Goal: Task Accomplishment & Management: Use online tool/utility

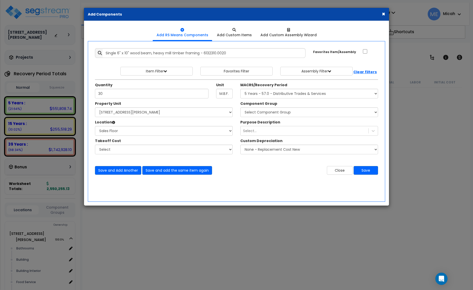
select select "3667"
select select "164425"
select select "31190"
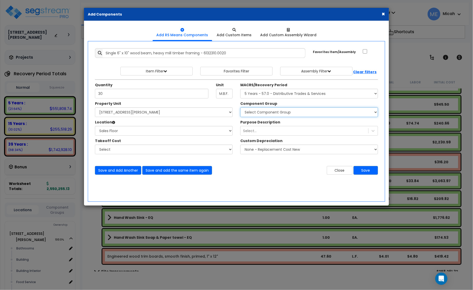
click at [335, 113] on select "Select Component Group 286.00 - LAUNDRY ELECTRICAL 284.00 - LAUNDRY PLUMBING 31…" at bounding box center [310, 112] width 138 height 10
select select "57255"
click at [241, 108] on select "Select Component Group 286.00 - LAUNDRY ELECTRICAL 284.00 - LAUNDRY PLUMBING 31…" at bounding box center [310, 112] width 138 height 10
click at [128, 170] on button "Save and Add Another" at bounding box center [118, 170] width 46 height 9
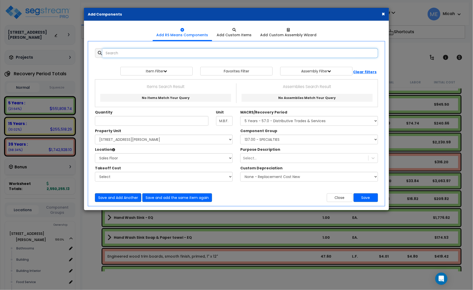
scroll to position [0, 0]
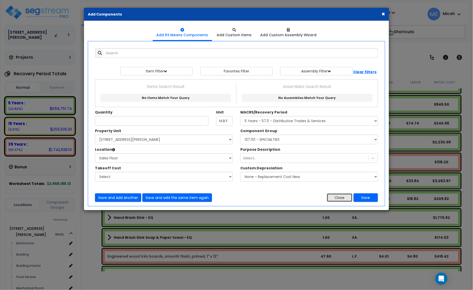
click at [336, 196] on button "Close" at bounding box center [340, 197] width 26 height 9
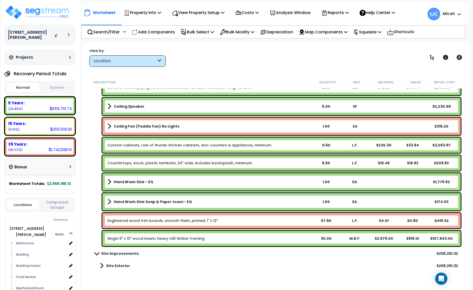
scroll to position [22, 0]
click at [164, 30] on p "Add Components" at bounding box center [153, 32] width 43 height 7
select select
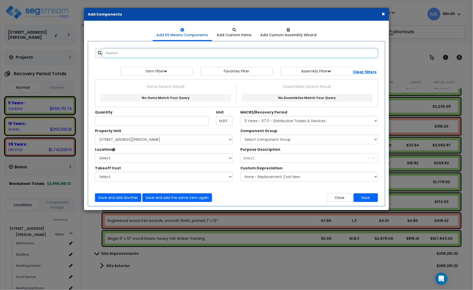
select select
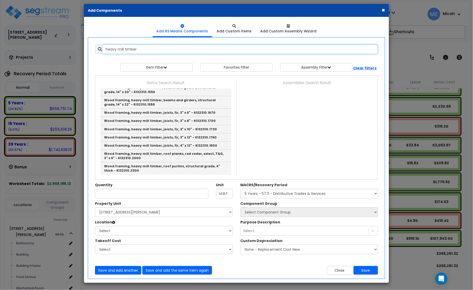
scroll to position [5, 0]
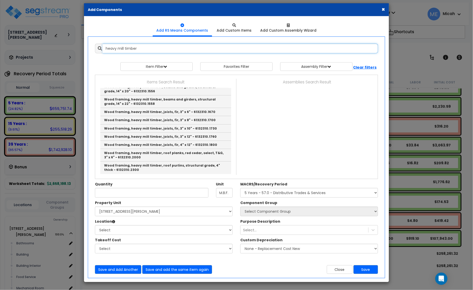
drag, startPoint x: 125, startPoint y: 47, endPoint x: 104, endPoint y: 50, distance: 20.5
click at [104, 50] on input "heavy mill timber" at bounding box center [241, 49] width 276 height 10
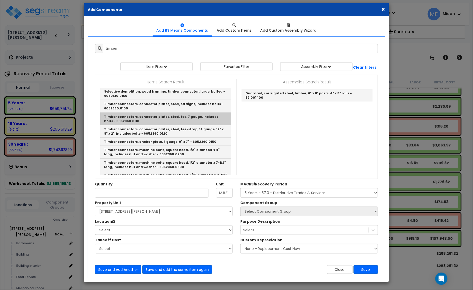
scroll to position [159, 0]
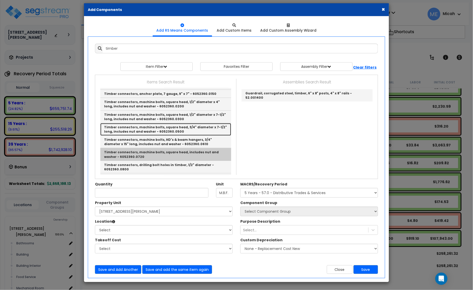
drag, startPoint x: 194, startPoint y: 142, endPoint x: 190, endPoint y: 145, distance: 5.4
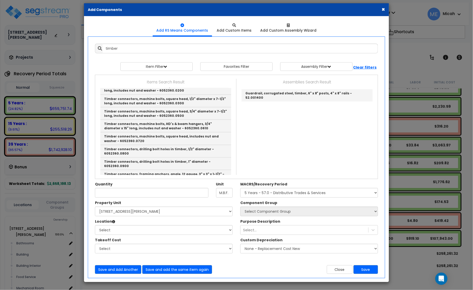
drag, startPoint x: 190, startPoint y: 145, endPoint x: 87, endPoint y: 144, distance: 103.5
click at [87, 144] on div "Add RS Means Components Add Custom Items" at bounding box center [236, 149] width 305 height 266
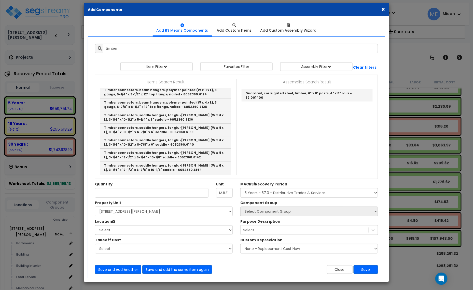
scroll to position [1080, 0]
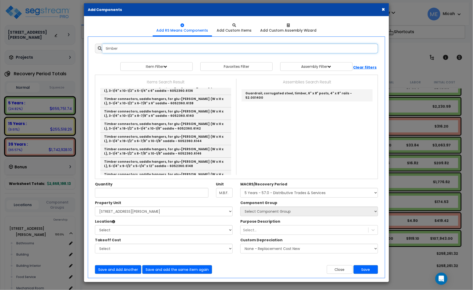
drag, startPoint x: 130, startPoint y: 51, endPoint x: 92, endPoint y: 46, distance: 38.3
click at [92, 46] on div "timber 9957930" at bounding box center [236, 49] width 291 height 10
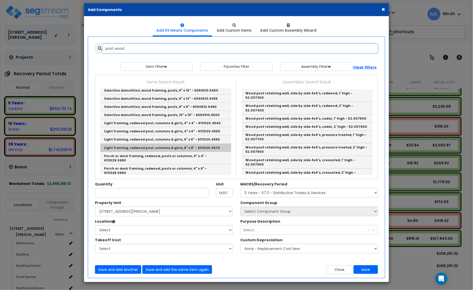
scroll to position [194, 0]
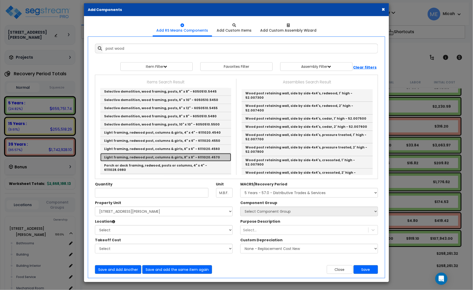
click at [203, 153] on link "Light framing, redwood post, columns & girts, 8" x 8" - 6111020.4570" at bounding box center [165, 157] width 131 height 8
type input "Light framing, redwood post, columns & girts, 8" x 8" - 6111020.4570"
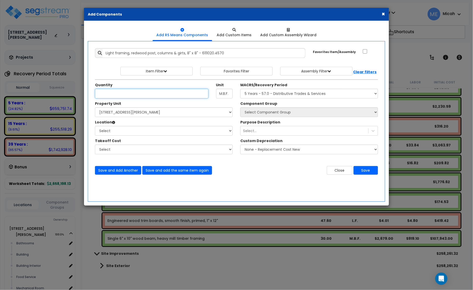
scroll to position [0, 0]
drag, startPoint x: 113, startPoint y: 93, endPoint x: 88, endPoint y: 96, distance: 25.6
click at [87, 95] on div "Add RS Means Components Add Custom Items" at bounding box center [236, 113] width 305 height 184
type input ".03"
click at [203, 113] on select "Select [STREET_ADDRESS][PERSON_NAME] Site Improvements" at bounding box center [164, 112] width 138 height 10
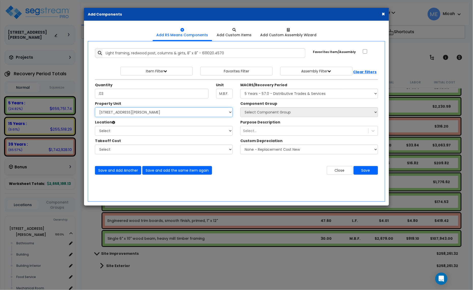
select select "164425"
click at [95, 108] on select "Select [STREET_ADDRESS][PERSON_NAME] Site Improvements" at bounding box center [164, 112] width 138 height 10
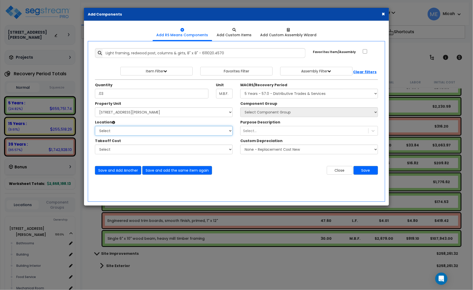
click at [155, 129] on select "Select Bathrooms Building Building Interior Food Service Mechanical Room Office…" at bounding box center [164, 131] width 138 height 10
select select "31190"
click at [95, 126] on select "Select Bathrooms Building Building Interior Food Service Mechanical Room Office…" at bounding box center [164, 131] width 138 height 10
click at [259, 93] on select "Select MACRS/Recovery Period 5 Years - 57.0 - Distributive Trades & Services 5 …" at bounding box center [310, 94] width 138 height 10
select select "3667"
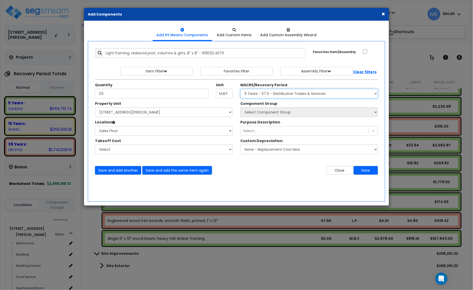
click at [241, 89] on select "Select MACRS/Recovery Period 5 Years - 57.0 - Distributive Trades & Services 5 …" at bounding box center [310, 94] width 138 height 10
click at [277, 115] on select "Select Component Group 286.00 - LAUNDRY ELECTRICAL 284.00 - LAUNDRY PLUMBING 31…" at bounding box center [310, 112] width 138 height 10
click at [293, 113] on select "Select Component Group 286.00 - LAUNDRY ELECTRICAL 284.00 - LAUNDRY PLUMBING 31…" at bounding box center [310, 112] width 138 height 10
select select "57255"
click at [293, 113] on select "Select Component Group 286.00 - LAUNDRY ELECTRICAL 284.00 - LAUNDRY PLUMBING 31…" at bounding box center [310, 112] width 138 height 10
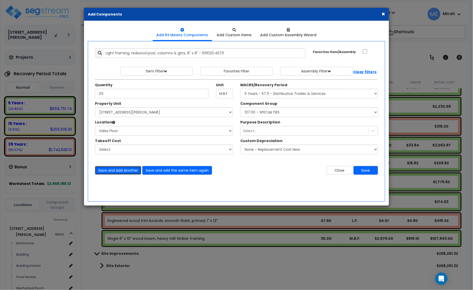
click at [112, 171] on button "Save and Add Another" at bounding box center [118, 170] width 46 height 9
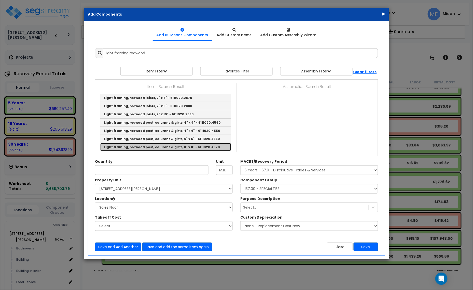
click at [195, 147] on link "Light framing, redwood post, columns & girts, 8" x 8" - 6111020.4570" at bounding box center [165, 147] width 131 height 8
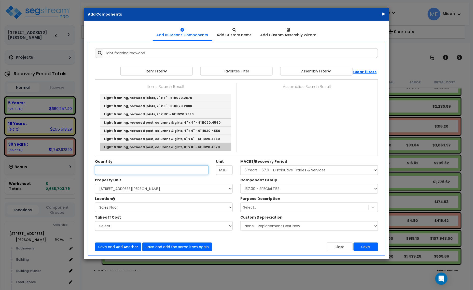
type input "Light framing, redwood post, columns & girts, 8" x 8" - 6111020.4570"
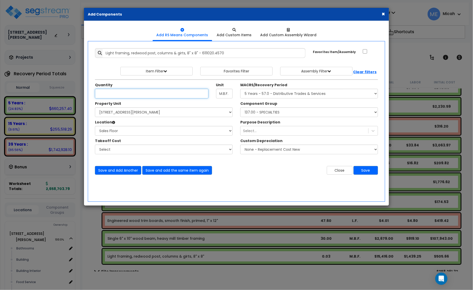
type input "9"
click at [140, 95] on input "Quantity" at bounding box center [152, 94] width 114 height 10
type input ".072"
click at [125, 170] on button "Save and Add Another" at bounding box center [118, 170] width 46 height 9
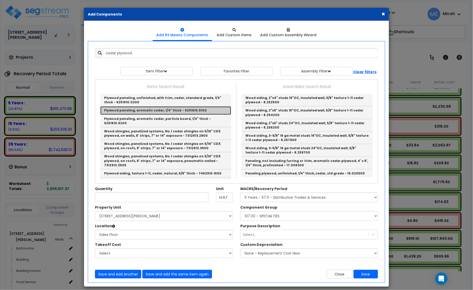
click at [166, 109] on link "Plywood paneling, aromatic cedar, 1/4" thick - 6251610.6100" at bounding box center [165, 110] width 131 height 8
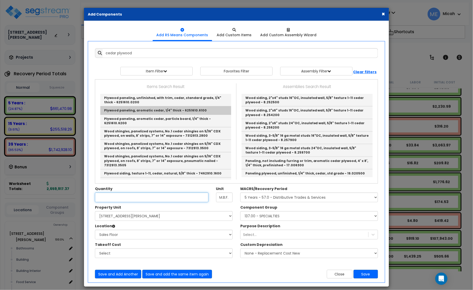
type input "Plywood paneling, aromatic cedar, 1/4" thick - 6251610.6100"
type input "S.F."
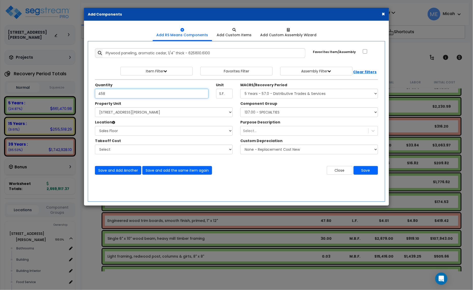
type input "458"
click at [123, 171] on button "Save and Add Another" at bounding box center [118, 170] width 46 height 9
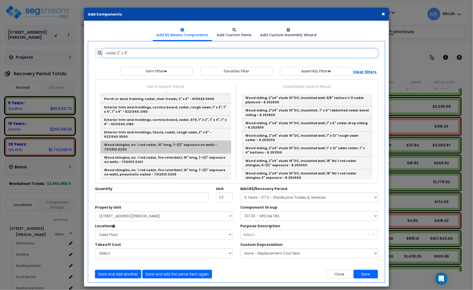
scroll to position [0, 0]
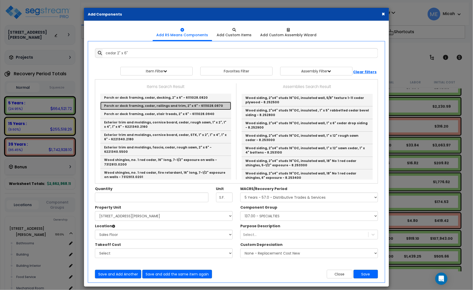
click at [169, 106] on link "Porch or deck framing, cedar, railings and trim, 2" x 6" - 6111028.0870" at bounding box center [165, 106] width 131 height 8
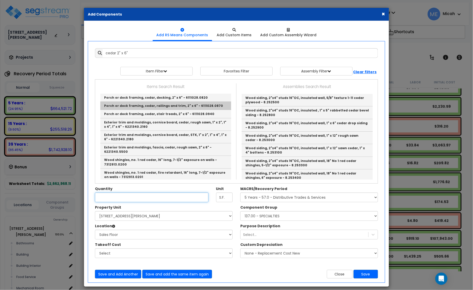
type input "Porch or deck framing, cedar, railings and trim, 2" x 6" - 6111028.0870"
type input "L.F."
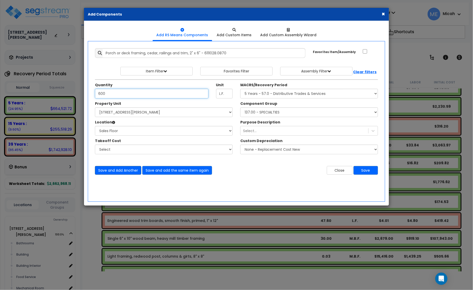
type input "600"
click at [122, 168] on button "Save and Add Another" at bounding box center [118, 170] width 46 height 9
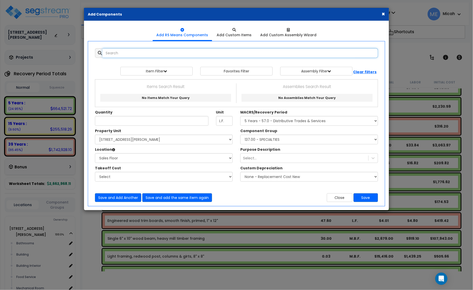
scroll to position [0, 0]
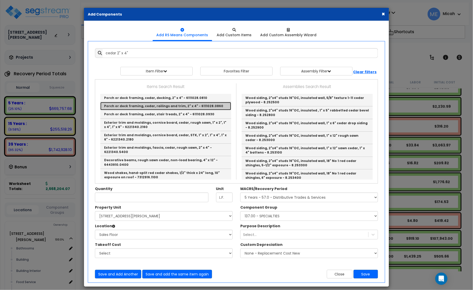
click at [150, 106] on link "Porch or deck framing, cedar, railings and trim, 2" x 4" - 6111028.0860" at bounding box center [165, 106] width 131 height 8
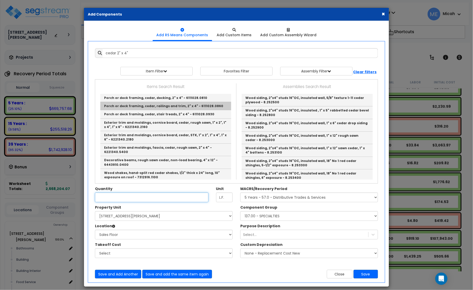
type input "Porch or deck framing, cedar, railings and trim, 2" x 4" - 6111028.0860"
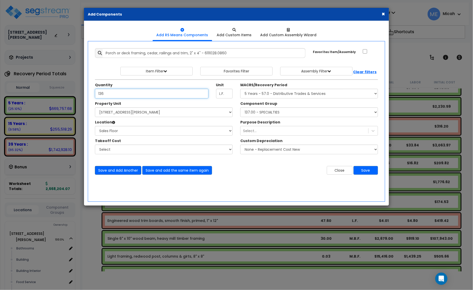
type input "136"
click at [125, 169] on button "Save and Add Another" at bounding box center [118, 170] width 46 height 9
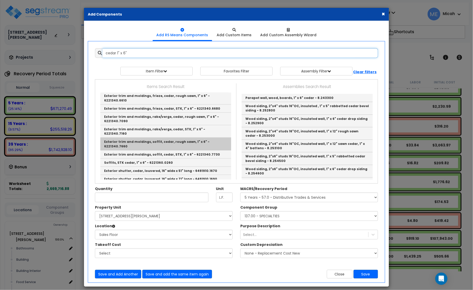
scroll to position [159, 0]
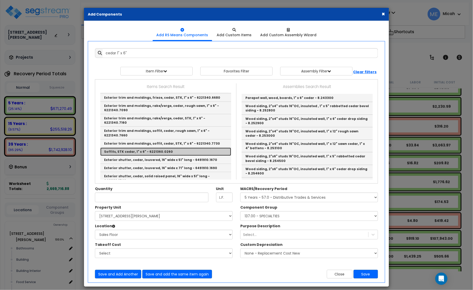
click at [184, 148] on link "Soffits, STK cedar, 1" x 6" - 6221360.0260" at bounding box center [165, 152] width 131 height 8
type input "Soffits, STK cedar, 1" x 6" - 6221360.0260"
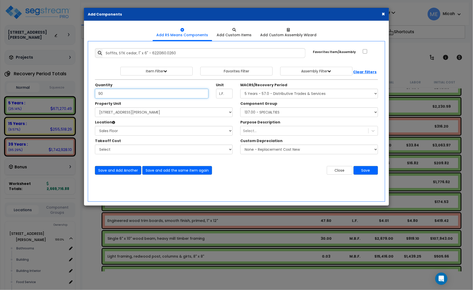
type input "90"
click at [104, 171] on button "Save and Add Another" at bounding box center [118, 170] width 46 height 9
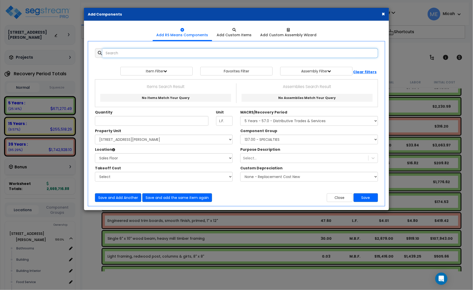
scroll to position [0, 0]
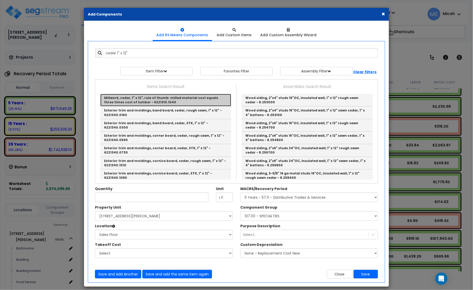
click at [175, 101] on link "Millwork, cedar, 1" x 12", rule of thumb: milled material cost equals three tim…" at bounding box center [165, 100] width 131 height 12
type input "Millwork, cedar, 1" x 12", rule of thumb: milled material cost equals three tim…"
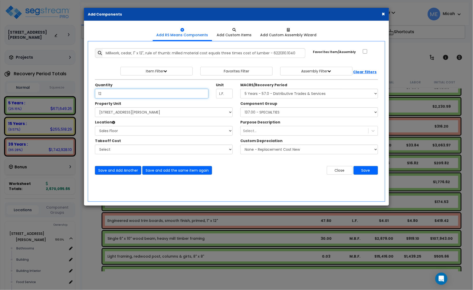
type input "12"
click at [125, 172] on button "Save and Add Another" at bounding box center [118, 170] width 46 height 9
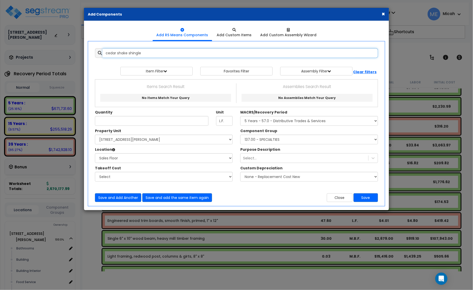
click at [128, 50] on input "cedar shake shingle" at bounding box center [241, 53] width 276 height 10
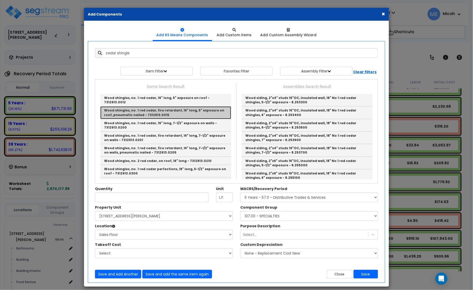
click at [200, 109] on link "Wood shingles, no. 1 red cedar, fire retardant, 16" long, 5" exposure on roof, …" at bounding box center [165, 112] width 131 height 12
type input "Wood shingles, no. 1 red cedar, fire retardant, 16" long, 5" exposure on roof, …"
type input "Sq."
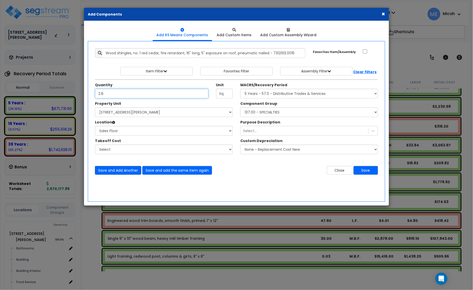
type input "2.8"
click at [108, 169] on button "Save and Add Another" at bounding box center [118, 170] width 46 height 9
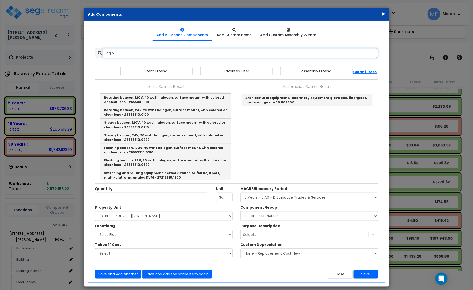
scroll to position [5, 0]
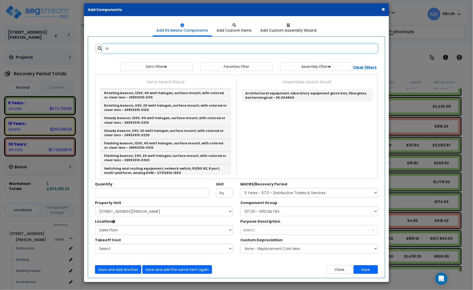
type input "l"
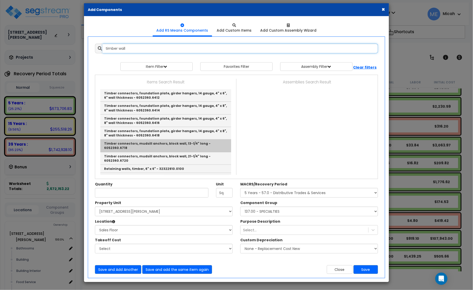
scroll to position [0, 0]
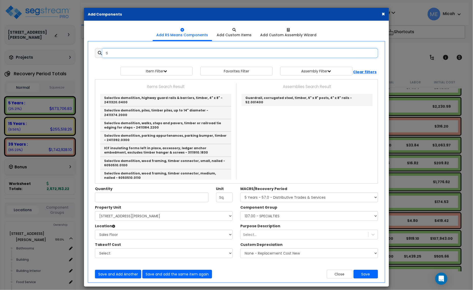
type input "t"
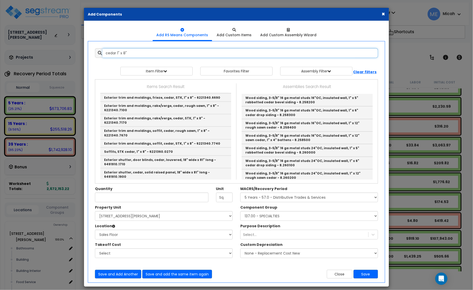
scroll to position [165, 0]
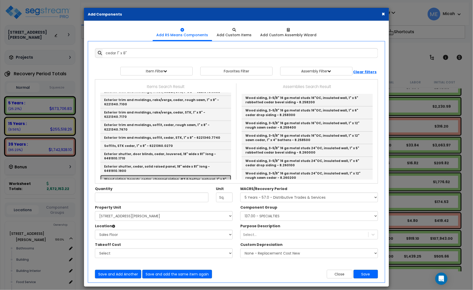
click at [207, 175] on link "Wood siding, boards, cedar, channel siding, #3 & better, natural, 1" x 8" - 746…" at bounding box center [165, 181] width 131 height 12
type input "Wood siding, boards, cedar, channel siding, #3 & better, natural, 1" x 8" - 746…"
type input "S.F."
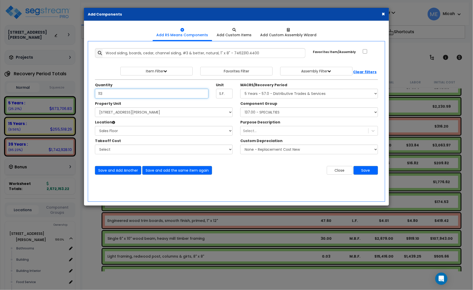
drag, startPoint x: 109, startPoint y: 92, endPoint x: 86, endPoint y: 97, distance: 23.9
click at [86, 97] on div "Add RS Means Components Add Custom Items" at bounding box center [236, 113] width 305 height 184
type input "144"
click at [126, 172] on button "Save and Add Another" at bounding box center [118, 170] width 46 height 9
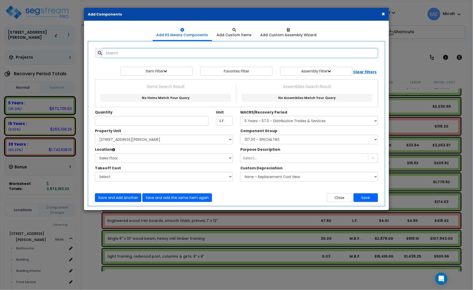
scroll to position [0, 0]
click at [334, 189] on div "Save and Add Another Save and add the same item again Close Save" at bounding box center [236, 194] width 291 height 15
click at [338, 195] on button "Close" at bounding box center [340, 197] width 26 height 9
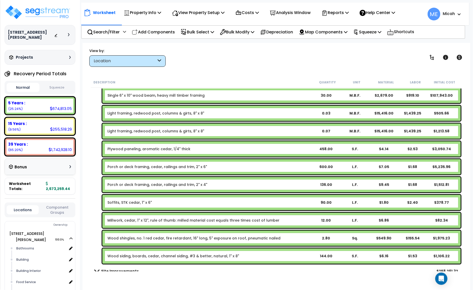
scroll to position [1240, 0]
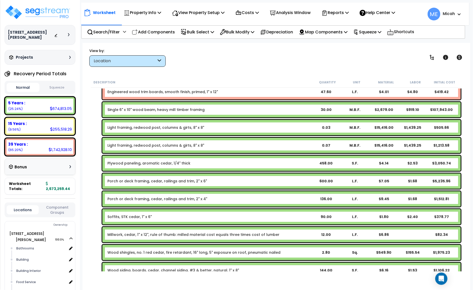
click at [180, 110] on link "Single 6" x 10" wood beam, heavy mill timber framing" at bounding box center [156, 109] width 97 height 5
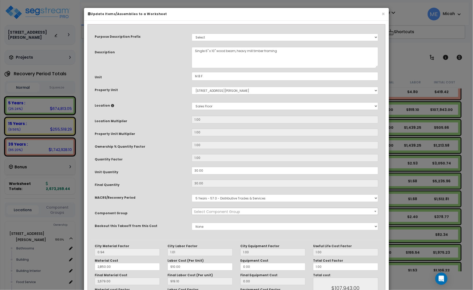
select select "57255"
drag, startPoint x: 206, startPoint y: 171, endPoint x: 178, endPoint y: 172, distance: 28.3
click at [178, 172] on div "Unit Quantity 30.00" at bounding box center [237, 171] width 292 height 9
type input "."
type input "30"
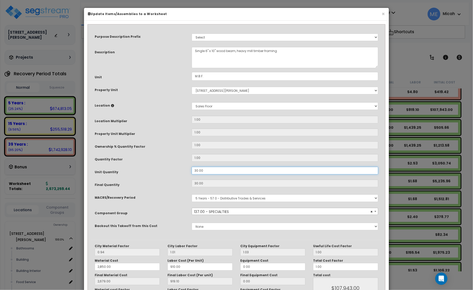
type input "2,679.00"
type input "$107,943.00"
type input "0"
type input "2,679.00"
type input "$0.00"
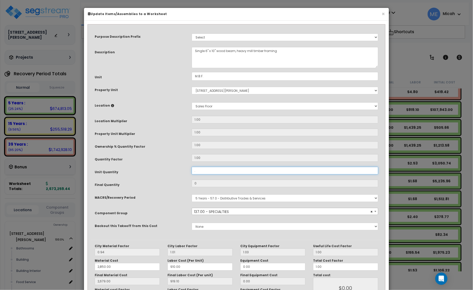
type input ".0"
type input "2,679.00"
type input ".03"
type input "2,679.00"
type input "0.03"
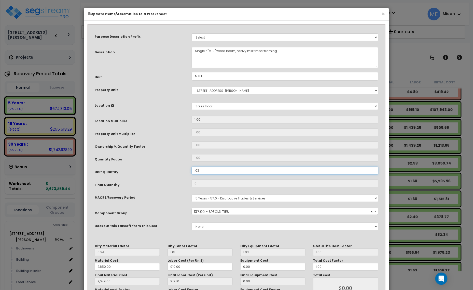
type input "2,679.00"
type input "$107.94"
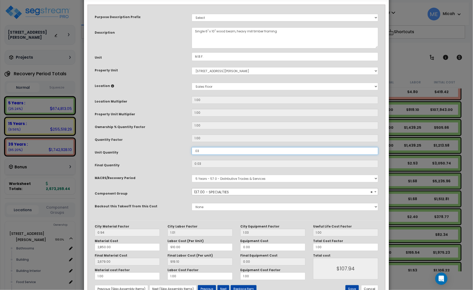
scroll to position [38, 0]
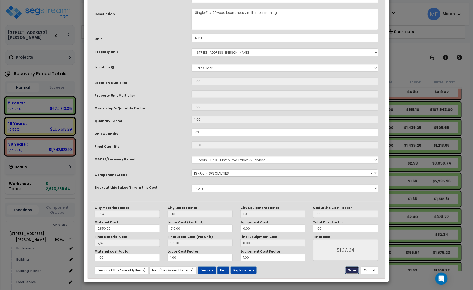
click at [350, 268] on button "Save" at bounding box center [353, 270] width 14 height 8
type input "0.03"
type input "2850.00"
type input "2679.00"
type input "107.94"
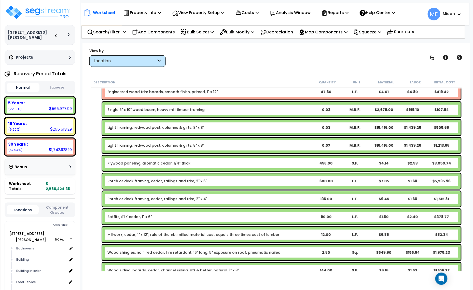
click at [175, 109] on link "Single 6" x 10" wood beam, heavy mill timber framing" at bounding box center [156, 109] width 97 height 5
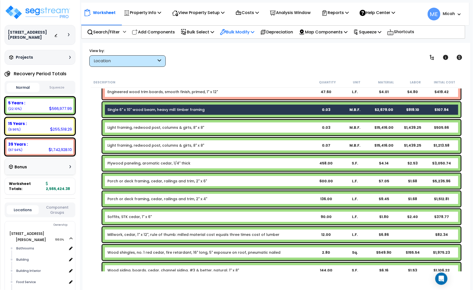
click at [253, 31] on p "Bulk Modify" at bounding box center [237, 32] width 34 height 7
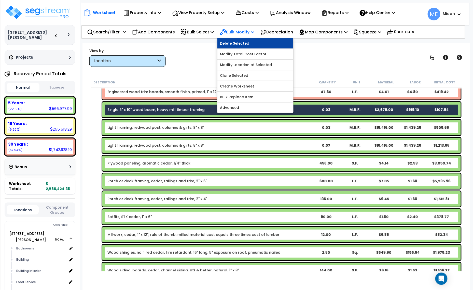
click at [255, 42] on link "Delete Selected" at bounding box center [256, 43] width 76 height 10
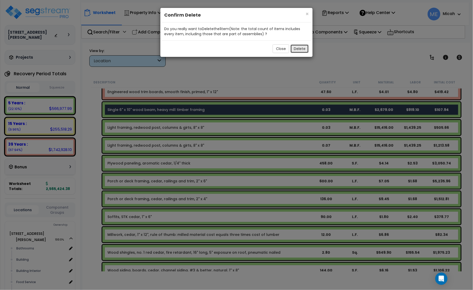
click at [297, 50] on button "Delete" at bounding box center [300, 48] width 18 height 9
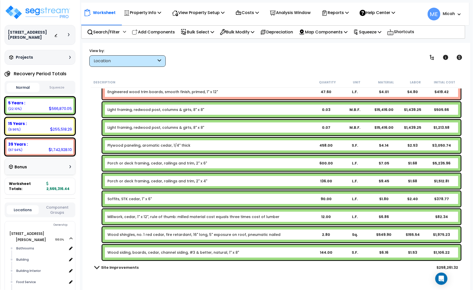
click at [125, 111] on link "Light framing, redwood post, columns & girts, 8" x 8"" at bounding box center [156, 109] width 97 height 5
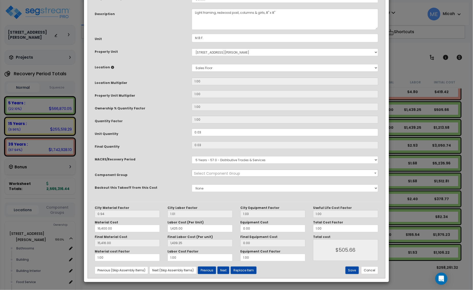
scroll to position [0, 0]
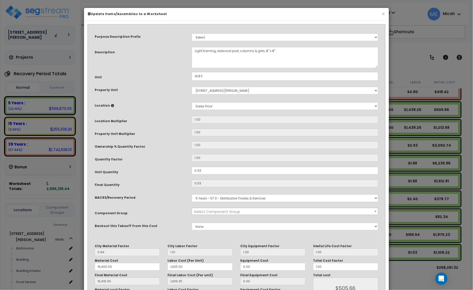
select select "57255"
click at [194, 50] on textarea "Light framing, redwood post, columns & girts, 8" x 8"" at bounding box center [285, 57] width 187 height 21
click at [256, 51] on textarea "Light framing, redwood post, columns & girts, 8" x 8"" at bounding box center [285, 57] width 187 height 21
click at [281, 50] on textarea "Light framing, redwood post, columns & girts, 8" x 8"" at bounding box center [285, 57] width 187 height 21
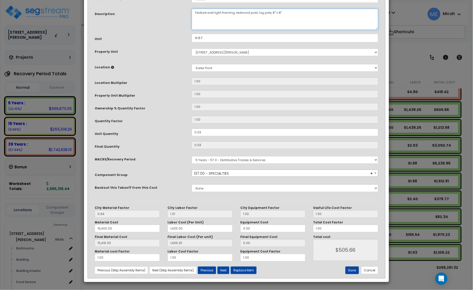
type textarea "Feature wall light framing, redwood post, log pole, 8" x 8""
click at [356, 270] on button "Save" at bounding box center [353, 270] width 14 height 8
type input "16400.00"
type input "1425.00"
type input "15416.00"
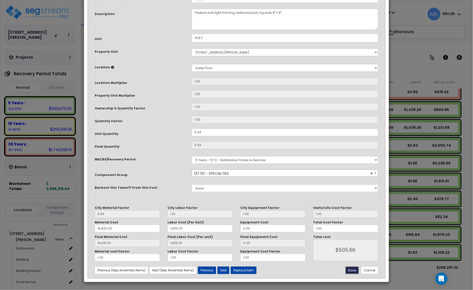
type input "1439.25"
type input "505.66"
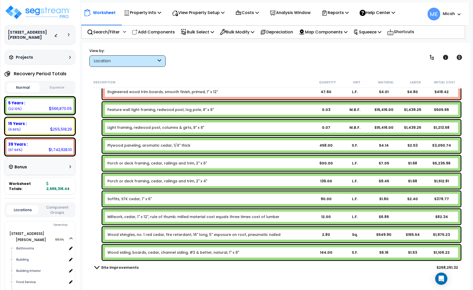
click at [176, 126] on link "Light framing, redwood post, columns & girts, 8" x 8"" at bounding box center [156, 127] width 97 height 5
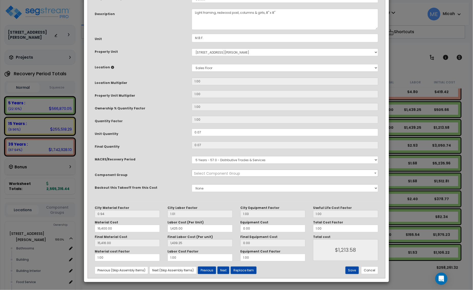
scroll to position [0, 0]
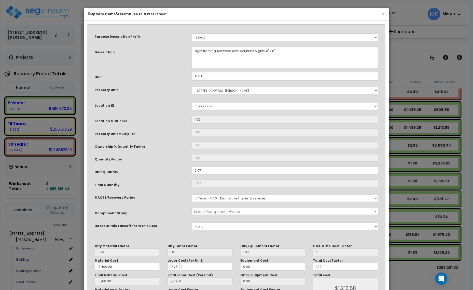
select select "57255"
click at [195, 49] on textarea "Light framing, redwood post, columns & girts, 8" x 8"" at bounding box center [285, 57] width 187 height 21
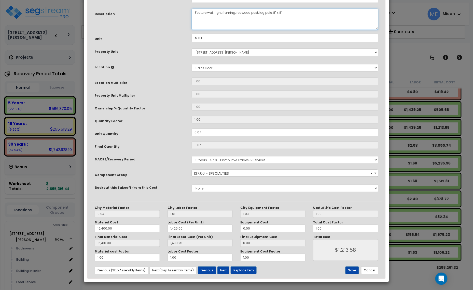
scroll to position [38, 0]
type textarea "Feature wall, light framing, redwood post, log pole, 8" x 8""
click at [356, 271] on button "Save" at bounding box center [353, 270] width 14 height 8
type input "16400.00"
type input "1425.00"
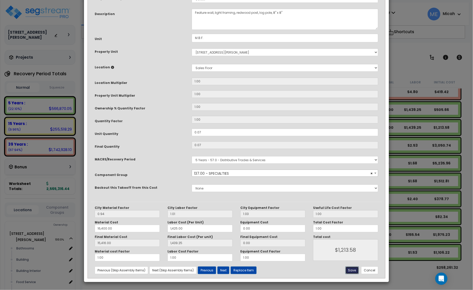
type input "15416.00"
type input "1439.25"
type input "1213.58"
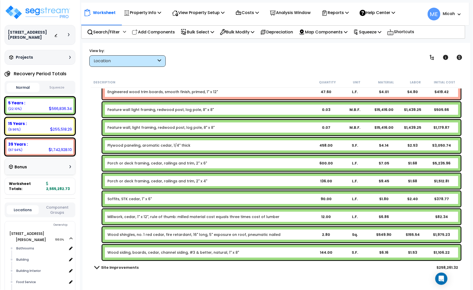
click at [138, 146] on link "Plywood paneling, aromatic cedar, 1/4" thick" at bounding box center [149, 145] width 83 height 5
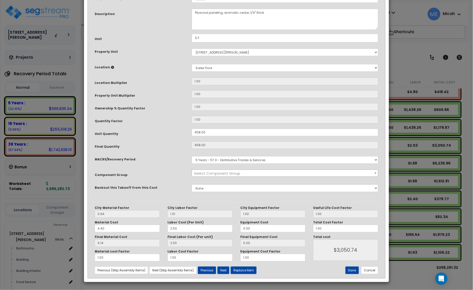
scroll to position [0, 0]
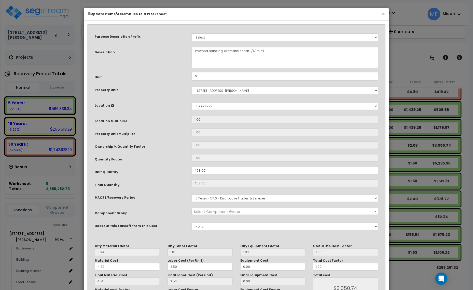
select select "57255"
click at [193, 50] on textarea "Plywood paneling, aromatic cedar, 1/4" thick" at bounding box center [285, 57] width 187 height 21
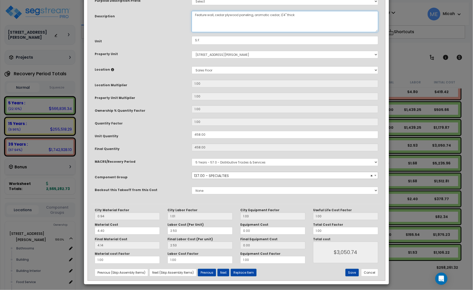
scroll to position [38, 0]
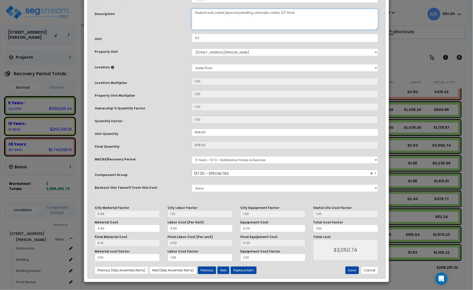
type textarea "Feature wall, cedar plywood paneling, aromatic cedar, 1/4" thick"
click at [349, 270] on button "Save" at bounding box center [353, 270] width 14 height 8
type input "3050.74"
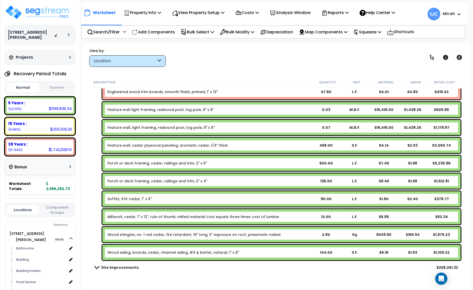
click at [136, 161] on link "Porch or deck framing, cedar, railings and trim, 2" x 6"" at bounding box center [158, 163] width 100 height 5
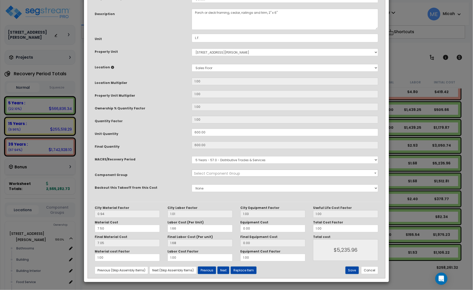
scroll to position [0, 0]
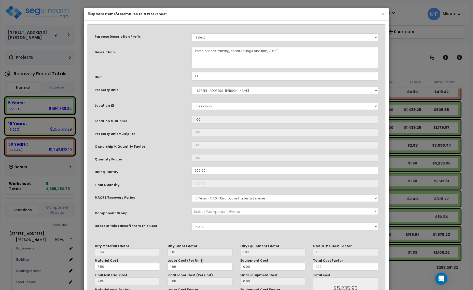
select select "57255"
drag, startPoint x: 216, startPoint y: 49, endPoint x: 190, endPoint y: 49, distance: 26.0
click at [190, 49] on div "Porch or deck framing, cedar, railings and trim, 2" x 6"" at bounding box center [285, 57] width 194 height 21
click at [258, 50] on textarea "Porch or deck framing, cedar, railings and trim, 2" x 6"" at bounding box center [285, 57] width 187 height 21
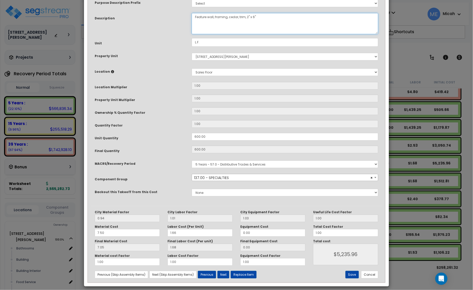
scroll to position [38, 0]
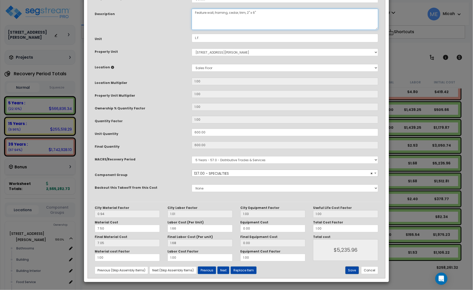
type textarea "Feature wall, framing, cedar, trim, 2" x 6""
click at [350, 270] on button "Save" at bounding box center [353, 270] width 14 height 8
type input "5235.96"
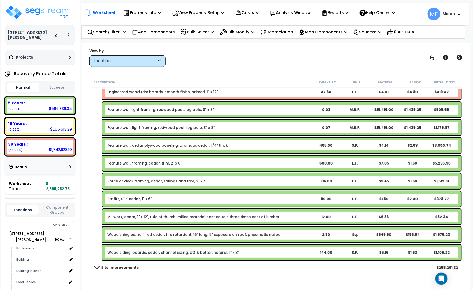
click at [131, 179] on link "Porch or deck framing, cedar, railings and trim, 2" x 4"" at bounding box center [158, 180] width 100 height 5
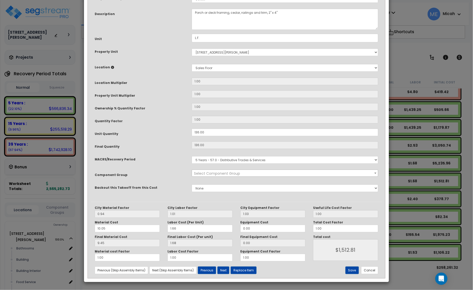
scroll to position [0, 0]
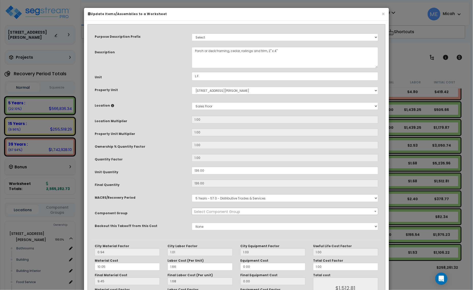
select select "57255"
drag, startPoint x: 216, startPoint y: 49, endPoint x: 184, endPoint y: 49, distance: 31.9
click at [184, 49] on div "Description Porch or deck framing, cedar, railings and trim, 2" x 4"" at bounding box center [237, 57] width 292 height 21
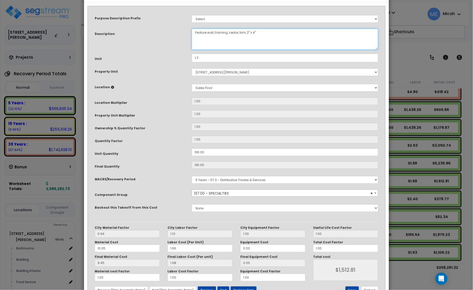
scroll to position [38, 0]
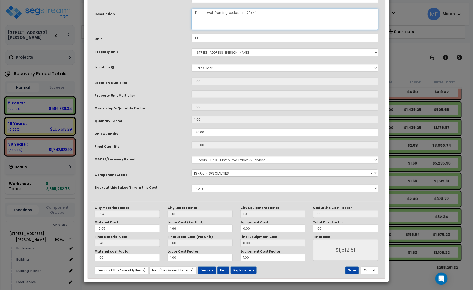
type textarea "Feature wall, framing, cedar, trim, 2" x 4""
click at [354, 267] on button "Save" at bounding box center [353, 270] width 14 height 8
type input "1512.81"
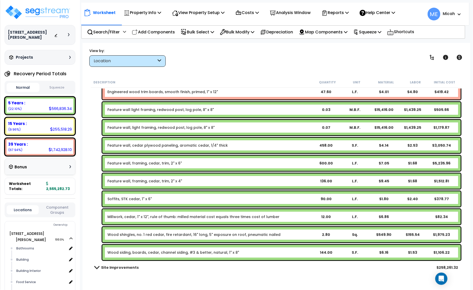
click at [148, 197] on link "Soffits, STK cedar, 1" x 6"" at bounding box center [130, 198] width 44 height 5
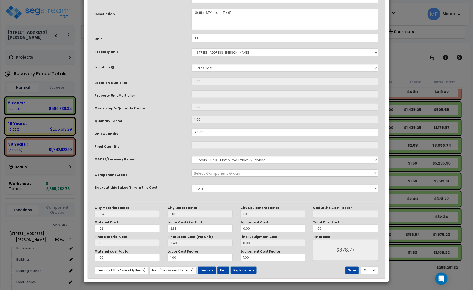
scroll to position [0, 0]
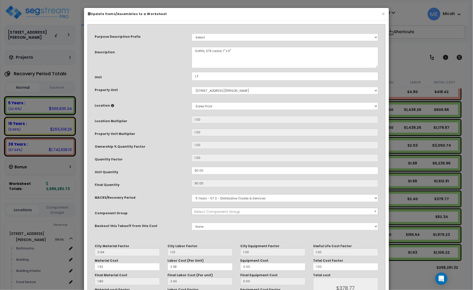
select select "57255"
drag, startPoint x: 204, startPoint y: 49, endPoint x: 178, endPoint y: 48, distance: 26.0
click at [178, 48] on div "Description Soffits, STK cedar, 1" x 6"" at bounding box center [237, 57] width 292 height 21
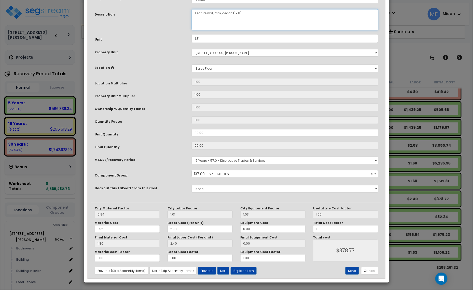
scroll to position [38, 0]
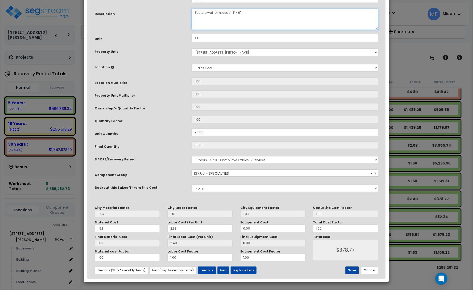
type textarea "Feature wall, trim, cedar, 1" x 6""
click at [352, 270] on button "Save" at bounding box center [353, 270] width 14 height 8
type input "378.77"
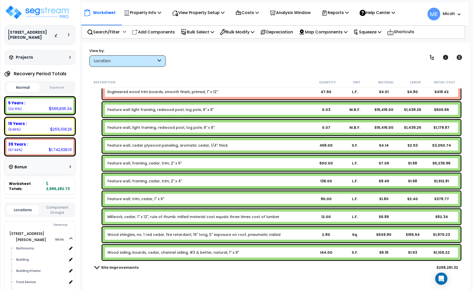
click at [133, 200] on link "Feature wall, trim, cedar, 1" x 6"" at bounding box center [136, 198] width 57 height 5
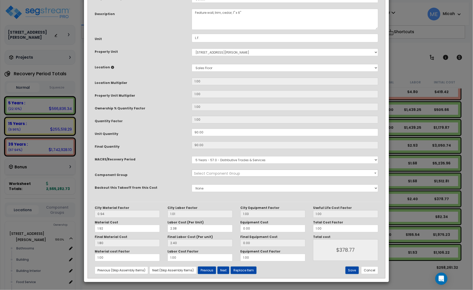
scroll to position [0, 0]
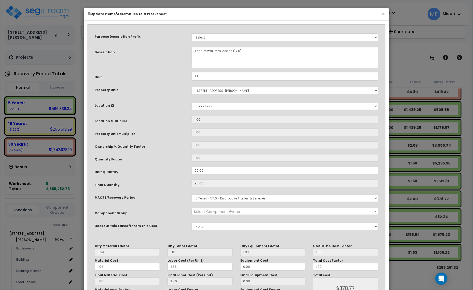
select select "57255"
drag, startPoint x: 222, startPoint y: 50, endPoint x: 215, endPoint y: 49, distance: 7.4
click at [215, 49] on textarea "Feature wall, trim, cedar, 1" x 6"" at bounding box center [285, 57] width 187 height 21
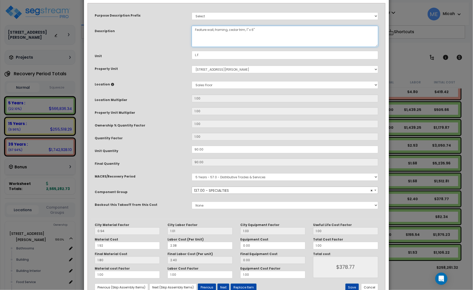
scroll to position [38, 0]
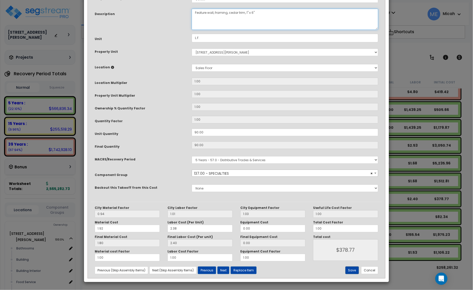
type textarea "Feature wall, framing, cedar trim, 1" x 6""
click at [354, 273] on button "Save" at bounding box center [353, 270] width 14 height 8
type input "378.77"
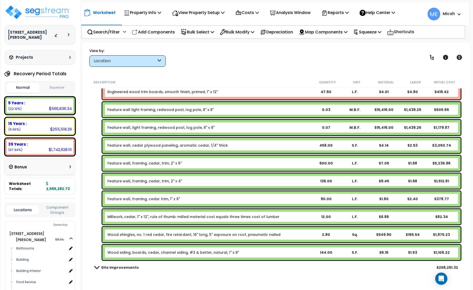
click at [180, 216] on link "Millwork, cedar, 1" x 12", rule of thumb: milled material cost equals three tim…" at bounding box center [194, 216] width 172 height 5
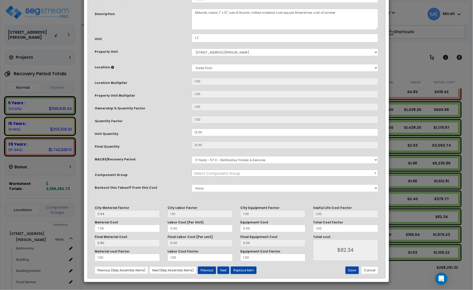
scroll to position [0, 0]
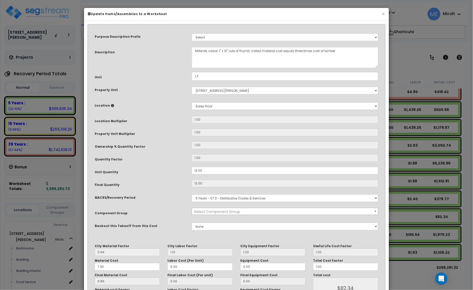
select select "57255"
click at [194, 48] on textarea "Millwork, cedar, 1" x 12", rule of thumb: milled material cost equals three tim…" at bounding box center [285, 57] width 187 height 21
click at [239, 50] on textarea "Millwork, cedar, 1" x 12", rule of thumb: milled material cost equals three tim…" at bounding box center [285, 57] width 187 height 21
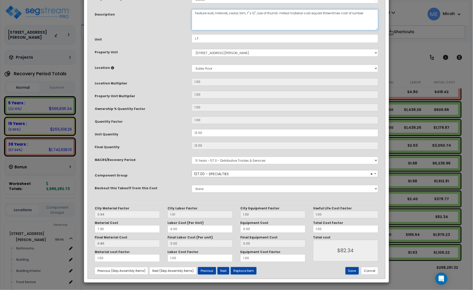
scroll to position [38, 0]
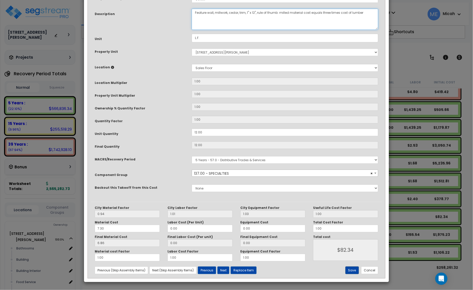
type textarea "Feature wall, millwork, cedar, trim, 1" x 12", rule of thumb: milled material c…"
click at [350, 272] on button "Save" at bounding box center [353, 270] width 14 height 8
type input "82.34"
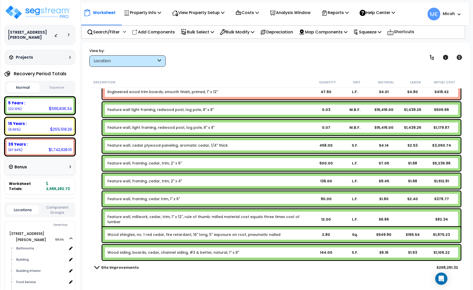
click at [167, 236] on link "Wood shingles, no. 1 red cedar, fire retardant, 16" long, 5" exposure on roof, …" at bounding box center [194, 234] width 173 height 5
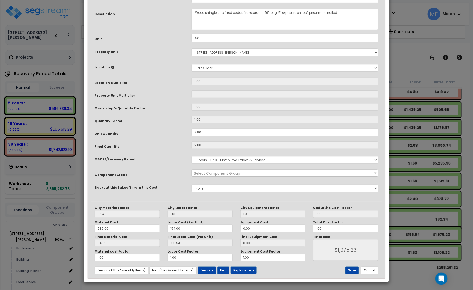
scroll to position [0, 0]
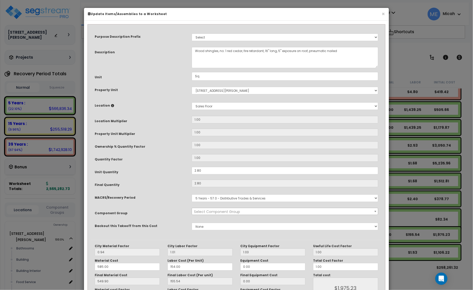
select select "57255"
click at [193, 50] on textarea "Wood shingles, no. 1 red cedar, fire retardant, 16" long, 5" exposure on roof, …" at bounding box center [285, 57] width 187 height 21
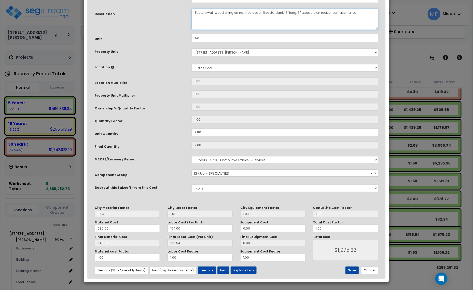
scroll to position [38, 0]
type textarea "Feature wall, wood shingles, no. 1 red cedar, fire retardant, 16" long, 5" expo…"
click at [351, 269] on button "Save" at bounding box center [353, 270] width 14 height 8
type input "1975.23"
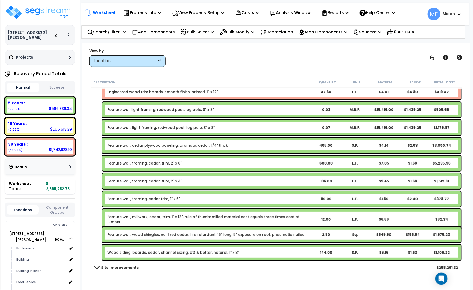
click at [147, 252] on link "Wood siding, boards, cedar, channel siding, #3 & better, natural, 1" x 8"" at bounding box center [174, 252] width 132 height 5
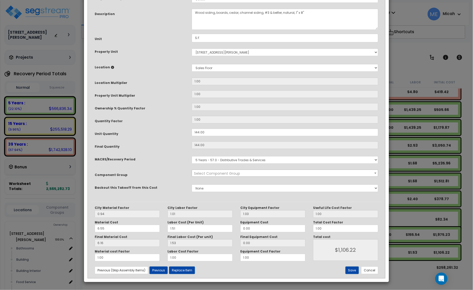
scroll to position [0, 0]
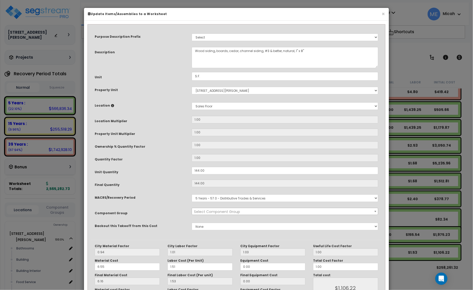
select select "57255"
click at [194, 50] on textarea "Wood siding, boards, cedar, channel siding, #3 & better, natural, 1" x 8"" at bounding box center [285, 57] width 187 height 21
click at [256, 50] on textarea "Wood siding, boards, cedar, channel siding, #3 & better, natural, 1" x 8"" at bounding box center [285, 57] width 187 height 21
click at [296, 50] on textarea "Wood siding, boards, cedar, channel siding, #3 & better, natural, 1" x 8"" at bounding box center [285, 57] width 187 height 21
click at [281, 49] on textarea "Wood siding, boards, cedar, channel siding, #3 & better, natural, 1" x 8"" at bounding box center [285, 57] width 187 height 21
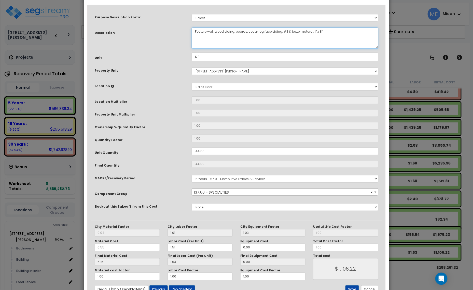
scroll to position [38, 0]
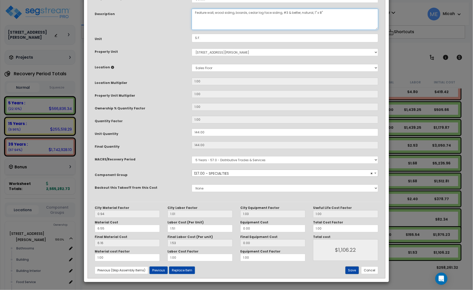
type textarea "Feature wall, wood siding, boards, cedar log face siding, #3 & better, natural,…"
click at [351, 271] on button "Save" at bounding box center [353, 270] width 14 height 8
type input "1106.22"
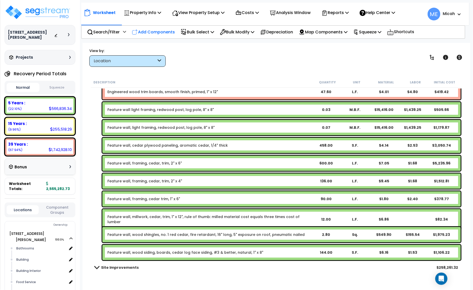
click at [160, 32] on p "Add Components" at bounding box center [153, 32] width 43 height 7
select select
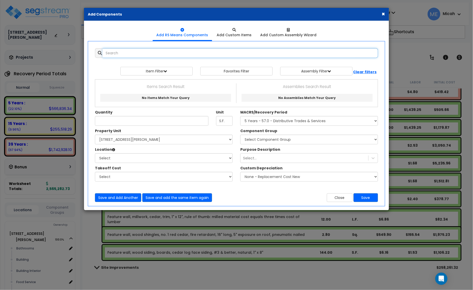
select select
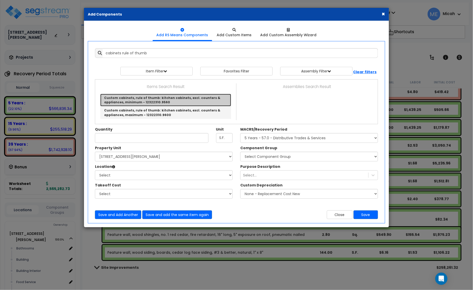
click at [166, 99] on link "Custom cabinets, rule of thumb: kitchen cabinets, excl. counters & appliances, …" at bounding box center [165, 100] width 131 height 12
type input "Custom cabinets, rule of thumb: kitchen cabinets, excl. counters & appliances, …"
checkbox input "true"
type input "L.F."
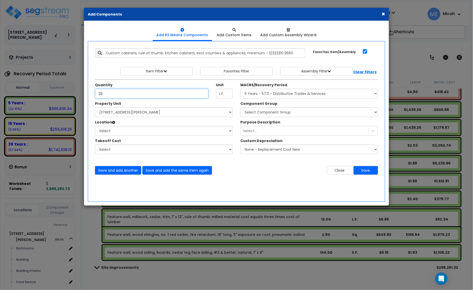
type input "28"
click at [165, 114] on select "Select [STREET_ADDRESS][PERSON_NAME] Site Improvements" at bounding box center [164, 112] width 138 height 10
select select "164425"
click at [95, 108] on select "Select [STREET_ADDRESS][PERSON_NAME] Site Improvements" at bounding box center [164, 112] width 138 height 10
click at [152, 136] on div "Property Unit Select 210 Keller Ave S. Site Improvements Select Bathrooms" at bounding box center [163, 130] width 145 height 59
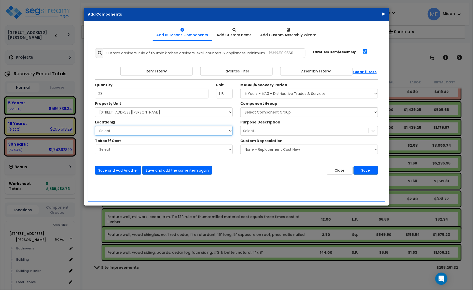
select select "31190"
click at [95, 126] on select "Select Bathrooms Building Building Interior Food Service Mechanical Room Office…" at bounding box center [164, 131] width 138 height 10
click at [272, 95] on select "Select MACRS/Recovery Period 5 Years - 57.0 - Distributive Trades & Services 5 …" at bounding box center [310, 94] width 138 height 10
select select "3667"
click at [241, 89] on select "Select MACRS/Recovery Period 5 Years - 57.0 - Distributive Trades & Services 5 …" at bounding box center [310, 94] width 138 height 10
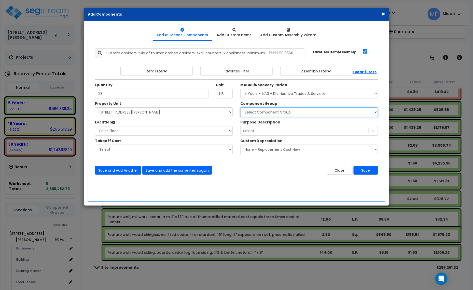
click at [280, 114] on select "Select Component Group 286.00 - LAUNDRY ELECTRICAL 284.00 - LAUNDRY PLUMBING 31…" at bounding box center [310, 112] width 138 height 10
select select "56894"
click at [279, 94] on select "Select MACRS/Recovery Period 5 Years - 57.0 - Distributive Trades & Services 5 …" at bounding box center [310, 94] width 138 height 10
click at [241, 89] on select "Select MACRS/Recovery Period 5 Years - 57.0 - Distributive Trades & Services 5 …" at bounding box center [310, 94] width 138 height 10
click at [280, 112] on select "Select Component Group 171.00 - ATM ELECTRICAL 170.00 - ATM EQUIPMENT 172.00 - …" at bounding box center [310, 112] width 138 height 10
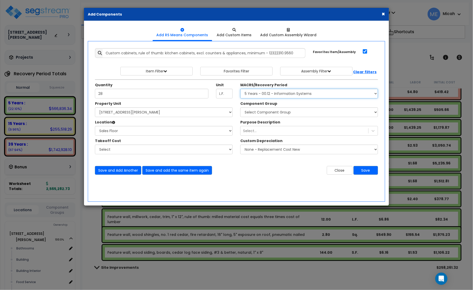
click at [282, 93] on select "Select MACRS/Recovery Period 5 Years - 57.0 - Distributive Trades & Services 5 …" at bounding box center [310, 94] width 138 height 10
select select "3667"
click at [241, 89] on select "Select MACRS/Recovery Period 5 Years - 57.0 - Distributive Trades & Services 5 …" at bounding box center [310, 94] width 138 height 10
click at [287, 114] on select "Select Component Group 286.00 - LAUNDRY ELECTRICAL 284.00 - LAUNDRY PLUMBING 31…" at bounding box center [310, 112] width 138 height 10
select select "56899"
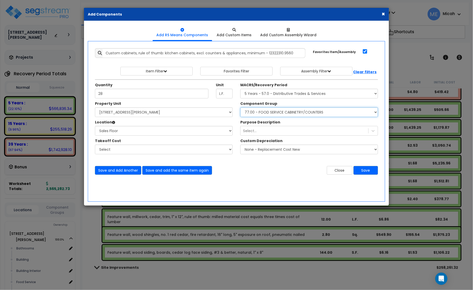
click at [287, 114] on select "Select Component Group 286.00 - LAUNDRY ELECTRICAL 284.00 - LAUNDRY PLUMBING 31…" at bounding box center [310, 112] width 138 height 10
click at [117, 170] on button "Save and Add Another" at bounding box center [118, 170] width 46 height 9
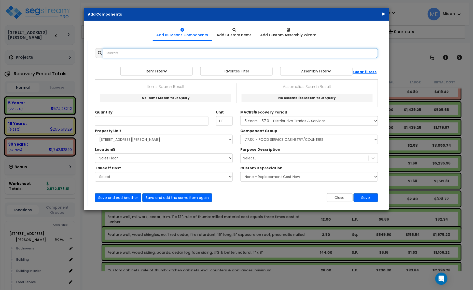
click at [144, 51] on input "text" at bounding box center [241, 53] width 276 height 10
type input "solid"
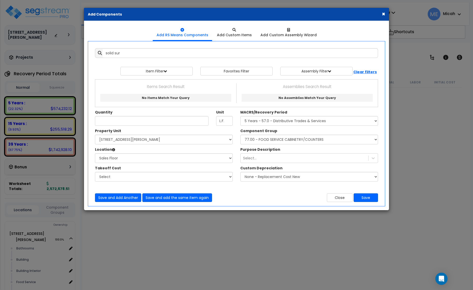
select select "3667"
select select "164425"
select select "31190"
select select "56899"
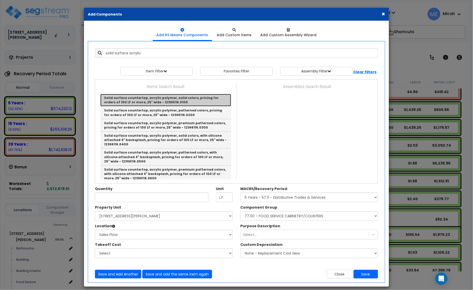
click at [191, 101] on link "Solid surface countertop, acrylic polymer, solid colors, pricing for orders of …" at bounding box center [165, 100] width 131 height 12
type input "Solid surface countertop, acrylic polymer, solid colors, pricing for orders of …"
checkbox input "false"
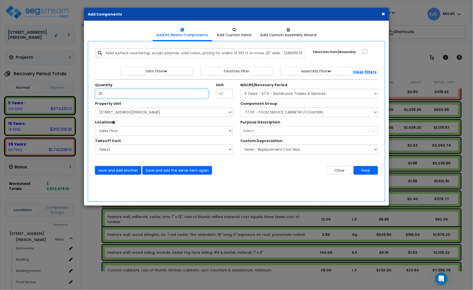
type input "25"
click at [112, 169] on button "Save and Add Another" at bounding box center [118, 170] width 46 height 9
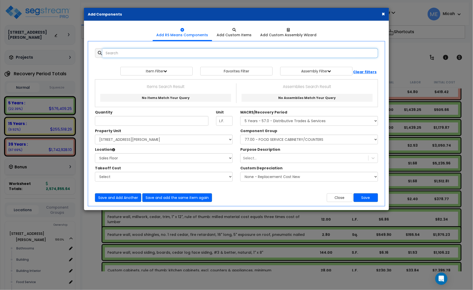
click at [139, 55] on input "text" at bounding box center [241, 53] width 276 height 10
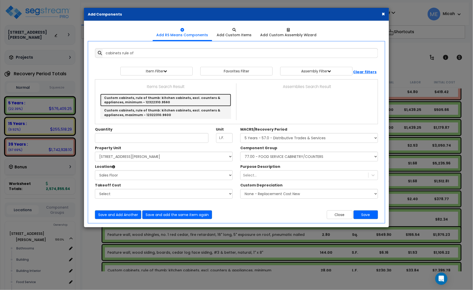
click at [166, 96] on link "Custom cabinets, rule of thumb: kitchen cabinets, excl. counters & appliances, …" at bounding box center [165, 100] width 131 height 12
type input "Custom cabinets, rule of thumb: kitchen cabinets, excl. counters & appliances, …"
checkbox input "true"
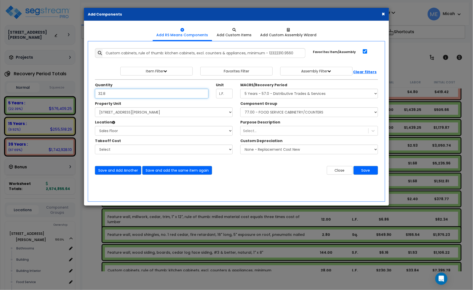
type input "32.8"
click at [295, 113] on select "Select Component Group 286.00 - LAUNDRY ELECTRICAL 284.00 - LAUNDRY PLUMBING 31…" at bounding box center [310, 112] width 138 height 10
select select "56896"
click at [295, 113] on select "Select Component Group 286.00 - LAUNDRY ELECTRICAL 284.00 - LAUNDRY PLUMBING 31…" at bounding box center [310, 112] width 138 height 10
click at [118, 170] on button "Save and Add Another" at bounding box center [118, 170] width 46 height 9
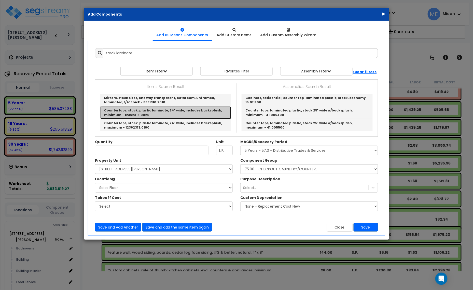
click at [159, 112] on link "Countertops, stock, plastic laminate, 24" wide, includes backsplash, minimum - …" at bounding box center [165, 112] width 131 height 12
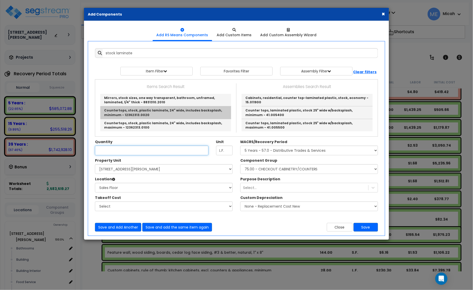
type input "Countertops, stock, plastic laminate, 24" wide, includes backsplash, minimum - …"
checkbox input "false"
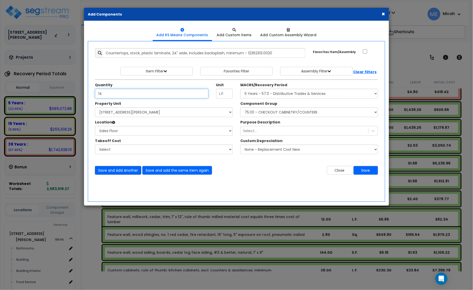
type input "14"
click at [111, 171] on button "Save and Add Another" at bounding box center [118, 170] width 46 height 9
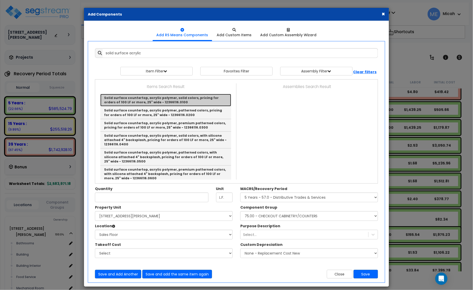
click at [166, 102] on link "Solid surface countertop, acrylic polymer, solid colors, pricing for orders of …" at bounding box center [165, 100] width 131 height 12
type input "Solid surface countertop, acrylic polymer, solid colors, pricing for orders of …"
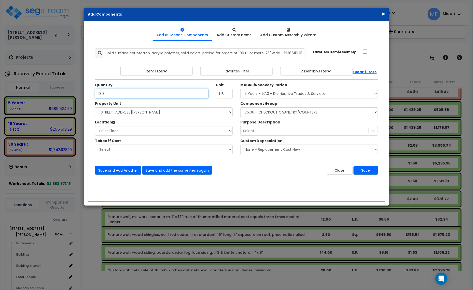
type input "18.8"
click at [130, 165] on div "Save and Add Another Save and add the same item again Close Save" at bounding box center [236, 167] width 291 height 15
click at [131, 169] on button "Save and Add Another" at bounding box center [118, 170] width 46 height 9
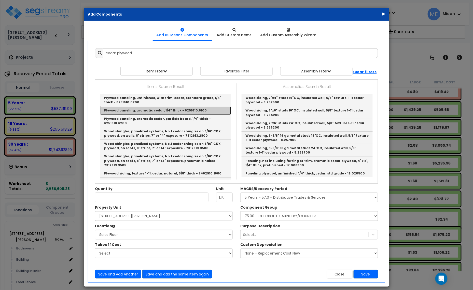
click at [195, 110] on link "Plywood paneling, aromatic cedar, 1/4" thick - 6251610.6100" at bounding box center [165, 110] width 131 height 8
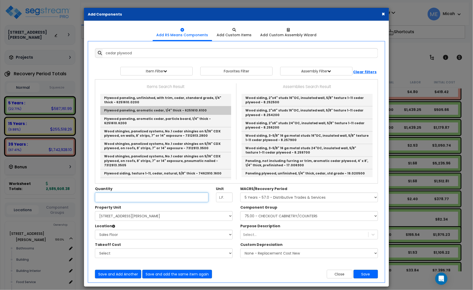
type input "Plywood paneling, aromatic cedar, 1/4" thick - 6251610.6100"
type input "S.F."
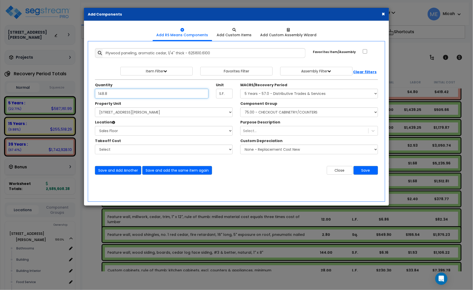
type input "148.8"
click at [297, 113] on select "Select Component Group 286.00 - LAUNDRY ELECTRICAL 284.00 - LAUNDRY PLUMBING 31…" at bounding box center [310, 112] width 138 height 10
click at [256, 115] on select "Select Component Group 286.00 - LAUNDRY ELECTRICAL 284.00 - LAUNDRY PLUMBING 31…" at bounding box center [310, 112] width 138 height 10
select select "57255"
click at [241, 108] on select "Select Component Group 286.00 - LAUNDRY ELECTRICAL 284.00 - LAUNDRY PLUMBING 31…" at bounding box center [310, 112] width 138 height 10
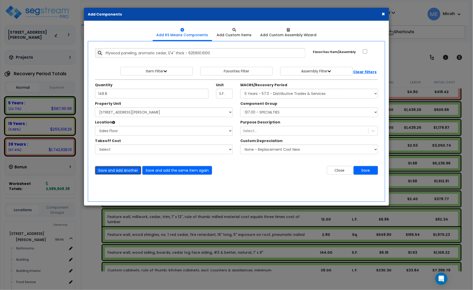
click at [120, 169] on button "Save and Add Another" at bounding box center [118, 170] width 46 height 9
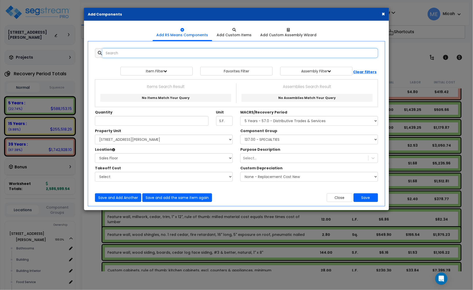
click at [131, 53] on input "text" at bounding box center [241, 53] width 276 height 10
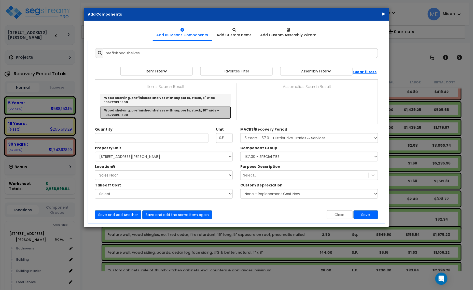
click at [175, 112] on link "Wood shelving, prefinished shelves with supports, stock, 10" wide - 10572319.16…" at bounding box center [165, 112] width 131 height 12
type input "Wood shelving, prefinished shelves with supports, stock, 10" wide - 10572319.16…"
type input "L.F."
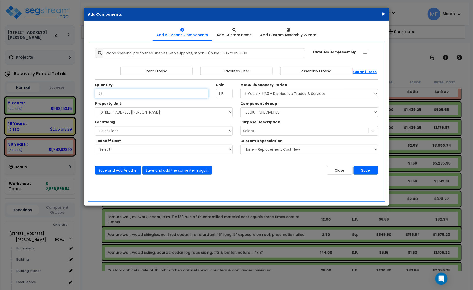
type input "75"
click at [253, 113] on select "Select Component Group 286.00 - LAUNDRY ELECTRICAL 284.00 - LAUNDRY PLUMBING 31…" at bounding box center [310, 112] width 138 height 10
select select "56910"
click at [241, 108] on select "Select Component Group 286.00 - LAUNDRY ELECTRICAL 284.00 - LAUNDRY PLUMBING 31…" at bounding box center [310, 112] width 138 height 10
click at [127, 169] on button "Save and Add Another" at bounding box center [118, 170] width 46 height 9
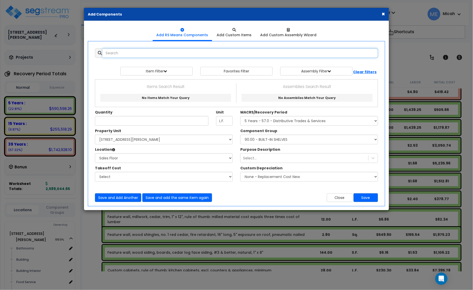
click at [145, 52] on input "text" at bounding box center [241, 53] width 276 height 10
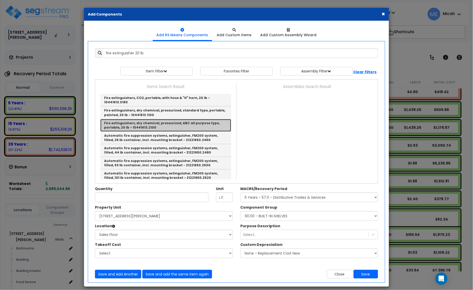
click at [166, 120] on link "Fire extinguishers, dry chemical, pressurized, ABC all purpose type, portable, …" at bounding box center [165, 125] width 131 height 12
type input "Fire extinguishers, dry chemical, pressurized, ABC all purpose type, portable, …"
type input "Ea."
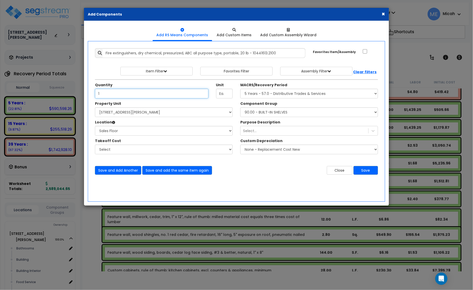
type input "1"
click at [277, 96] on select "Select MACRS/Recovery Period 5 Years - 57.0 - Distributive Trades & Services 5 …" at bounding box center [310, 94] width 138 height 10
select select "3669"
click at [241, 89] on select "Select MACRS/Recovery Period 5 Years - 57.0 - Distributive Trades & Services 5 …" at bounding box center [310, 94] width 138 height 10
click at [273, 112] on select "Select Component Group 143.00 - FIRE EXTINGUISHERS 350.00 - SITE FIRE PROTECTIO…" at bounding box center [310, 112] width 138 height 10
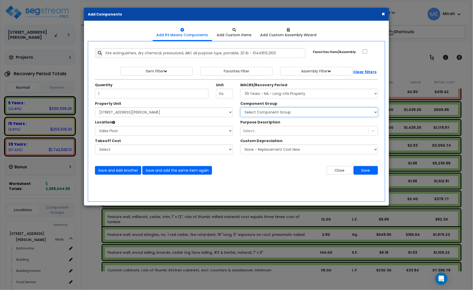
select select "56816"
click at [241, 108] on select "Select Component Group 143.00 - FIRE EXTINGUISHERS 350.00 - SITE FIRE PROTECTIO…" at bounding box center [310, 112] width 138 height 10
click at [126, 170] on button "Save and Add Another" at bounding box center [118, 170] width 46 height 9
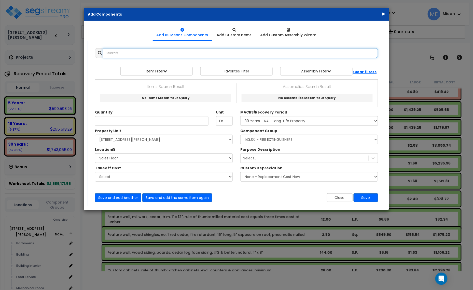
click at [123, 53] on input "text" at bounding box center [241, 53] width 276 height 10
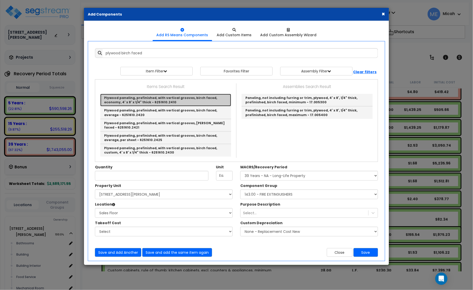
click at [170, 101] on link "Plywood paneling, prefinished, with vertical grooves, birch faced, economy, 4' …" at bounding box center [165, 100] width 131 height 12
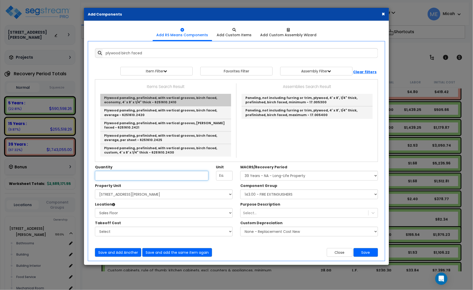
type input "Plywood paneling, prefinished, with vertical grooves, birch faced, economy, 4' …"
type input "S.F."
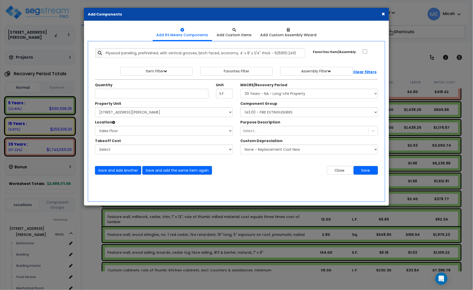
click at [110, 89] on div "Quantity" at bounding box center [151, 90] width 121 height 16
click at [112, 90] on input "Unit Quantity" at bounding box center [152, 94] width 114 height 10
type input "151.2"
click at [299, 96] on select "Select MACRS/Recovery Period 5 Years - 57.0 - Distributive Trades & Services 5 …" at bounding box center [310, 94] width 138 height 10
select select "3667"
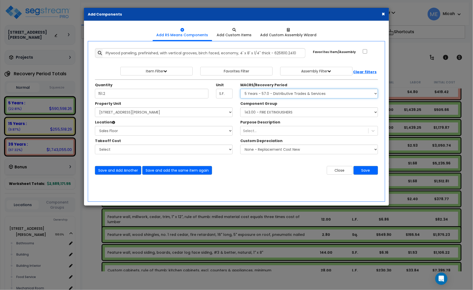
click at [241, 89] on select "Select MACRS/Recovery Period 5 Years - 57.0 - Distributive Trades & Services 5 …" at bounding box center [310, 94] width 138 height 10
click at [282, 113] on select "Select Component Group 143.00 - FIRE EXTINGUISHERS 350.00 - SITE FIRE PROTECTIO…" at bounding box center [310, 112] width 138 height 10
click at [282, 113] on select "Select Component Group 286.00 - LAUNDRY ELECTRICAL 284.00 - LAUNDRY PLUMBING 31…" at bounding box center [310, 112] width 138 height 10
select select "56932"
click at [117, 170] on button "Save and Add Another" at bounding box center [118, 170] width 46 height 9
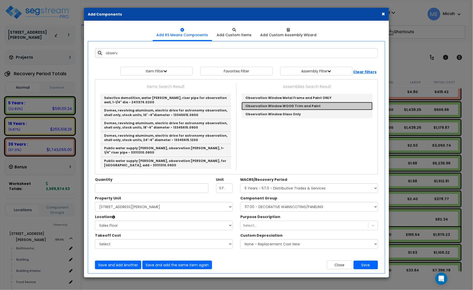
click at [288, 108] on link "Observation Window WOOD Trim and Paint" at bounding box center [307, 106] width 131 height 8
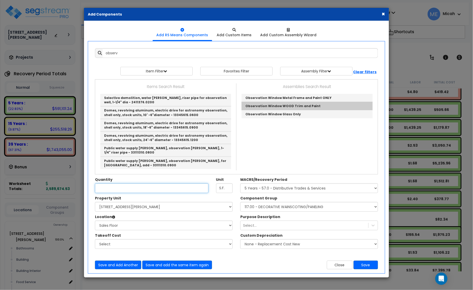
type input "Observation Window WOOD Trim and Paint"
checkbox input "true"
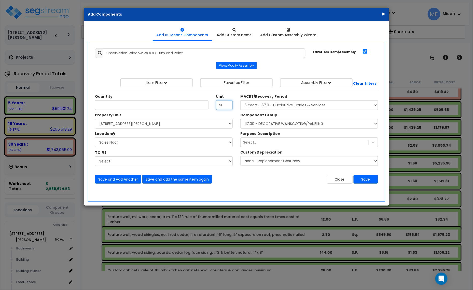
drag, startPoint x: 226, startPoint y: 104, endPoint x: 206, endPoint y: 106, distance: 20.5
click at [206, 106] on div "Quantity Unit SF" at bounding box center [163, 102] width 145 height 16
type input "LF"
click at [114, 107] on input "Unit Quantity" at bounding box center [152, 105] width 114 height 10
type input "32"
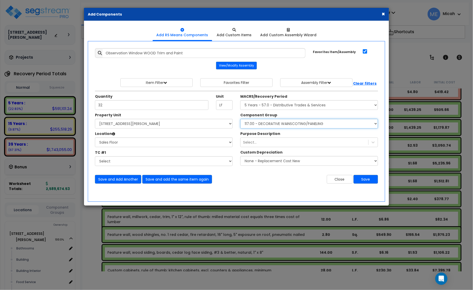
click at [303, 125] on select "Select Component Group 286.00 - LAUNDRY ELECTRICAL 284.00 - LAUNDRY PLUMBING 31…" at bounding box center [310, 124] width 138 height 10
select select "64676"
click at [303, 125] on select "Select Component Group 286.00 - LAUNDRY ELECTRICAL 284.00 - LAUNDRY PLUMBING 31…" at bounding box center [310, 124] width 138 height 10
click at [123, 180] on button "Save and Add Another" at bounding box center [118, 179] width 46 height 9
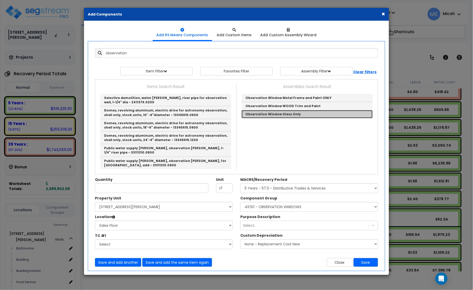
click at [290, 114] on link "Observation Window Glass Only" at bounding box center [307, 114] width 131 height 8
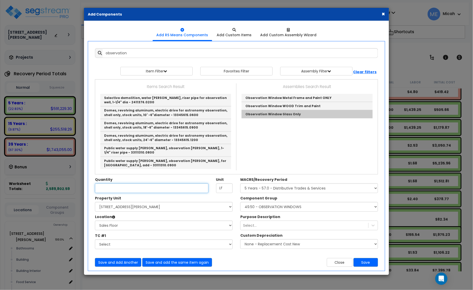
type input "Observation Window Glass Only"
type input "SF"
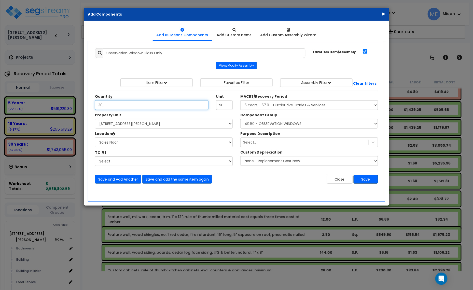
type input "30"
click at [368, 182] on button "Save" at bounding box center [366, 179] width 24 height 9
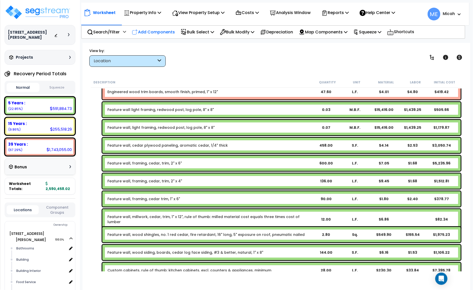
click at [157, 32] on p "Add Components" at bounding box center [153, 32] width 43 height 7
select select
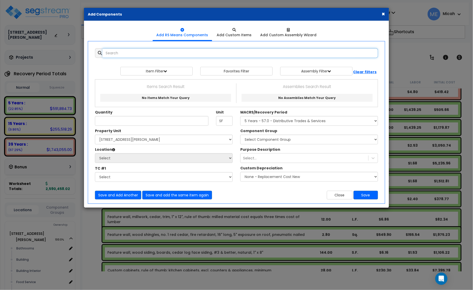
select select
click at [135, 55] on input "text" at bounding box center [241, 53] width 276 height 10
click at [137, 55] on input "text" at bounding box center [241, 53] width 276 height 10
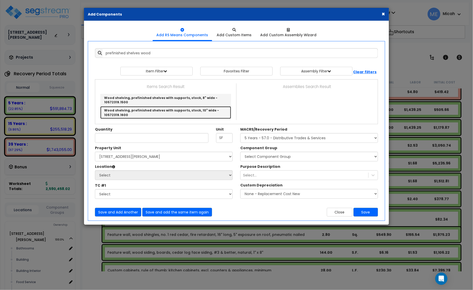
click at [162, 109] on link "Wood shelving, prefinished shelves with supports, stock, 10" wide - 10572319.16…" at bounding box center [165, 112] width 131 height 12
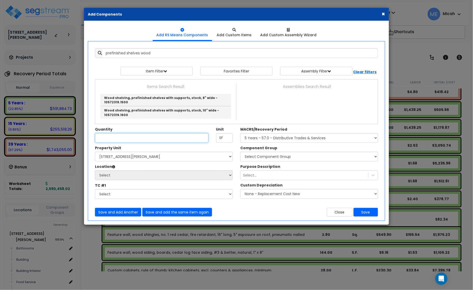
type input "Wood shelving, prefinished shelves with supports, stock, 10" wide - 10572319.16…"
checkbox input "false"
type input "L.F."
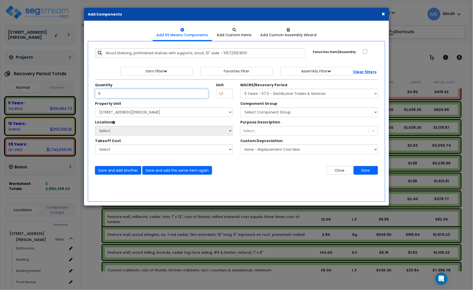
type input "6"
click at [150, 112] on select "Select [STREET_ADDRESS][PERSON_NAME] Site Improvements" at bounding box center [164, 112] width 138 height 10
select select "164425"
click at [95, 108] on select "Select [STREET_ADDRESS][PERSON_NAME] Site Improvements" at bounding box center [164, 112] width 138 height 10
click at [145, 133] on select "Select Bathrooms Building Building Interior Food Service Mechanical Room Office…" at bounding box center [164, 131] width 138 height 10
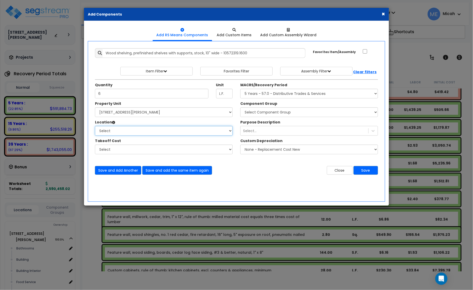
select select "31190"
click at [95, 126] on select "Select Bathrooms Building Building Interior Food Service Mechanical Room Office…" at bounding box center [164, 131] width 138 height 10
drag, startPoint x: 310, startPoint y: 93, endPoint x: 309, endPoint y: 98, distance: 5.3
click at [310, 93] on select "Select MACRS/Recovery Period 5 Years - 57.0 - Distributive Trades & Services 5 …" at bounding box center [310, 94] width 138 height 10
select select "3667"
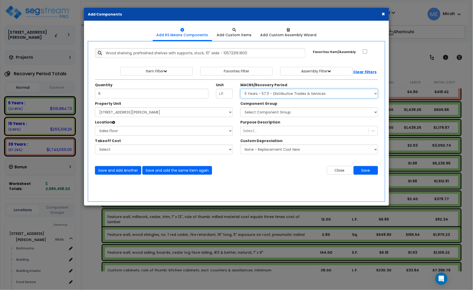
click at [241, 89] on select "Select MACRS/Recovery Period 5 Years - 57.0 - Distributive Trades & Services 5 …" at bounding box center [310, 94] width 138 height 10
click at [282, 115] on select "Select Component Group 286.00 - LAUNDRY ELECTRICAL 284.00 - LAUNDRY PLUMBING 31…" at bounding box center [310, 112] width 138 height 10
select select "56910"
click at [282, 115] on select "Select Component Group 286.00 - LAUNDRY ELECTRICAL 284.00 - LAUNDRY PLUMBING 31…" at bounding box center [310, 112] width 138 height 10
click at [111, 173] on button "Save and Add Another" at bounding box center [118, 170] width 46 height 9
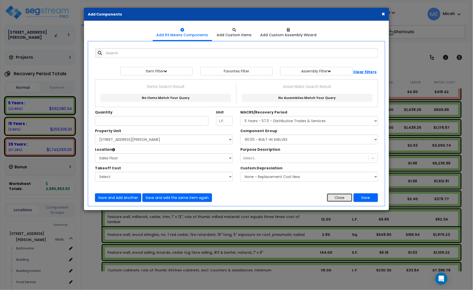
click at [338, 195] on button "Close" at bounding box center [340, 197] width 26 height 9
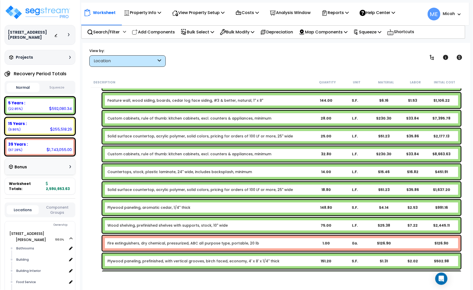
scroll to position [1463, 0]
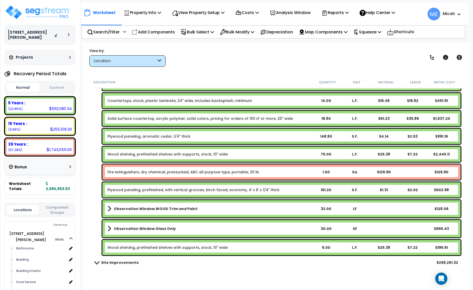
click at [166, 171] on link "Fire extinguishers, dry chemical, pressurized, ABC all purpose type, portable, …" at bounding box center [184, 171] width 152 height 5
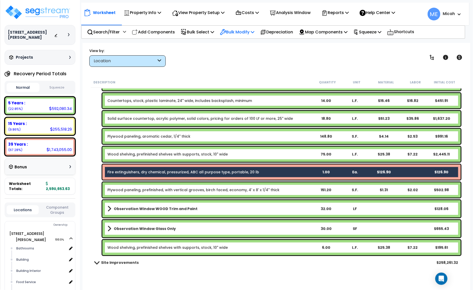
click at [251, 31] on p "Bulk Modify" at bounding box center [237, 32] width 34 height 7
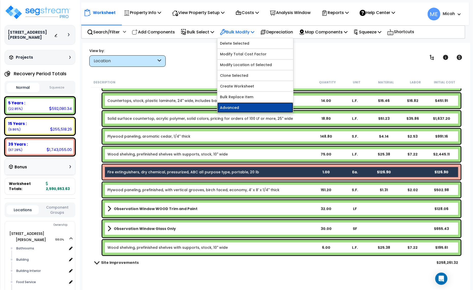
click at [249, 108] on link "Advanced" at bounding box center [256, 107] width 76 height 10
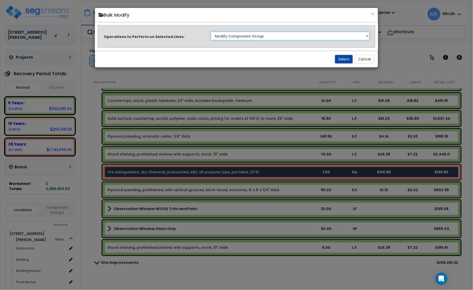
click at [319, 38] on select "Clone Delete Delete Zero Quantities Modify Component Group Modify Recovery Peri…" at bounding box center [290, 36] width 159 height 9
select select "update_quantity"
click at [211, 32] on select "Clone Delete Delete Zero Quantities Modify Component Group Modify Recovery Peri…" at bounding box center [290, 36] width 159 height 9
click at [341, 60] on button "Select" at bounding box center [344, 59] width 18 height 9
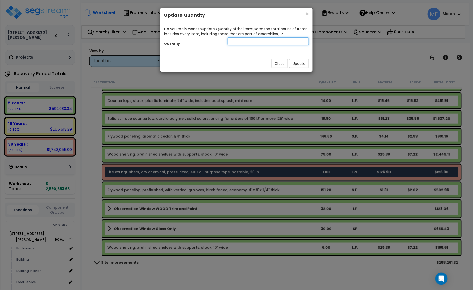
click at [240, 43] on input "number" at bounding box center [268, 41] width 81 height 8
type input "3"
click at [303, 63] on button "Update" at bounding box center [299, 63] width 20 height 9
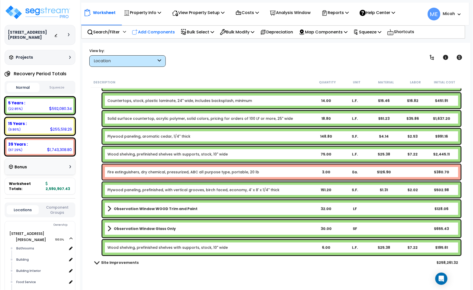
click at [159, 31] on p "Add Components" at bounding box center [153, 32] width 43 height 7
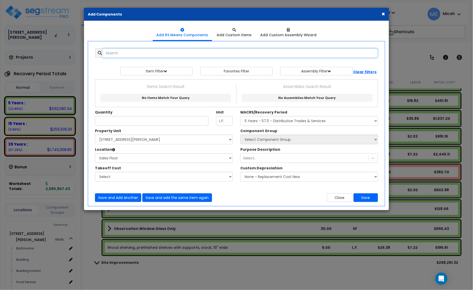
select select
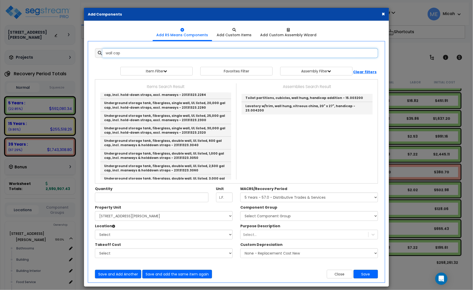
scroll to position [1355, 0]
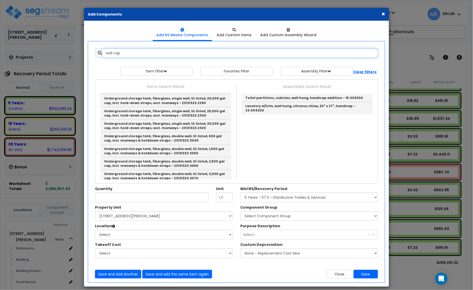
click at [104, 54] on input "wall cap" at bounding box center [241, 53] width 276 height 10
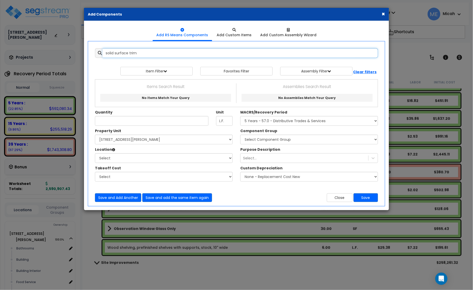
scroll to position [0, 0]
drag, startPoint x: 144, startPoint y: 54, endPoint x: 110, endPoint y: 58, distance: 34.6
click at [110, 58] on input "solid surface trim" at bounding box center [241, 53] width 276 height 10
type input "s"
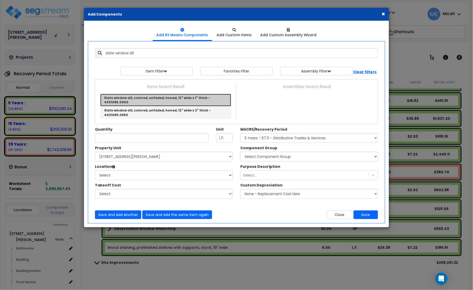
click at [160, 98] on link "Slate window sill, colored, unfaded, honed, 12" wide x 1" thick - 4431085.0900" at bounding box center [165, 100] width 131 height 12
type input "Slate window sill, colored, unfaded, honed, 12" wide x 1" thick - 4431085.0900"
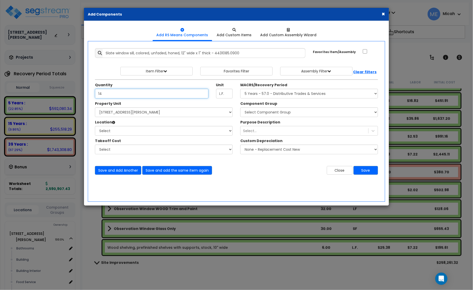
type input "14"
click at [141, 113] on select "Select [STREET_ADDRESS][PERSON_NAME] Site Improvements" at bounding box center [164, 112] width 138 height 10
select select "164425"
click at [95, 108] on select "Select [STREET_ADDRESS][PERSON_NAME] Site Improvements" at bounding box center [164, 112] width 138 height 10
click at [138, 133] on select "Select Bathrooms Building Building Interior Food Service Mechanical Room Office…" at bounding box center [164, 131] width 138 height 10
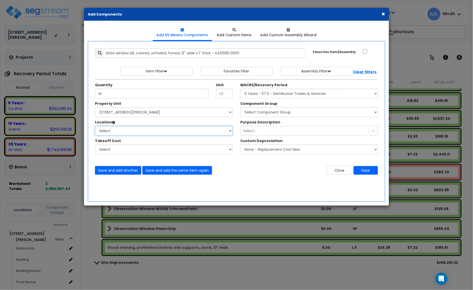
select select "31190"
click at [95, 126] on select "Select Bathrooms Building Building Interior Food Service Mechanical Room Office…" at bounding box center [164, 131] width 138 height 10
click at [309, 97] on select "Select MACRS/Recovery Period 5 Years - 57.0 - Distributive Trades & Services 5 …" at bounding box center [310, 94] width 138 height 10
select select "3669"
click at [241, 89] on select "Select MACRS/Recovery Period 5 Years - 57.0 - Distributive Trades & Services 5 …" at bounding box center [310, 94] width 138 height 10
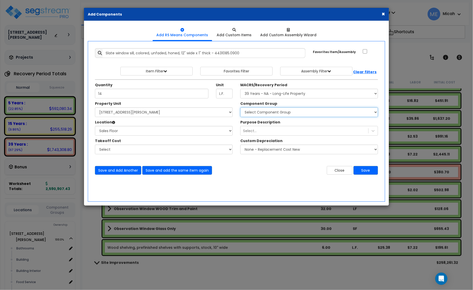
click at [284, 113] on select "Select Component Group 143.00 - FIRE EXTINGUISHERS 350.00 - SITE FIRE PROTECTIO…" at bounding box center [310, 112] width 138 height 10
select select "57245"
click at [241, 108] on select "Select Component Group 143.00 - FIRE EXTINGUISHERS 350.00 - SITE FIRE PROTECTIO…" at bounding box center [310, 112] width 138 height 10
click at [115, 173] on button "Save and Add Another" at bounding box center [118, 170] width 46 height 9
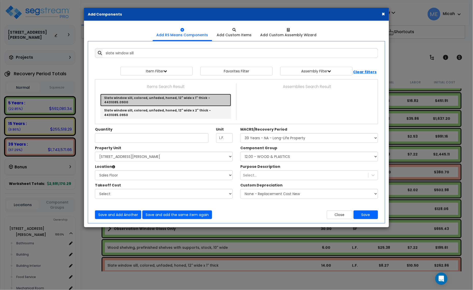
click at [176, 100] on link "Slate window sill, colored, unfaded, honed, 12" wide x 1" thick - 4431085.0900" at bounding box center [165, 100] width 131 height 12
type input "Slate window sill, colored, unfaded, honed, 12" wide x 1" thick - 4431085.0900"
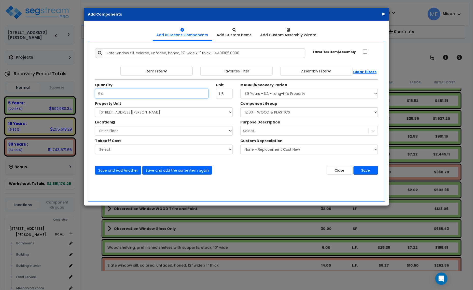
type input "64"
click at [368, 172] on button "Save" at bounding box center [366, 170] width 24 height 9
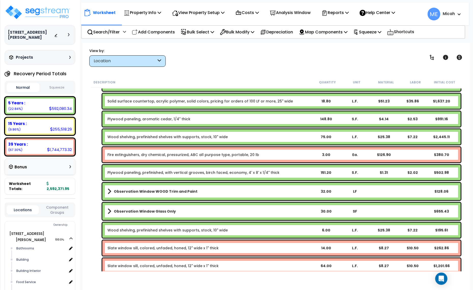
scroll to position [1508, 0]
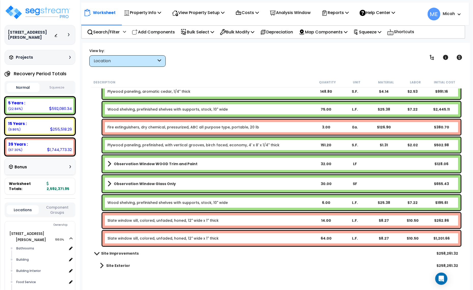
click at [132, 219] on link "Slate window sill, colored, unfaded, honed, 12" wide x 1" thick" at bounding box center [163, 220] width 111 height 5
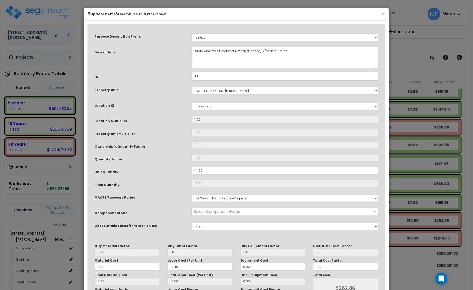
scroll to position [0, 0]
select select "57245"
drag, startPoint x: 220, startPoint y: 50, endPoint x: 192, endPoint y: 50, distance: 28.3
click at [192, 50] on div "Slate window sill, colored, unfaded, honed, 12" wide x 1" thick" at bounding box center [285, 57] width 194 height 21
click at [264, 52] on textarea "Slate window sill, colored, unfaded, honed, 12" wide x 1" thick" at bounding box center [285, 57] width 187 height 21
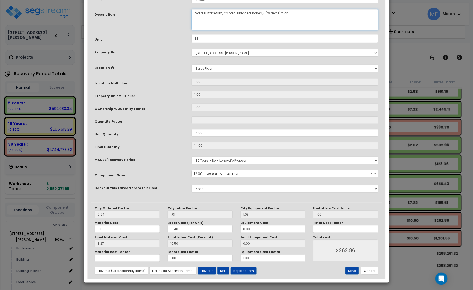
scroll to position [38, 0]
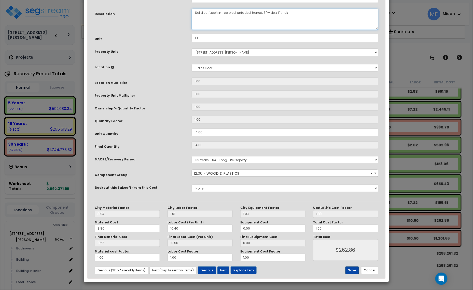
type textarea "Solid surface trim, colored, unfaded, honed, 6" wide x 1" thick"
click at [351, 271] on button "Save" at bounding box center [353, 270] width 14 height 8
type input "262.86"
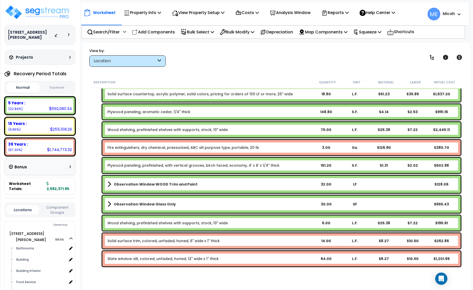
scroll to position [1508, 0]
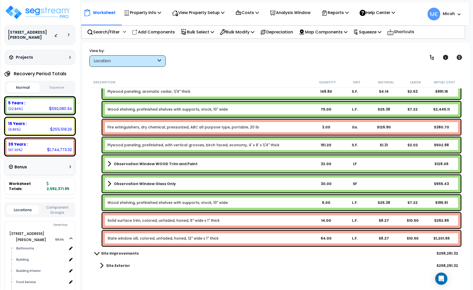
click at [176, 238] on link "Slate window sill, colored, unfaded, honed, 12" wide x 1" thick" at bounding box center [163, 238] width 111 height 5
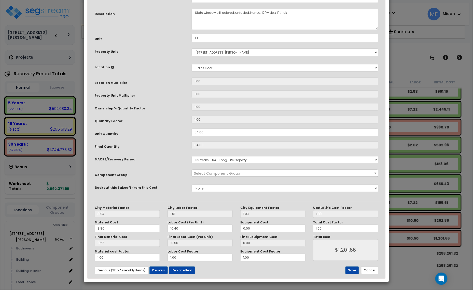
scroll to position [0, 0]
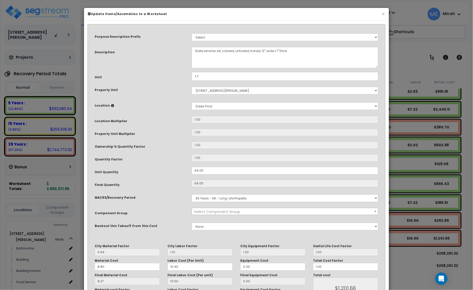
select select "57245"
drag, startPoint x: 220, startPoint y: 50, endPoint x: 194, endPoint y: 49, distance: 26.8
click at [194, 49] on textarea "Slate window sill, colored, unfaded, honed, 12" wide x 1" thick" at bounding box center [285, 57] width 187 height 21
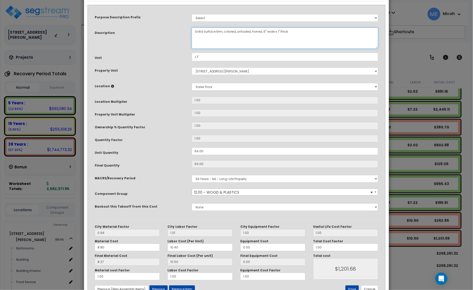
scroll to position [38, 0]
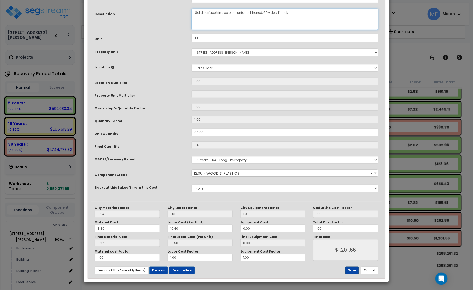
type textarea "Solid surface trim, colored, unfaded, honed, 6" wide x 1" thick"
click at [351, 270] on button "Save" at bounding box center [353, 270] width 14 height 8
type input "1201.66"
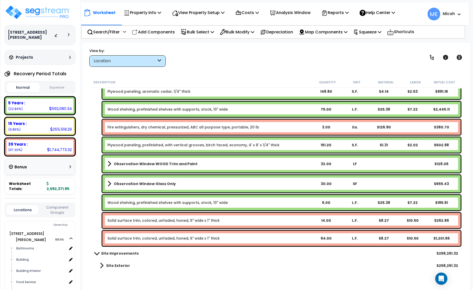
click at [154, 31] on p "Add Components" at bounding box center [153, 32] width 43 height 7
select select
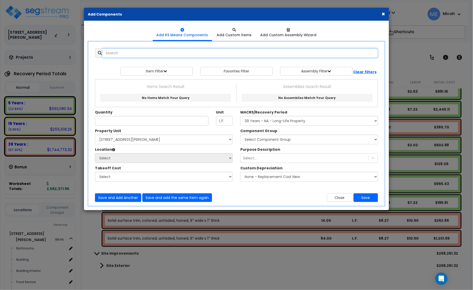
select select
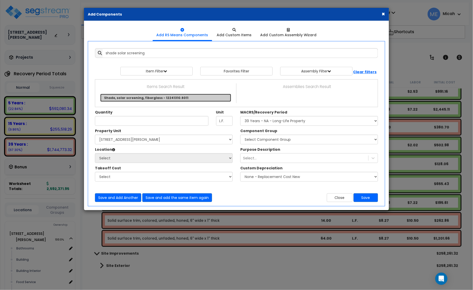
click at [174, 98] on link "Shade, solar screening, fiberglass - 12241310.6011" at bounding box center [165, 98] width 131 height 8
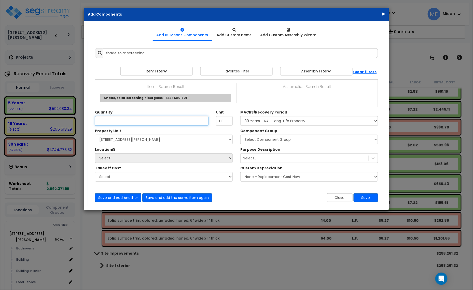
type input "Shade, solar screening, fiberglass - 12241310.6011"
type input "S.F."
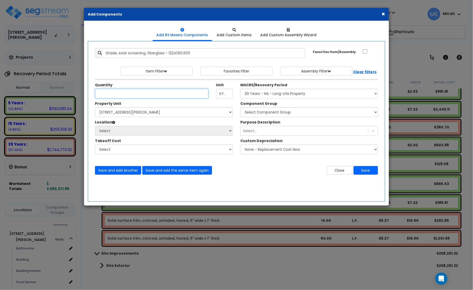
click at [111, 91] on input "Unit Quantity" at bounding box center [152, 94] width 114 height 10
type input "168"
drag, startPoint x: 115, startPoint y: 110, endPoint x: 116, endPoint y: 114, distance: 4.2
click at [115, 111] on select "Select [STREET_ADDRESS][PERSON_NAME] Site Improvements" at bounding box center [164, 112] width 138 height 10
select select "164425"
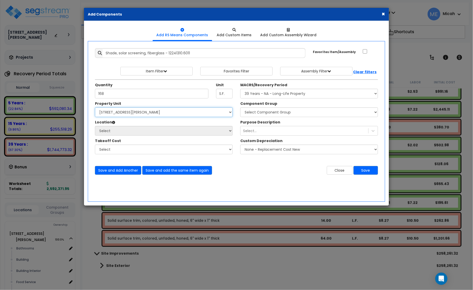
click at [95, 108] on select "Select [STREET_ADDRESS][PERSON_NAME] Site Improvements" at bounding box center [164, 112] width 138 height 10
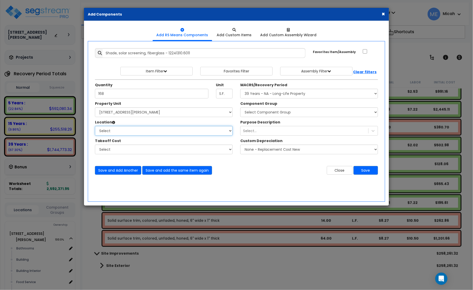
click at [122, 135] on select "Select Bathrooms Building Building Interior Food Service Mechanical Room Office…" at bounding box center [164, 131] width 138 height 10
select select "31190"
click at [95, 126] on select "Select Bathrooms Building Building Interior Food Service Mechanical Room Office…" at bounding box center [164, 131] width 138 height 10
click at [270, 92] on select "Select MACRS/Recovery Period 5 Years - 57.0 - Distributive Trades & Services 5 …" at bounding box center [310, 94] width 138 height 10
select select "3667"
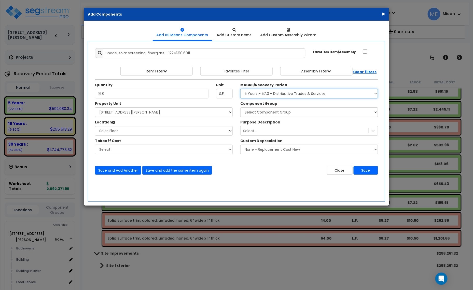
click at [241, 89] on select "Select MACRS/Recovery Period 5 Years - 57.0 - Distributive Trades & Services 5 …" at bounding box center [310, 94] width 138 height 10
click at [278, 113] on select "Select Component Group 286.00 - LAUNDRY ELECTRICAL 284.00 - LAUNDRY PLUMBING 31…" at bounding box center [310, 112] width 138 height 10
select select "56920"
click at [278, 113] on select "Select Component Group 286.00 - LAUNDRY ELECTRICAL 284.00 - LAUNDRY PLUMBING 31…" at bounding box center [310, 112] width 138 height 10
click at [108, 173] on button "Save and Add Another" at bounding box center [118, 170] width 46 height 9
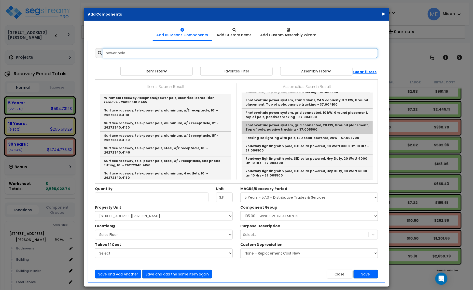
scroll to position [0, 0]
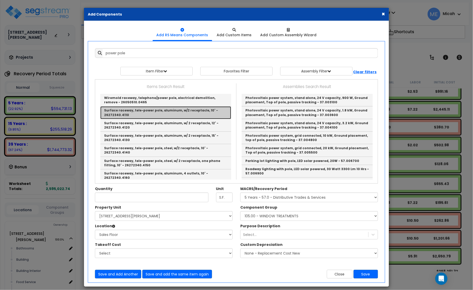
click at [169, 109] on link "Surface raceway, tele-power pole, aluminum, w/2 receptacle, 10' - 26272340.4110" at bounding box center [165, 112] width 131 height 12
type input "Surface raceway, tele-power pole, aluminum, w/2 receptacle, 10' - 26272340.4110"
type input "Ea."
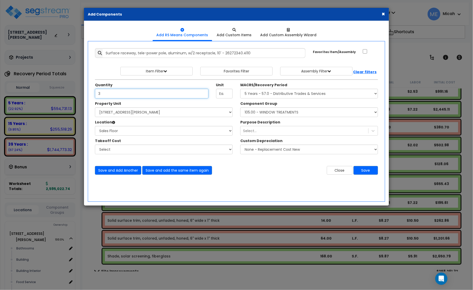
type input "3"
click at [294, 112] on select "Select Component Group 286.00 - LAUNDRY ELECTRICAL 284.00 - LAUNDRY PLUMBING 31…" at bounding box center [310, 112] width 138 height 10
select select "57033"
click at [294, 112] on select "Select Component Group 286.00 - LAUNDRY ELECTRICAL 284.00 - LAUNDRY PLUMBING 31…" at bounding box center [310, 112] width 138 height 10
click at [117, 171] on button "Save and Add Another" at bounding box center [118, 170] width 46 height 9
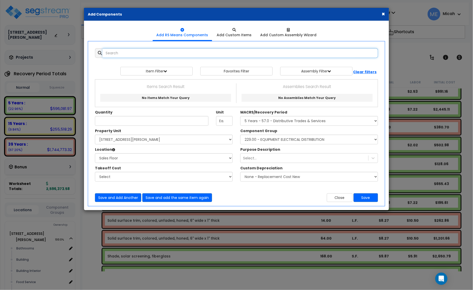
click at [142, 54] on input "text" at bounding box center [241, 53] width 276 height 10
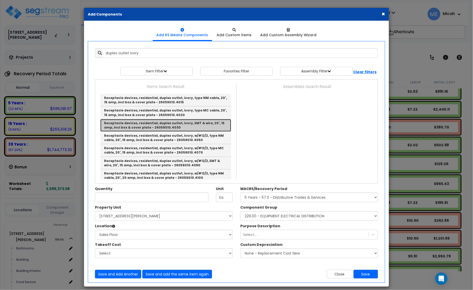
click at [203, 124] on link "Receptacle devices, residential, duplex outlet, ivory, EMT & wire, 20', 15 amp,…" at bounding box center [165, 125] width 131 height 12
type input "Receptacle devices, residential, duplex outlet, ivory, EMT & wire, 20', 15 amp,…"
checkbox input "true"
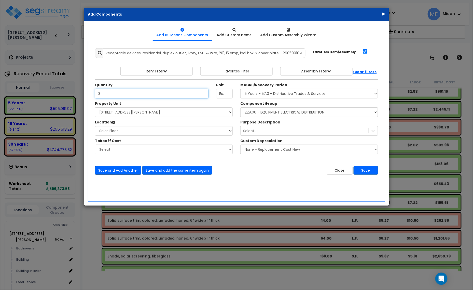
type input "3"
click at [119, 169] on button "Save and Add Another" at bounding box center [118, 170] width 46 height 9
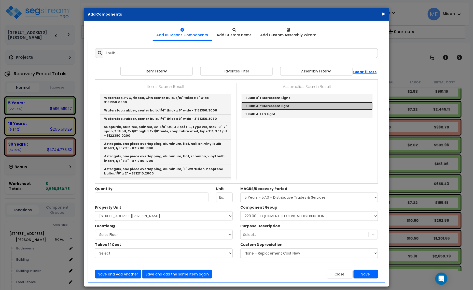
click at [282, 107] on link "1 Bulb 4' fluorescent light" at bounding box center [307, 106] width 131 height 8
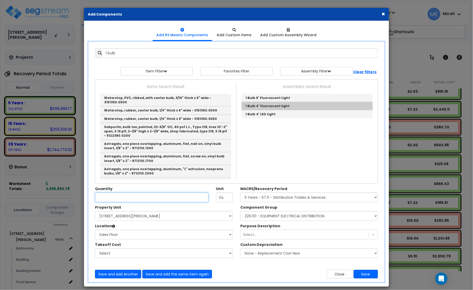
type input "1 Bulb 4' fluorescent light"
type input "EA"
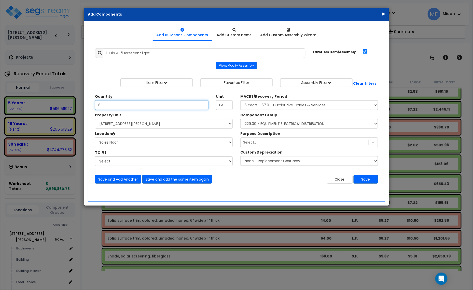
type input "6"
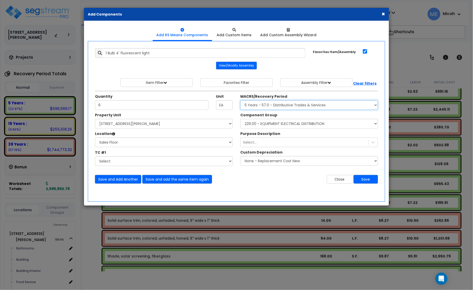
click at [329, 105] on select "Select MACRS/Recovery Period 5 Years - 57.0 - Distributive Trades & Services 5 …" at bounding box center [310, 105] width 138 height 10
select select "3669"
click at [241, 100] on select "Select MACRS/Recovery Period 5 Years - 57.0 - Distributive Trades & Services 5 …" at bounding box center [310, 105] width 138 height 10
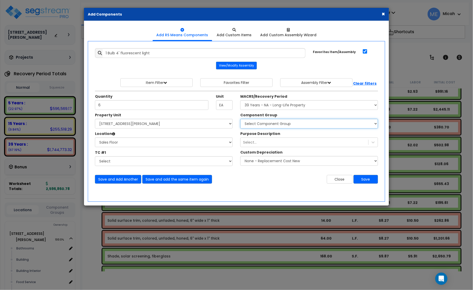
click at [283, 125] on select "Select Component Group 143.00 - FIRE EXTINGUISHERS 350.00 - SITE FIRE PROTECTIO…" at bounding box center [310, 124] width 138 height 10
select select "56961"
click at [283, 125] on select "Select Component Group 143.00 - FIRE EXTINGUISHERS 350.00 - SITE FIRE PROTECTIO…" at bounding box center [310, 124] width 138 height 10
click at [105, 182] on button "Save and Add Another" at bounding box center [118, 179] width 46 height 9
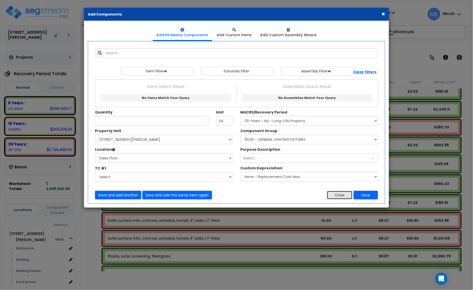
click at [338, 198] on button "Close" at bounding box center [340, 195] width 26 height 9
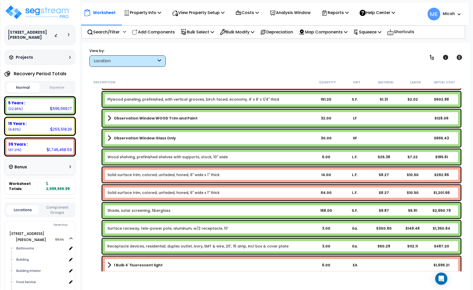
scroll to position [1581, 0]
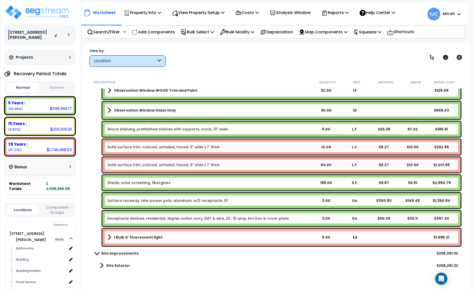
click at [141, 237] on b "1 Bulb 4' fluorescent light" at bounding box center [138, 237] width 49 height 5
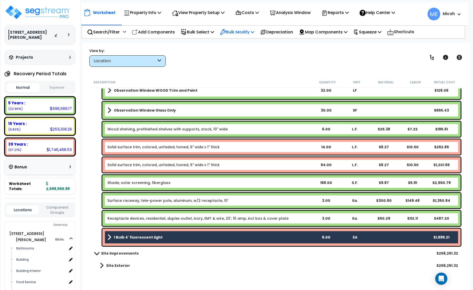
click at [255, 31] on icon at bounding box center [253, 32] width 4 height 4
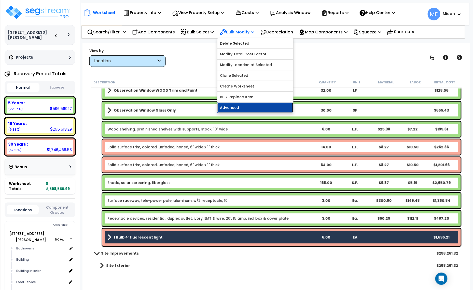
click at [253, 104] on link "Advanced" at bounding box center [256, 107] width 76 height 10
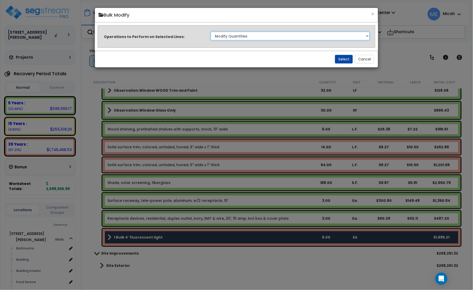
click at [315, 36] on select "Clone Delete Delete Zero Quantities Modify Component Group Modify Recovery Peri…" at bounding box center [290, 36] width 159 height 9
select select "modifyLocation"
click at [211, 32] on select "Clone Delete Delete Zero Quantities Modify Component Group Modify Recovery Peri…" at bounding box center [290, 36] width 159 height 9
click at [343, 57] on button "Select" at bounding box center [344, 59] width 18 height 9
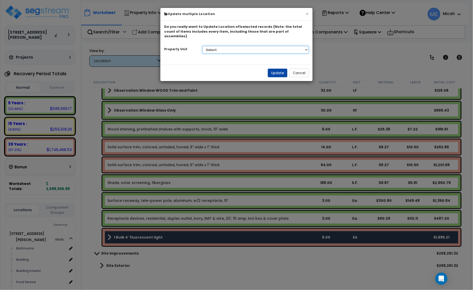
click at [258, 46] on select "Select [STREET_ADDRESS][PERSON_NAME] Site Improvements" at bounding box center [256, 50] width 107 height 8
select select "164425"
click at [203, 46] on select "Select [STREET_ADDRESS][PERSON_NAME] Site Improvements" at bounding box center [256, 50] width 107 height 8
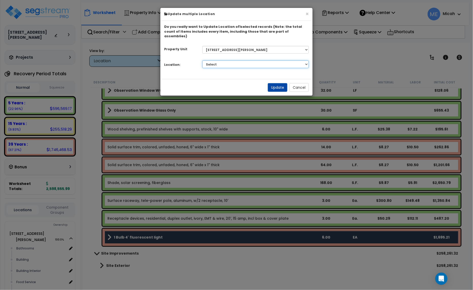
click at [254, 60] on select "Select Bathrooms Building Building Interior Food Service Mechanical Room Office…" at bounding box center [256, 64] width 107 height 8
select select "31518"
click at [203, 60] on select "Select Bathrooms Building Building Interior Food Service Mechanical Room Office…" at bounding box center [256, 64] width 107 height 8
click at [280, 84] on button "Update" at bounding box center [278, 87] width 20 height 9
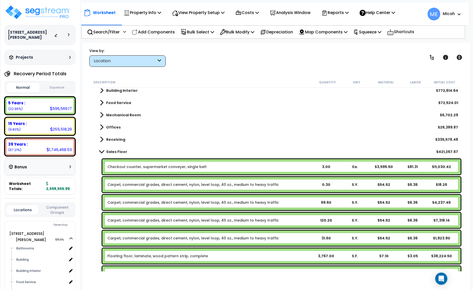
scroll to position [0, 0]
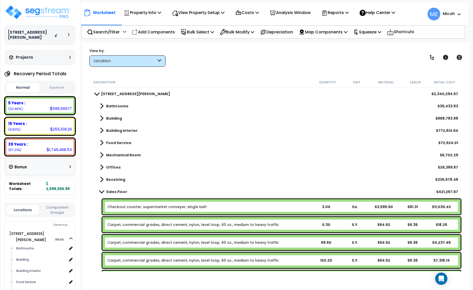
click at [99, 192] on span at bounding box center [101, 192] width 7 height 4
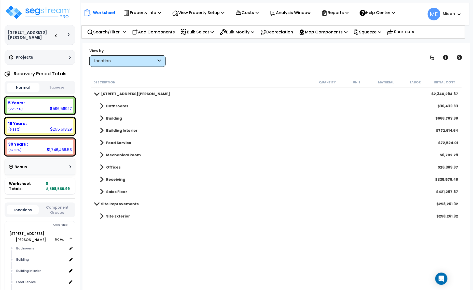
click at [103, 155] on span at bounding box center [102, 154] width 4 height 7
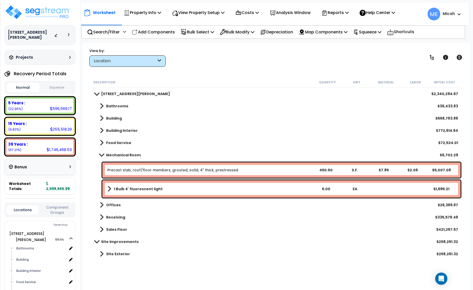
click at [107, 186] on div "1 Bulb 4' fluorescent light 6.00 EA $1,695.21" at bounding box center [281, 188] width 359 height 17
click at [108, 187] on span at bounding box center [110, 188] width 4 height 7
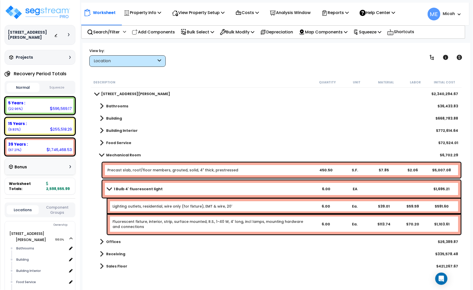
click at [108, 188] on span at bounding box center [109, 189] width 7 height 4
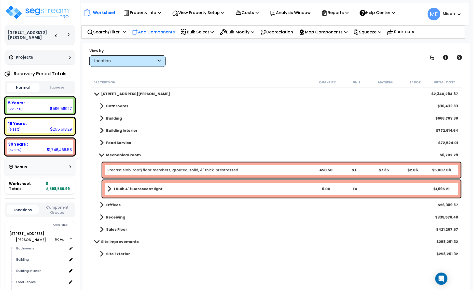
click at [166, 33] on p "Add Components" at bounding box center [153, 32] width 43 height 7
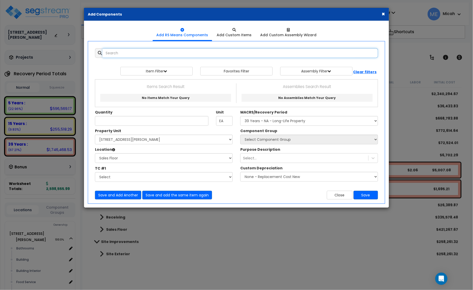
select select
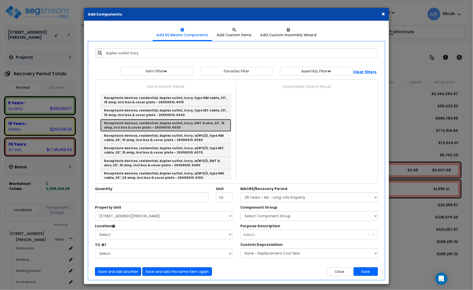
click at [197, 124] on link "Receptacle devices, residential, duplex outlet, ivory, EMT & wire, 20', 15 amp,…" at bounding box center [165, 125] width 131 height 12
type input "Receptacle devices, residential, duplex outlet, ivory, EMT & wire, 20', 15 amp,…"
type input "Ea."
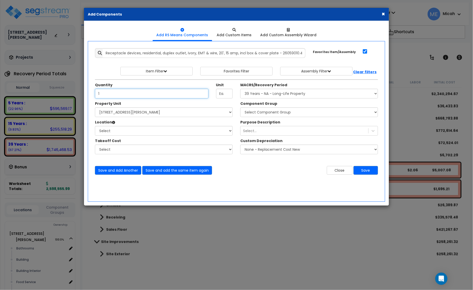
type input "1"
click at [174, 111] on select "Select [STREET_ADDRESS][PERSON_NAME] Site Improvements" at bounding box center [164, 112] width 138 height 10
select select "164425"
click at [95, 108] on select "Select [STREET_ADDRESS][PERSON_NAME] Site Improvements" at bounding box center [164, 112] width 138 height 10
click at [163, 133] on select "Select Bathrooms Building Building Interior Food Service Mechanical Room Office…" at bounding box center [164, 131] width 138 height 10
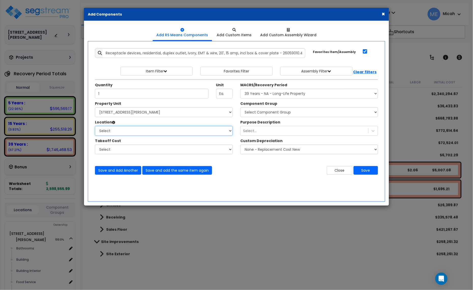
select select "31518"
click at [95, 126] on select "Select Bathrooms Building Building Interior Food Service Mechanical Room Office…" at bounding box center [164, 131] width 138 height 10
click at [264, 97] on select "Select MACRS/Recovery Period 5 Years - 57.0 - Distributive Trades & Services 5 …" at bounding box center [310, 94] width 138 height 10
select select "3669"
click at [241, 89] on select "Select MACRS/Recovery Period 5 Years - 57.0 - Distributive Trades & Services 5 …" at bounding box center [310, 94] width 138 height 10
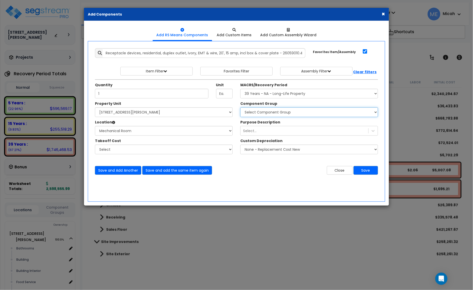
click at [287, 114] on select "Select Component Group 143.00 - FIRE EXTINGUISHERS 350.00 - SITE FIRE PROTECTIO…" at bounding box center [310, 112] width 138 height 10
select select "56955"
click at [287, 114] on select "Select Component Group 143.00 - FIRE EXTINGUISHERS 350.00 - SITE FIRE PROTECTIO…" at bounding box center [310, 112] width 138 height 10
click at [169, 171] on button "Save and add the same item again" at bounding box center [177, 170] width 70 height 9
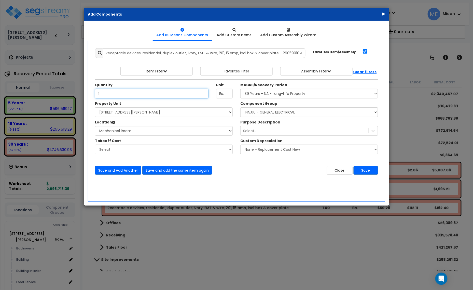
type input "1"
click at [267, 94] on select "Select MACRS/Recovery Period 5 Years - 57.0 - Distributive Trades & Services 5 …" at bounding box center [310, 94] width 138 height 10
select select "3667"
click at [241, 89] on select "Select MACRS/Recovery Period 5 Years - 57.0 - Distributive Trades & Services 5 …" at bounding box center [310, 94] width 138 height 10
click at [269, 111] on select "Select Component Group 286.00 - LAUNDRY ELECTRICAL 284.00 - LAUNDRY PLUMBING 31…" at bounding box center [310, 112] width 138 height 10
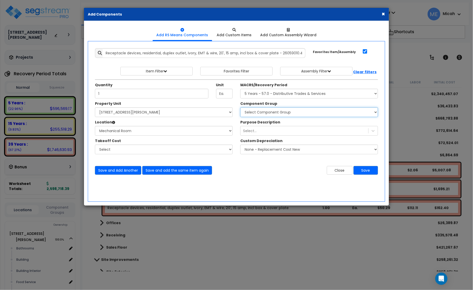
select select "57033"
click at [269, 111] on select "Select Component Group 286.00 - LAUNDRY ELECTRICAL 284.00 - LAUNDRY PLUMBING 31…" at bounding box center [310, 112] width 138 height 10
click at [126, 169] on button "Save and Add Another" at bounding box center [118, 170] width 46 height 9
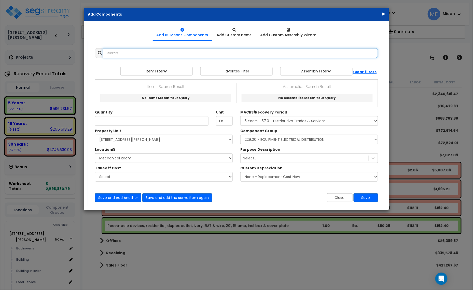
click at [140, 57] on input "text" at bounding box center [241, 53] width 276 height 10
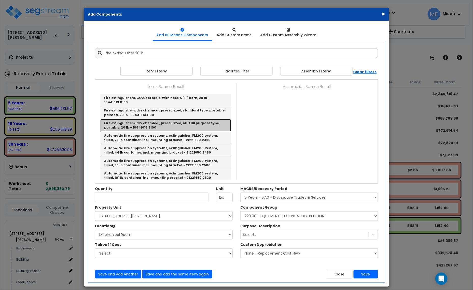
click at [193, 119] on link "Fire extinguishers, dry chemical, pressurized, ABC all purpose type, portable, …" at bounding box center [165, 125] width 131 height 12
type input "Fire extinguishers, dry chemical, pressurized, ABC all purpose type, portable, …"
checkbox input "false"
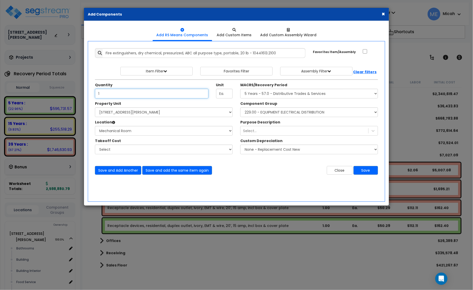
type input "1"
click at [264, 95] on select "Select MACRS/Recovery Period 5 Years - 57.0 - Distributive Trades & Services 5 …" at bounding box center [310, 94] width 138 height 10
select select "3669"
click at [241, 89] on select "Select MACRS/Recovery Period 5 Years - 57.0 - Distributive Trades & Services 5 …" at bounding box center [310, 94] width 138 height 10
click at [273, 115] on select "Select Component Group 143.00 - FIRE EXTINGUISHERS 350.00 - SITE FIRE PROTECTIO…" at bounding box center [310, 112] width 138 height 10
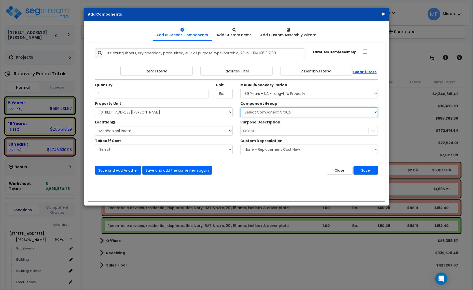
select select "56816"
click at [241, 108] on select "Select Component Group 143.00 - FIRE EXTINGUISHERS 350.00 - SITE FIRE PROTECTIO…" at bounding box center [310, 112] width 138 height 10
click at [123, 173] on button "Save and Add Another" at bounding box center [118, 170] width 46 height 9
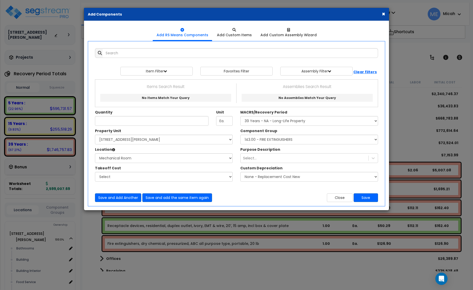
select select "3669"
select select "164425"
select select "31518"
select select "56816"
click at [115, 51] on input "text" at bounding box center [241, 53] width 276 height 10
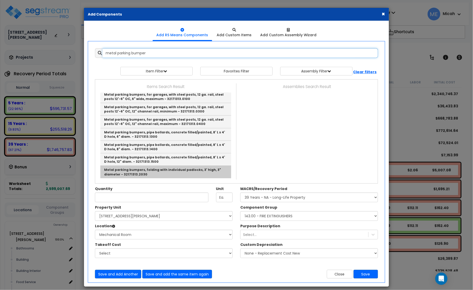
scroll to position [5, 0]
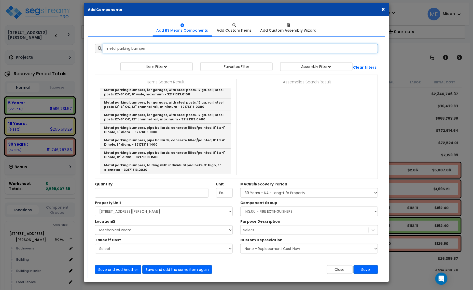
drag, startPoint x: 159, startPoint y: 47, endPoint x: 91, endPoint y: 45, distance: 67.8
click at [91, 45] on div "Add Items Add Assemblies Both metal parking bumper 9497154 Select" at bounding box center [236, 159] width 299 height 238
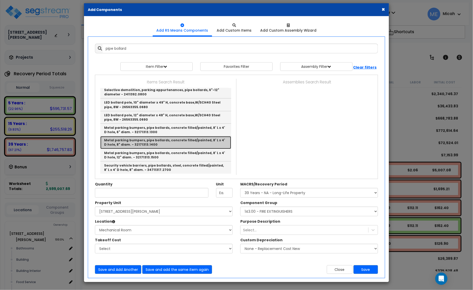
click at [180, 142] on link "Metal parking bumpers, pipe bollards, concrete filled/painted, 8' L x 4' D hole…" at bounding box center [165, 142] width 131 height 12
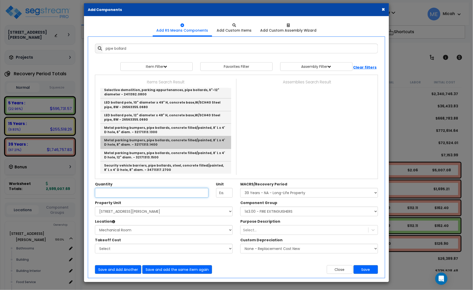
type input "Metal parking bumpers, pipe bollards, concrete filled/painted, 8' L x 4' D hole…"
checkbox input "true"
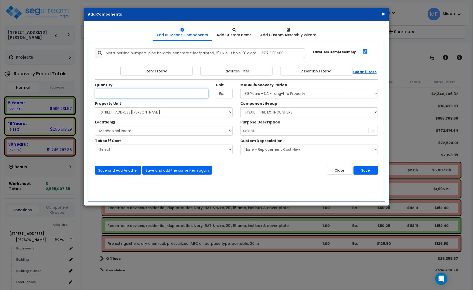
scroll to position [0, 0]
type input "2"
click at [324, 97] on select "Select MACRS/Recovery Period 5 Years - 57.0 - Distributive Trades & Services 5 …" at bounding box center [310, 94] width 138 height 10
select select "3667"
click at [241, 89] on select "Select MACRS/Recovery Period 5 Years - 57.0 - Distributive Trades & Services 5 …" at bounding box center [310, 94] width 138 height 10
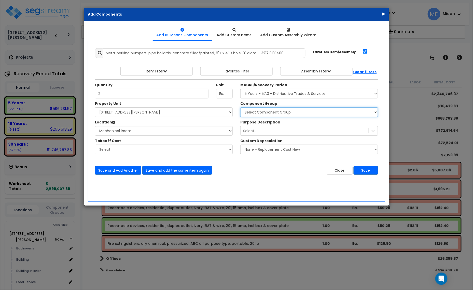
click at [285, 113] on select "Select Component Group 286.00 - LAUNDRY ELECTRICAL 284.00 - LAUNDRY PLUMBING 31…" at bounding box center [310, 112] width 138 height 10
select select "56911"
click at [283, 113] on select "Select Component Group 286.00 - LAUNDRY ELECTRICAL 284.00 - LAUNDRY PLUMBING 31…" at bounding box center [310, 112] width 138 height 10
click at [116, 170] on button "Save and Add Another" at bounding box center [118, 170] width 46 height 9
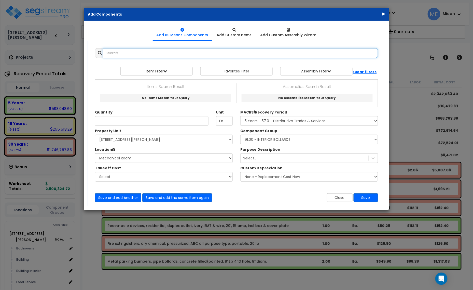
click at [144, 54] on input "text" at bounding box center [241, 53] width 276 height 10
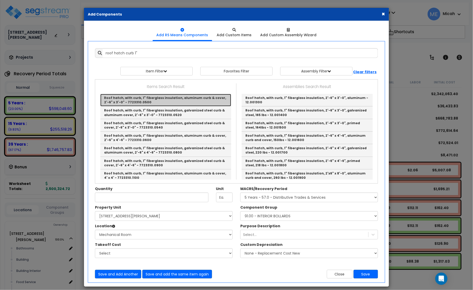
click at [159, 99] on link "Roof hatch, with curb, 1" fiberglass insulation, aluminum curb & cover, 2'-6" x…" at bounding box center [165, 100] width 131 height 12
type input "Roof hatch, with curb, 1" fiberglass insulation, aluminum curb & cover, 2'-6" x…"
checkbox input "false"
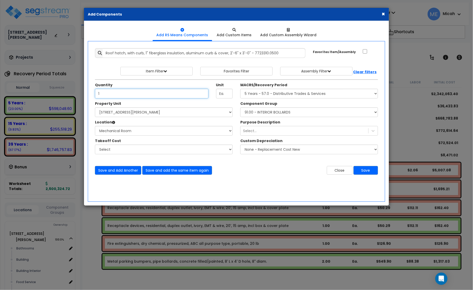
type input "1"
click at [263, 92] on select "Select MACRS/Recovery Period 5 Years - 57.0 - Distributive Trades & Services 5 …" at bounding box center [310, 94] width 138 height 10
select select "3669"
click at [241, 89] on select "Select MACRS/Recovery Period 5 Years - 57.0 - Distributive Trades & Services 5 …" at bounding box center [310, 94] width 138 height 10
click at [291, 111] on select "Select Component Group 143.00 - FIRE EXTINGUISHERS 350.00 - SITE FIRE PROTECTIO…" at bounding box center [310, 112] width 138 height 10
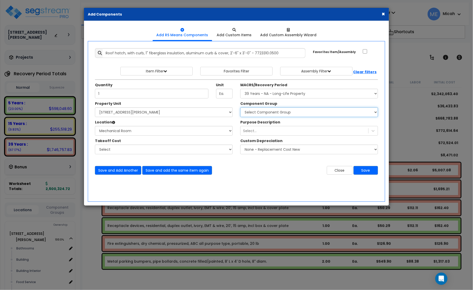
select select "57247"
click at [291, 111] on select "Select Component Group 143.00 - FIRE EXTINGUISHERS 350.00 - SITE FIRE PROTECTIO…" at bounding box center [310, 112] width 138 height 10
click at [125, 170] on button "Save and Add Another" at bounding box center [118, 170] width 46 height 9
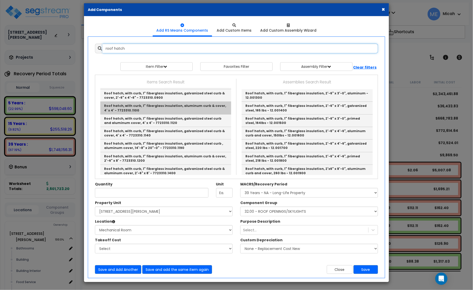
scroll to position [81, 0]
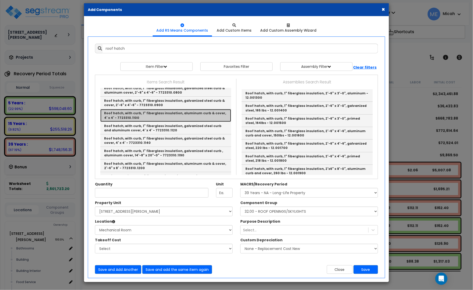
click at [182, 118] on link "Roof hatch, with curb, 1" fiberglass insulation, aluminum curb & cover, 4' x 4'…" at bounding box center [165, 115] width 131 height 12
type input "Roof hatch, with curb, 1" fiberglass insulation, aluminum curb & cover, 4' x 4'…"
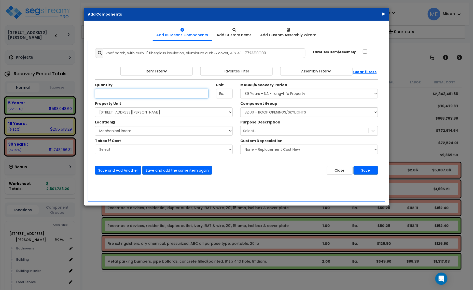
scroll to position [0, 0]
type input "1"
click at [368, 171] on button "Save" at bounding box center [366, 170] width 24 height 9
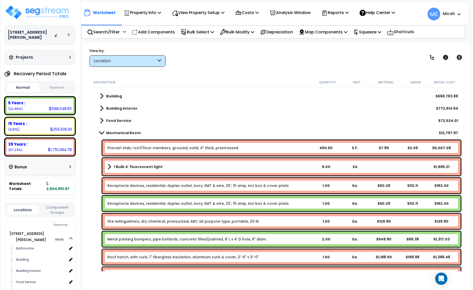
scroll to position [96, 0]
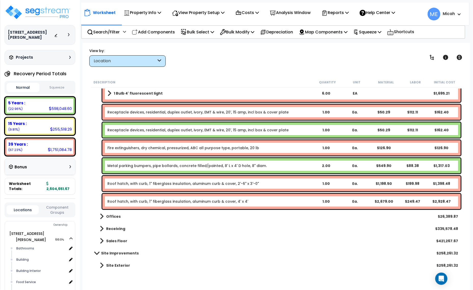
click at [175, 202] on link "Roof hatch, with curb, 1" fiberglass insulation, aluminum curb & cover, 4' x 4'" at bounding box center [178, 201] width 141 height 5
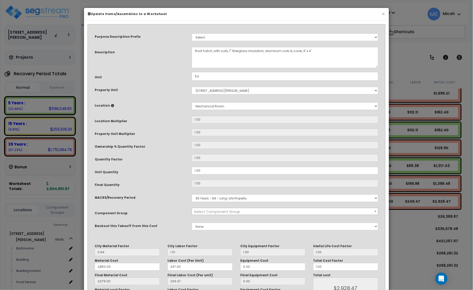
scroll to position [0, 0]
select select "57247"
click at [309, 50] on textarea "Roof hatch, with curb, 1" fiberglass insulation, aluminum curb & cover, 4' x 4'" at bounding box center [285, 57] width 187 height 21
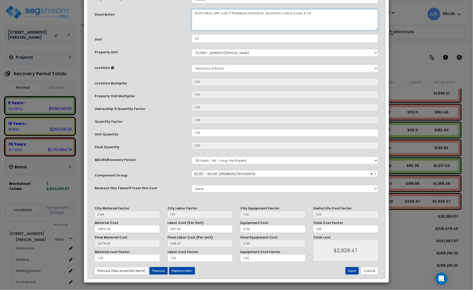
scroll to position [38, 0]
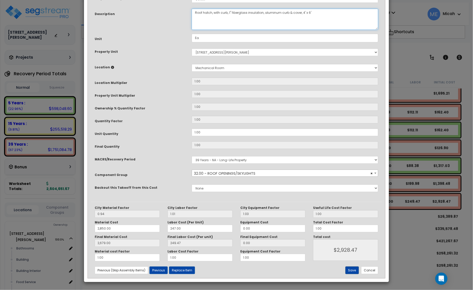
type textarea "Roof hatch, with curb, 1" fiberglass insulation, aluminum curb & cover, 4' x 6'"
click at [352, 270] on button "Save" at bounding box center [353, 270] width 14 height 8
type input "2850.00"
type input "2679.00"
type input "2928.47"
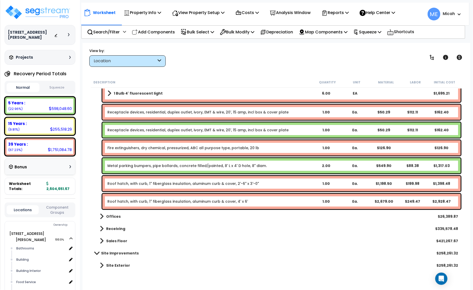
click at [159, 31] on p "Add Components" at bounding box center [153, 32] width 43 height 7
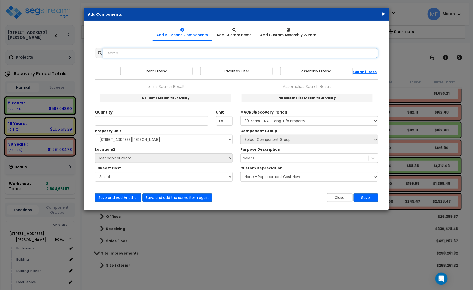
select select
click at [147, 50] on input "text" at bounding box center [241, 53] width 276 height 10
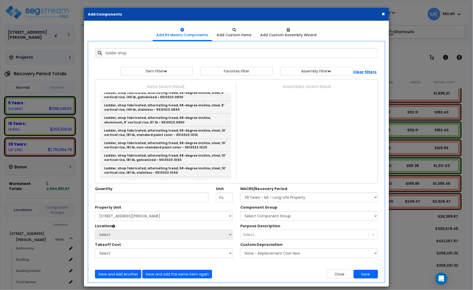
click at [166, 38] on link "Ladder, shop fabricated, steel, 20" W, bolted to concrete, excl cage - 5513313.…" at bounding box center [165, 32] width 131 height 12
type input "Ladder, shop fabricated, steel, 20" W, bolted to concrete, excl cage - 5513313.…"
type input "V.L.F."
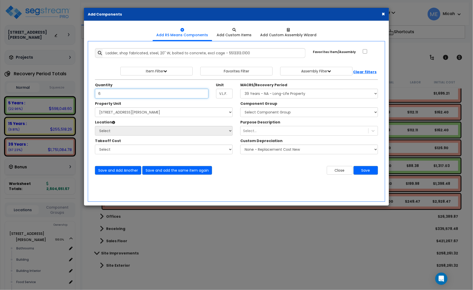
type input "6"
click at [286, 92] on select "Select MACRS/Recovery Period 5 Years - 57.0 - Distributive Trades & Services 5 …" at bounding box center [310, 94] width 138 height 10
select select "3669"
click at [241, 89] on select "Select MACRS/Recovery Period 5 Years - 57.0 - Distributive Trades & Services 5 …" at bounding box center [310, 94] width 138 height 10
click at [276, 115] on select "Select Component Group 143.00 - FIRE EXTINGUISHERS 350.00 - SITE FIRE PROTECTIO…" at bounding box center [310, 112] width 138 height 10
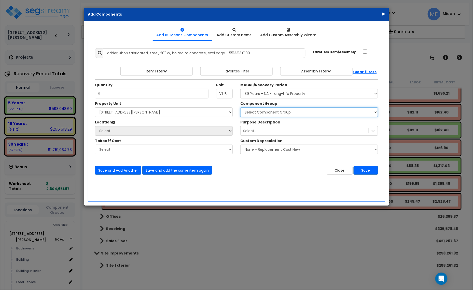
select select "56924"
click at [276, 115] on select "Select Component Group 143.00 - FIRE EXTINGUISHERS 350.00 - SITE FIRE PROTECTIO…" at bounding box center [310, 112] width 138 height 10
click at [112, 173] on button "Save and Add Another" at bounding box center [118, 170] width 46 height 9
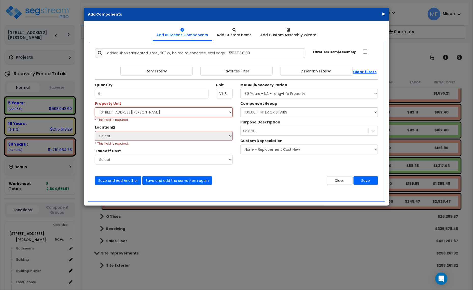
click at [124, 115] on select "Select [STREET_ADDRESS][PERSON_NAME] Site Improvements" at bounding box center [164, 112] width 138 height 10
select select "164425"
click at [95, 108] on select "Select [STREET_ADDRESS][PERSON_NAME] Site Improvements" at bounding box center [164, 112] width 138 height 10
click at [126, 135] on select "Select Bathrooms Building Building Interior Food Service Mechanical Room Office…" at bounding box center [164, 136] width 138 height 10
select select "31518"
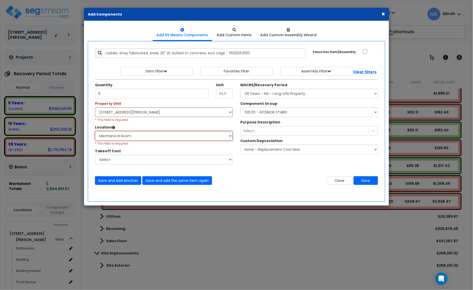
click at [95, 131] on select "Select Bathrooms Building Building Interior Food Service Mechanical Room Office…" at bounding box center [164, 136] width 138 height 10
click at [119, 180] on button "Save and Add Another" at bounding box center [118, 180] width 46 height 9
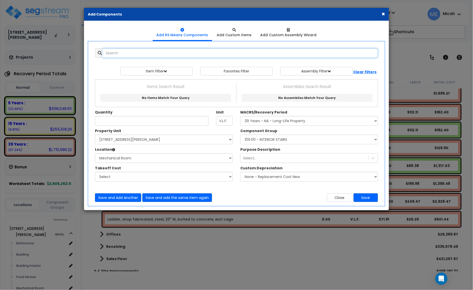
click at [150, 51] on input "text" at bounding box center [241, 53] width 276 height 10
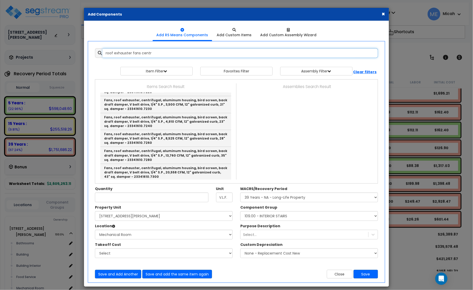
scroll to position [127, 0]
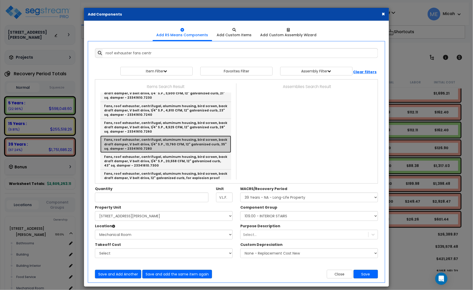
click at [185, 140] on link "Fans, roof exhauster, centrifugal, aluminum housing, bird screen, back draft da…" at bounding box center [165, 144] width 131 height 17
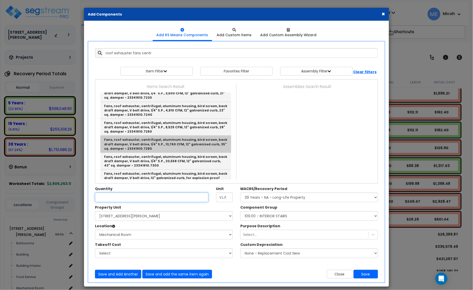
type input "Fans, roof exhauster, centrifugal, aluminum housing, bird screen, back draft da…"
type input "Ea."
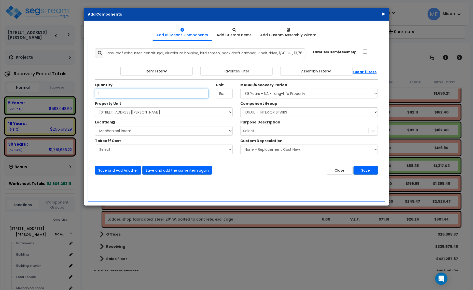
type input "1"
click at [166, 133] on select "Select Bathrooms Building Building Interior Food Service Mechanical Room Office…" at bounding box center [164, 131] width 138 height 10
select select "6"
click at [95, 126] on select "Select Bathrooms Building Building Interior Food Service Mechanical Room Office…" at bounding box center [164, 131] width 138 height 10
click at [280, 114] on select "Select Component Group 143.00 - FIRE EXTINGUISHERS 350.00 - SITE FIRE PROTECTIO…" at bounding box center [310, 112] width 138 height 10
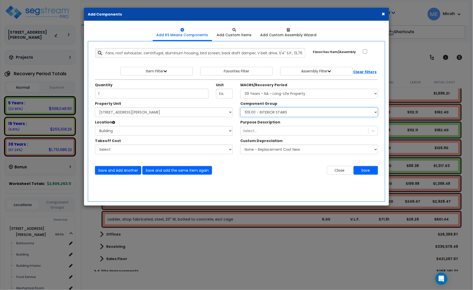
select select "56957"
click at [280, 114] on select "Select Component Group 143.00 - FIRE EXTINGUISHERS 350.00 - SITE FIRE PROTECTIO…" at bounding box center [310, 112] width 138 height 10
click at [129, 168] on button "Save and Add Another" at bounding box center [118, 170] width 46 height 9
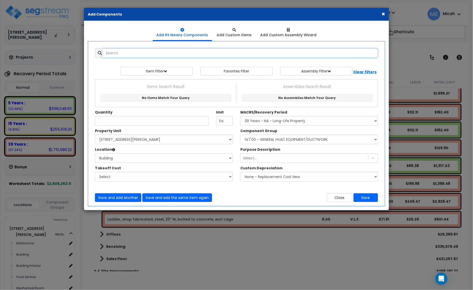
scroll to position [0, 0]
click at [140, 53] on input "text" at bounding box center [241, 53] width 276 height 10
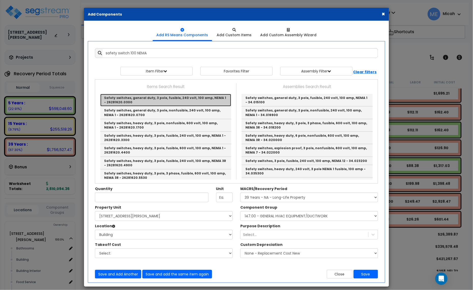
click at [161, 96] on link "Safety switches, general duty, 3 pole, fusible, 240 volt, 100 amp, NEMA 1 - 262…" at bounding box center [165, 100] width 131 height 12
type input "Safety switches, general duty, 3 pole, fusible, 240 volt, 100 amp, NEMA 1 - 262…"
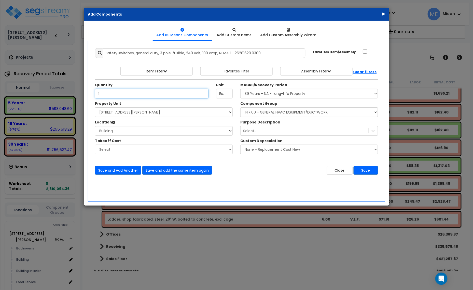
type input "1"
click at [291, 115] on select "Select Component Group 143.00 - FIRE EXTINGUISHERS 350.00 - SITE FIRE PROTECTIO…" at bounding box center [310, 112] width 138 height 10
select select "56955"
click at [291, 115] on select "Select Component Group 143.00 - FIRE EXTINGUISHERS 350.00 - SITE FIRE PROTECTIO…" at bounding box center [310, 112] width 138 height 10
click at [126, 173] on button "Save and Add Another" at bounding box center [118, 170] width 46 height 9
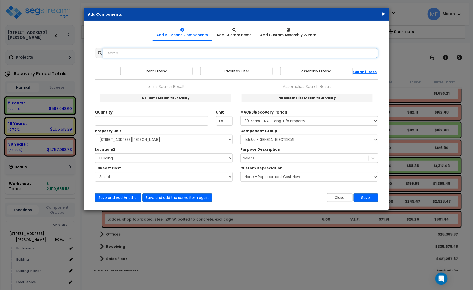
click at [141, 53] on input "text" at bounding box center [241, 53] width 276 height 10
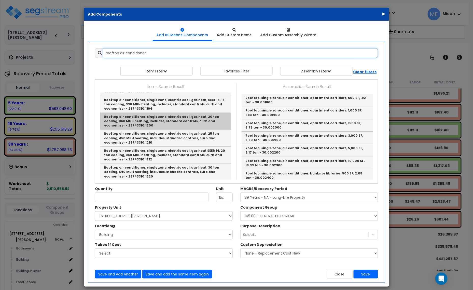
scroll to position [350, 0]
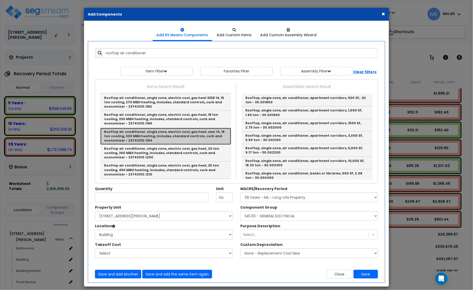
click at [187, 129] on link "Rooftop air conditioner, single zone, electric cool, gas heat, seer 14, 18 ton …" at bounding box center [165, 136] width 131 height 17
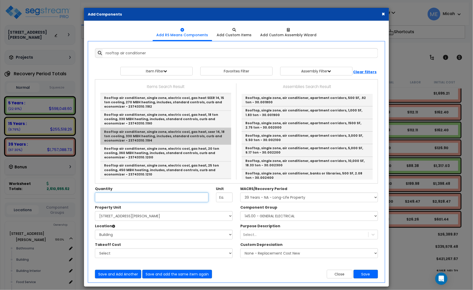
type input "Rooftop air conditioner, single zone, electric cool, gas heat, seer 14, 18 ton …"
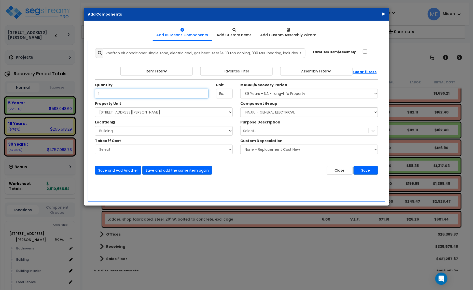
type input "1"
click at [293, 114] on select "Select Component Group 143.00 - FIRE EXTINGUISHERS 350.00 - SITE FIRE PROTECTIO…" at bounding box center [310, 112] width 138 height 10
select select "56957"
click at [293, 114] on select "Select Component Group 143.00 - FIRE EXTINGUISHERS 350.00 - SITE FIRE PROTECTIO…" at bounding box center [310, 112] width 138 height 10
click at [371, 171] on button "Save" at bounding box center [366, 170] width 24 height 9
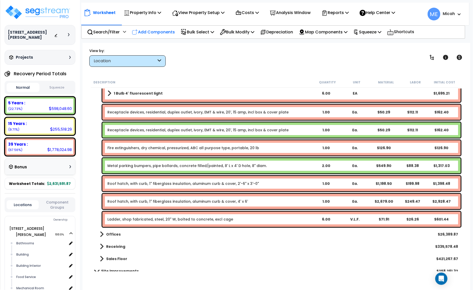
click at [162, 33] on p "Add Components" at bounding box center [153, 32] width 43 height 7
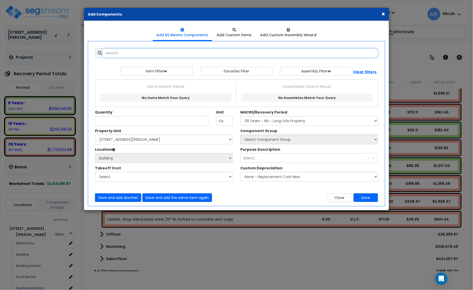
select select
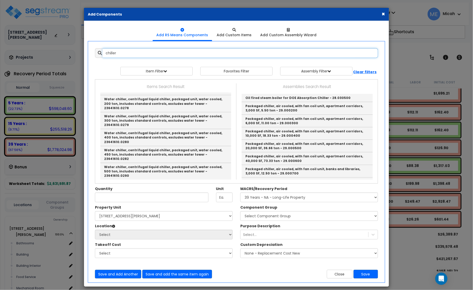
scroll to position [573, 0]
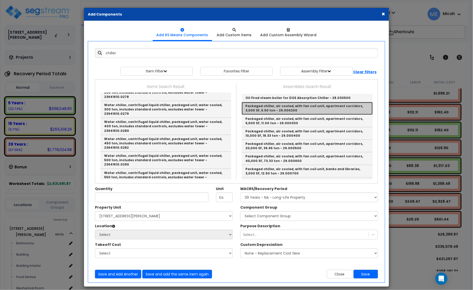
click at [299, 109] on link "Packaged chiller, air cooled, with fan coil unit, apartment corridors, 3,000 SF…" at bounding box center [307, 108] width 131 height 12
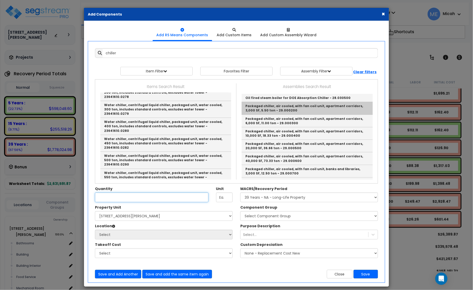
type input "Packaged chiller, air cooled, with fan coil unit, apartment corridors, 3,000 SF…"
type input "S.F."
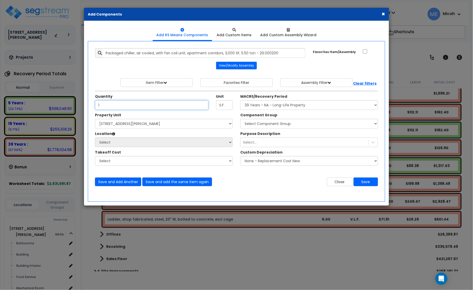
type input "1"
click at [145, 124] on select "Select [STREET_ADDRESS][PERSON_NAME] Site Improvements" at bounding box center [164, 124] width 138 height 10
select select "164425"
click at [95, 119] on select "Select [STREET_ADDRESS][PERSON_NAME] Site Improvements" at bounding box center [164, 124] width 138 height 10
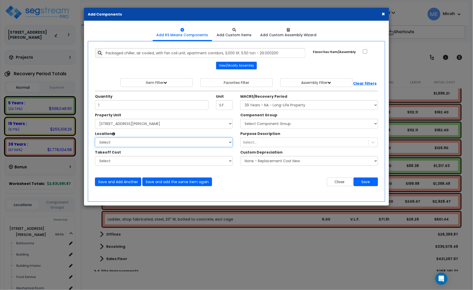
click at [138, 143] on select "Select Bathrooms Building Building Interior Food Service Mechanical Room Office…" at bounding box center [164, 142] width 138 height 10
select select "6"
click at [95, 138] on select "Select Bathrooms Building Building Interior Food Service Mechanical Room Office…" at bounding box center [164, 142] width 138 height 10
click at [300, 100] on div "MACRS/Recovery Period Select MACRS/Recovery Period 5 Years - 57.0 - Distributiv…" at bounding box center [310, 102] width 138 height 16
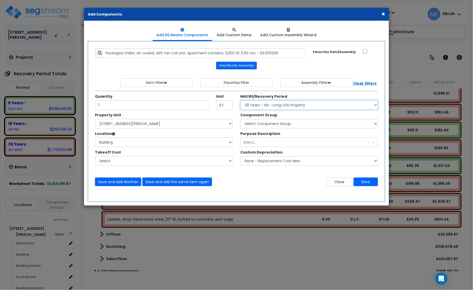
click at [300, 103] on select "Select MACRS/Recovery Period 5 Years - 57.0 - Distributive Trades & Services 5 …" at bounding box center [310, 105] width 138 height 10
select select "3667"
click at [241, 100] on select "Select MACRS/Recovery Period 5 Years - 57.0 - Distributive Trades & Services 5 …" at bounding box center [310, 105] width 138 height 10
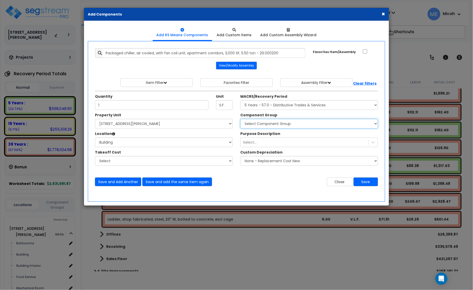
click at [279, 125] on select "Select Component Group 286.00 - LAUNDRY ELECTRICAL 284.00 - LAUNDRY PLUMBING 31…" at bounding box center [310, 124] width 138 height 10
select select "56810"
click at [279, 125] on select "Select Component Group 286.00 - LAUNDRY ELECTRICAL 284.00 - LAUNDRY PLUMBING 31…" at bounding box center [310, 124] width 138 height 10
click at [124, 182] on button "Save and Add Another" at bounding box center [118, 181] width 46 height 9
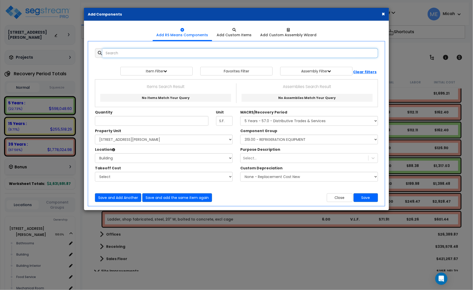
scroll to position [0, 0]
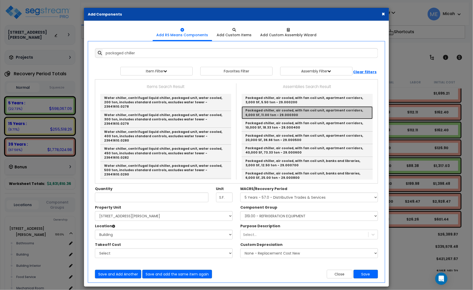
click at [319, 116] on link "Packaged chiller, air cooled, with fan coil unit, apartment corridors, 6,000 SF…" at bounding box center [307, 112] width 131 height 12
type input "Packaged chiller, air cooled, with fan coil unit, apartment corridors, 6,000 SF…"
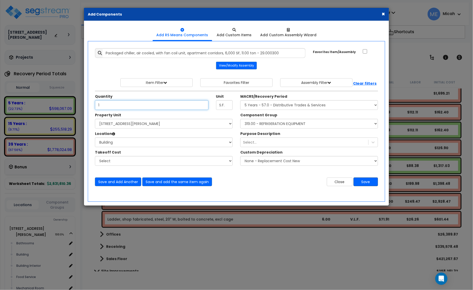
type input "1"
click at [364, 183] on button "Save" at bounding box center [366, 181] width 24 height 9
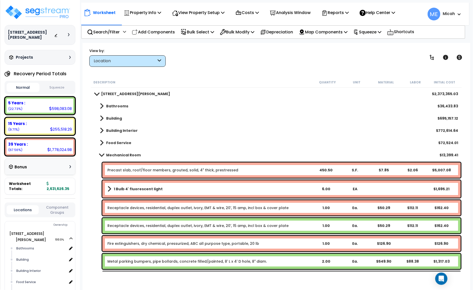
click at [102, 154] on span at bounding box center [101, 155] width 7 height 4
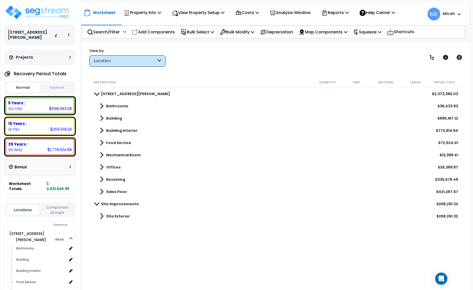
click at [101, 117] on span at bounding box center [102, 118] width 4 height 7
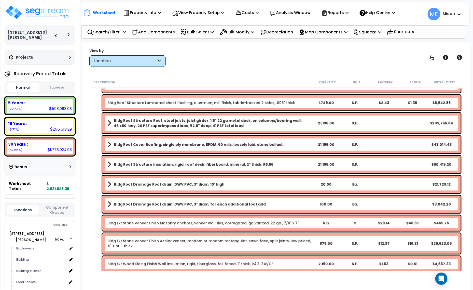
scroll to position [127, 0]
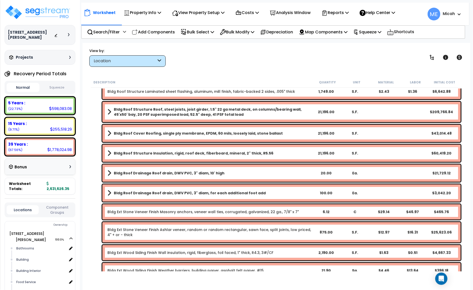
click at [108, 173] on span at bounding box center [110, 172] width 4 height 7
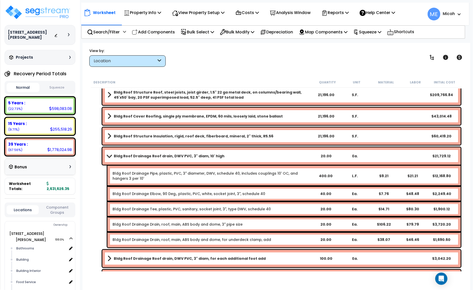
scroll to position [159, 0]
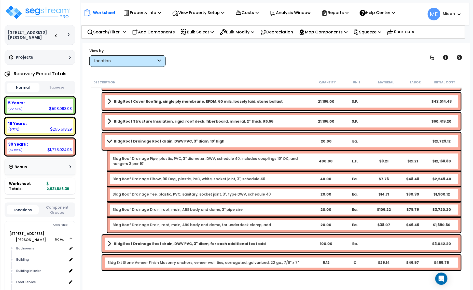
click at [109, 139] on span at bounding box center [109, 141] width 7 height 4
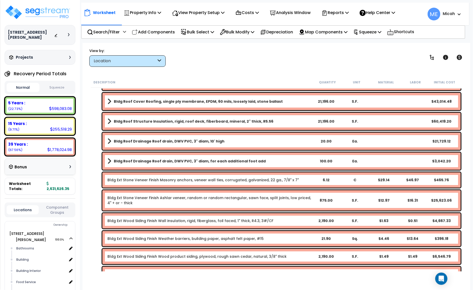
click at [111, 161] on link "Bldg Roof Drainage Roof drain, DWV PVC, 3" diam, for each additional foot add" at bounding box center [210, 160] width 204 height 7
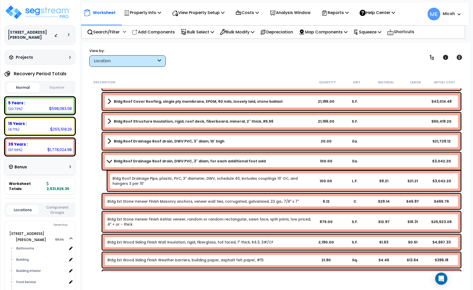
click at [111, 161] on span at bounding box center [109, 161] width 7 height 4
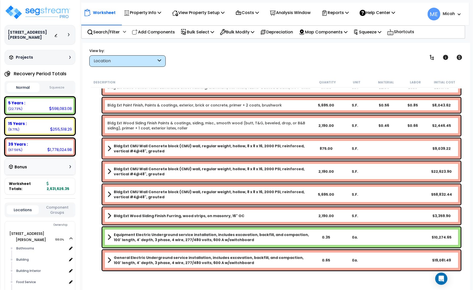
scroll to position [350, 0]
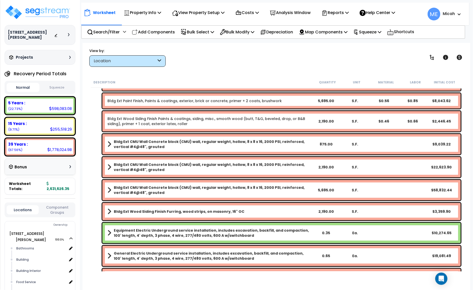
click at [109, 142] on span at bounding box center [110, 144] width 4 height 7
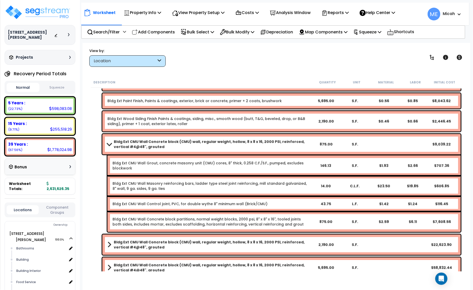
click at [109, 143] on span at bounding box center [109, 144] width 7 height 4
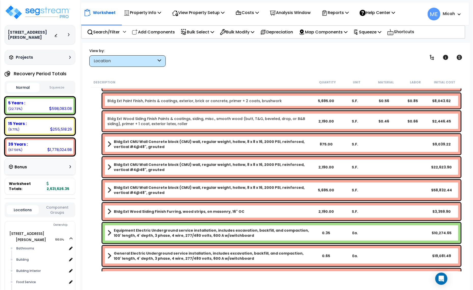
click at [108, 166] on span at bounding box center [110, 167] width 4 height 7
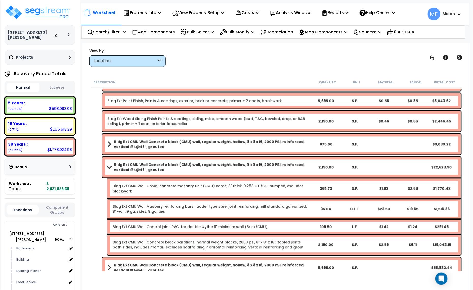
click at [108, 166] on span at bounding box center [109, 167] width 7 height 4
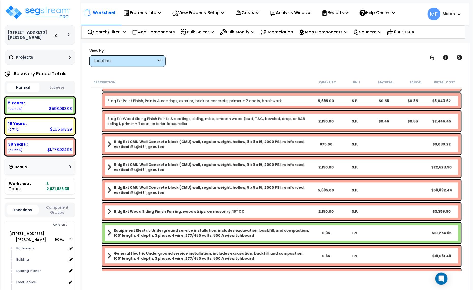
click at [110, 189] on span at bounding box center [110, 190] width 4 height 7
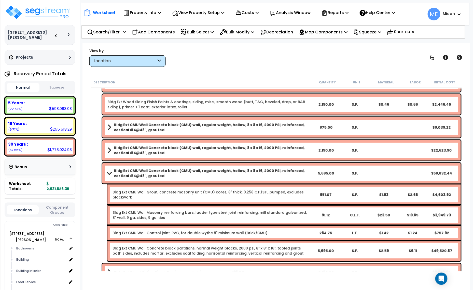
scroll to position [382, 0]
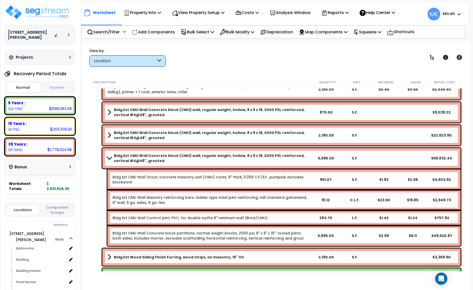
click at [109, 158] on span at bounding box center [109, 158] width 7 height 4
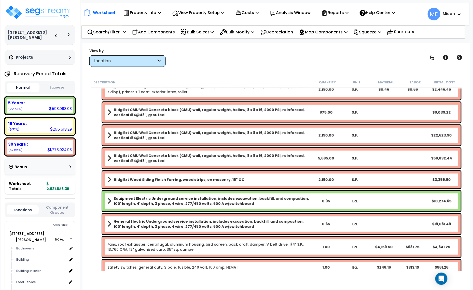
click at [107, 179] on div "Bldg Ext Wood Siding Finish Furring, wood strips, on masonry, 16" OC 2,190.00 S…" at bounding box center [281, 179] width 359 height 17
click at [108, 179] on span at bounding box center [110, 179] width 4 height 7
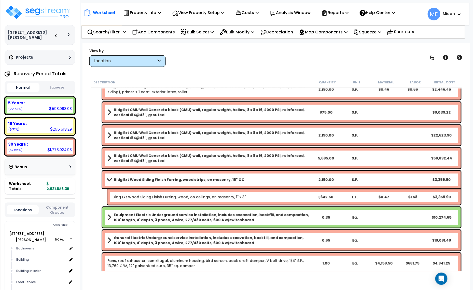
click at [110, 180] on span at bounding box center [109, 180] width 7 height 4
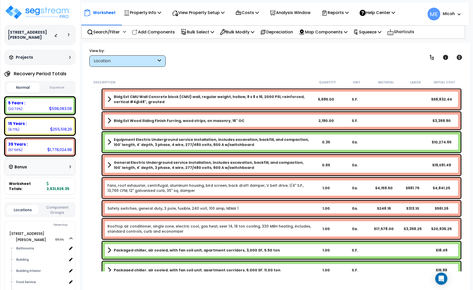
scroll to position [446, 0]
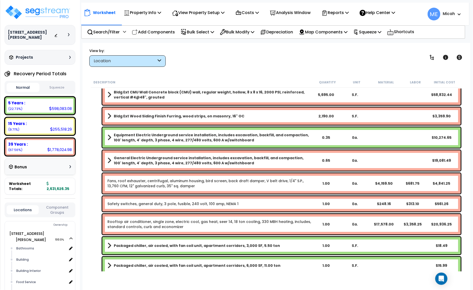
click at [161, 176] on div "Fans, roof exhauster, centrifugal, aluminum housing, bird screen, back draft da…" at bounding box center [281, 183] width 359 height 20
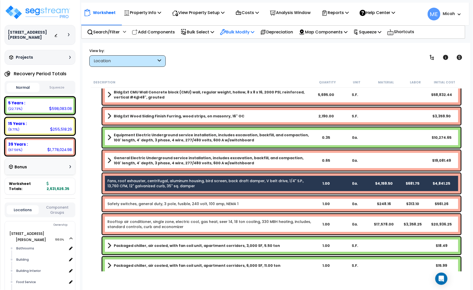
click at [255, 31] on icon at bounding box center [253, 32] width 4 height 4
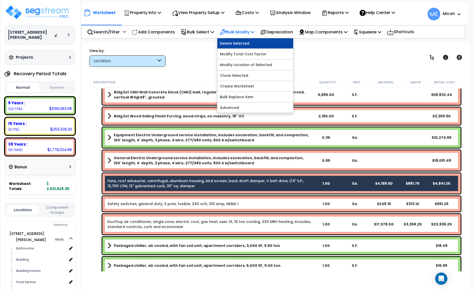
click at [247, 44] on link "Delete Selected" at bounding box center [256, 43] width 76 height 10
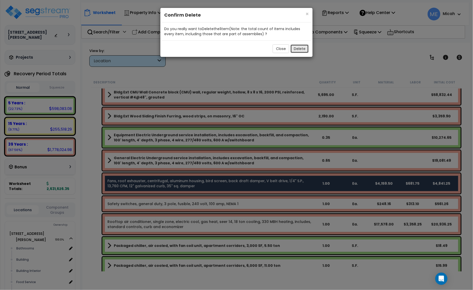
click at [305, 47] on button "Delete" at bounding box center [300, 48] width 18 height 9
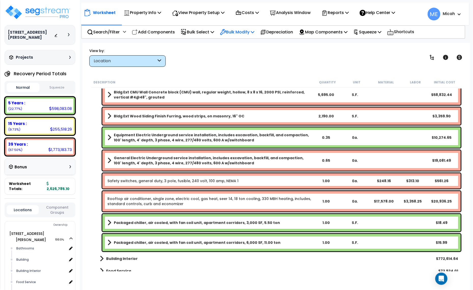
click at [255, 31] on p "Bulk Modify" at bounding box center [237, 32] width 34 height 7
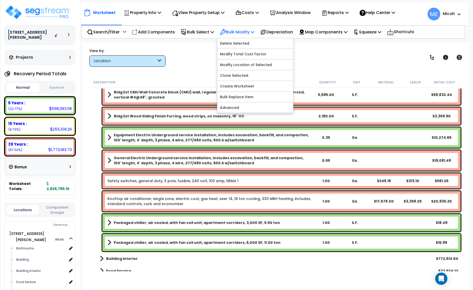
click at [255, 31] on p "Bulk Modify" at bounding box center [237, 32] width 34 height 7
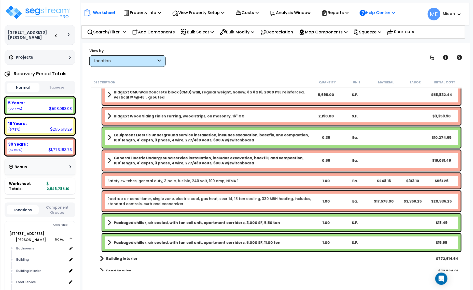
click at [395, 9] on p "Help Center" at bounding box center [377, 12] width 35 height 7
click at [245, 61] on div "View by: Location High to Low (Total Cost)" at bounding box center [277, 57] width 378 height 19
click at [158, 31] on p "Add Components" at bounding box center [153, 32] width 43 height 7
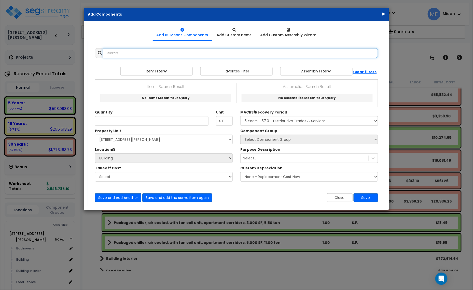
select select
click at [129, 56] on input "text" at bounding box center [241, 53] width 276 height 10
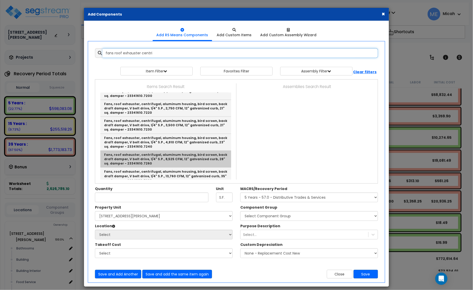
scroll to position [127, 0]
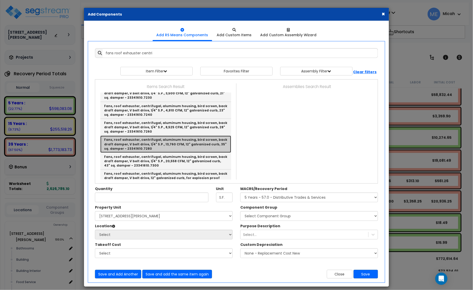
click at [169, 145] on link "Fans, roof exhauster, centrifugal, aluminum housing, bird screen, back draft da…" at bounding box center [165, 144] width 131 height 17
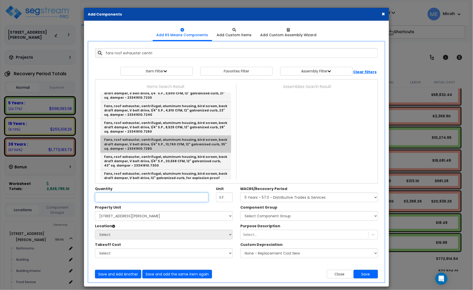
type input "Fans, roof exhauster, centrifugal, aluminum housing, bird screen, back draft da…"
type input "Ea."
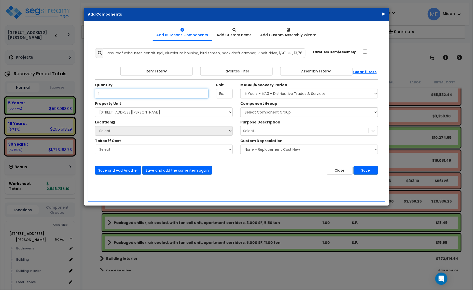
type input "1"
click at [158, 116] on select "Select [STREET_ADDRESS][PERSON_NAME] Site Improvements" at bounding box center [164, 112] width 138 height 10
select select "164425"
click at [95, 108] on select "Select [STREET_ADDRESS][PERSON_NAME] Site Improvements" at bounding box center [164, 112] width 138 height 10
click at [139, 136] on div "Property Unit Select 210 Keller Ave S. Site Improvements * This field is requir…" at bounding box center [163, 130] width 145 height 59
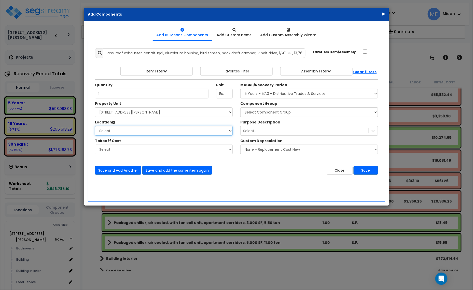
click at [137, 133] on select "Select Bathrooms Building Building Interior Food Service Mechanical Room Office…" at bounding box center [164, 131] width 138 height 10
select select "6"
click at [95, 126] on select "Select Bathrooms Building Building Interior Food Service Mechanical Room Office…" at bounding box center [164, 131] width 138 height 10
click at [257, 92] on select "Select MACRS/Recovery Period 5 Years - 57.0 - Distributive Trades & Services 5 …" at bounding box center [310, 94] width 138 height 10
select select "3669"
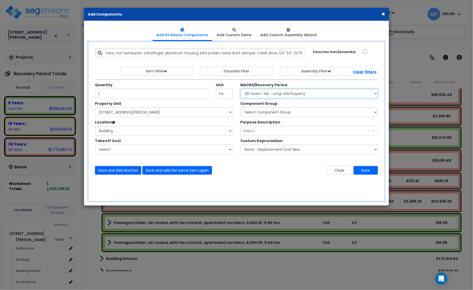
click at [241, 89] on select "Select MACRS/Recovery Period 5 Years - 57.0 - Distributive Trades & Services 5 …" at bounding box center [310, 94] width 138 height 10
click at [276, 112] on select "Select Component Group 143.00 - FIRE EXTINGUISHERS 350.00 - SITE FIRE PROTECTIO…" at bounding box center [310, 112] width 138 height 10
select select "56957"
click at [276, 112] on select "Select Component Group 143.00 - FIRE EXTINGUISHERS 350.00 - SITE FIRE PROTECTIO…" at bounding box center [310, 112] width 138 height 10
click at [121, 173] on button "Save and Add Another" at bounding box center [118, 170] width 46 height 9
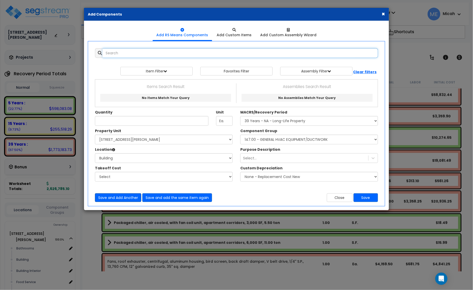
scroll to position [0, 0]
click at [345, 197] on button "Close" at bounding box center [340, 197] width 26 height 9
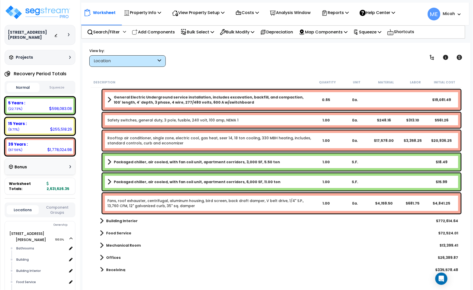
scroll to position [510, 0]
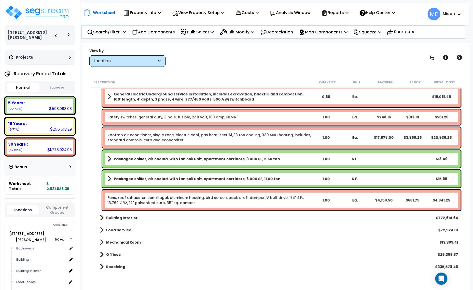
click at [106, 158] on div "Packaged chiller, air cooled, with fan coil unit, apartment corridors, 3,000 SF…" at bounding box center [281, 158] width 359 height 17
click at [108, 158] on span at bounding box center [110, 158] width 4 height 7
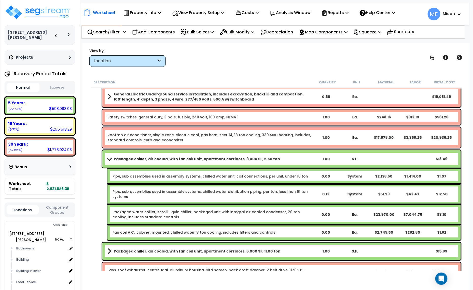
click at [111, 158] on span at bounding box center [109, 159] width 7 height 4
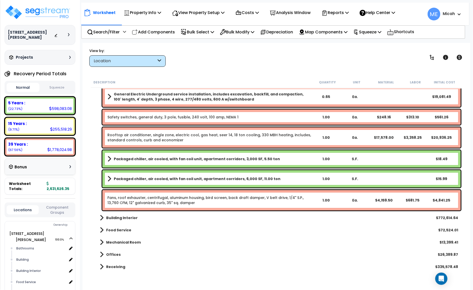
click at [217, 137] on link "Rooftop air conditioner, single zone, electric cool, gas heat, seer 14, 18 ton …" at bounding box center [210, 137] width 204 height 10
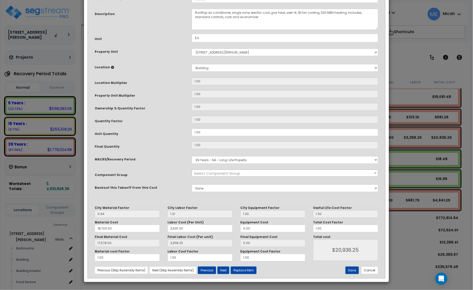
scroll to position [0, 0]
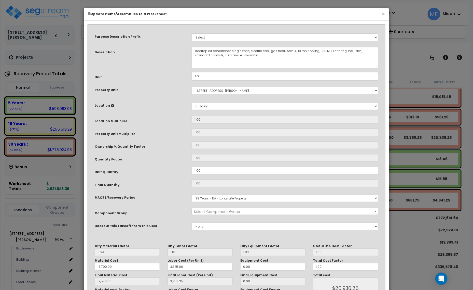
select select "56957"
drag, startPoint x: 300, startPoint y: 50, endPoint x: 301, endPoint y: 53, distance: 3.3
click at [300, 50] on textarea "Rooftop air conditioner, single zone, electric cool, gas heat, seer 14, 18 ton …" at bounding box center [285, 57] width 187 height 21
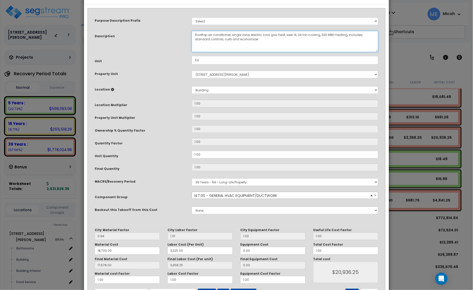
scroll to position [38, 0]
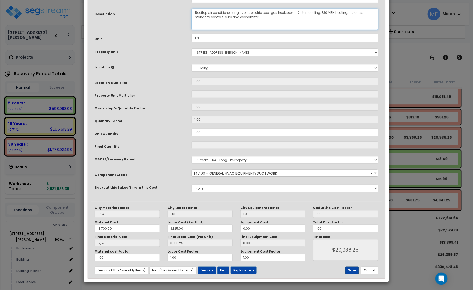
type textarea "Rooftop air conditioner, single zone, electric cool, gas heat, seer 14, 24 ton …"
click at [351, 268] on button "Save" at bounding box center [353, 270] width 14 height 8
type input "18700.00"
type input "3325.00"
type input "17578.00"
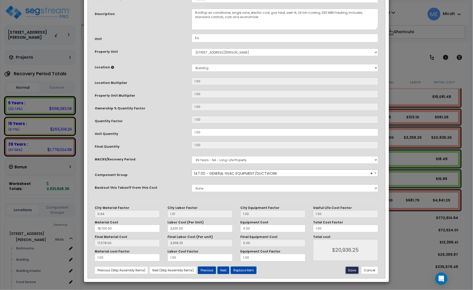
type input "3358.25"
type input "20936.25"
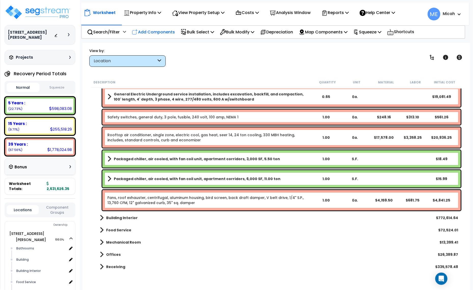
click at [164, 32] on p "Add Components" at bounding box center [153, 32] width 43 height 7
select select
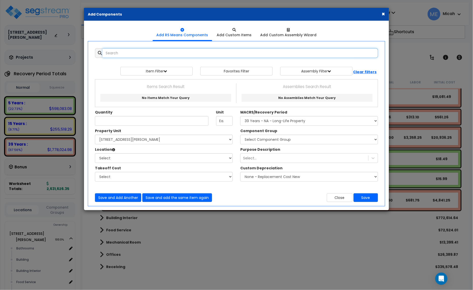
select select
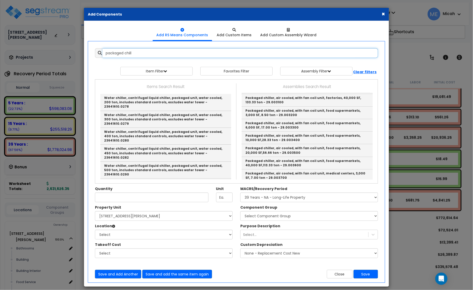
scroll to position [350, 0]
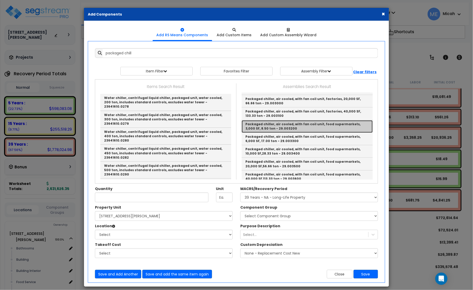
click at [297, 129] on link "Packaged chiller, air cooled, with fan coil unit, food supermarkets, 3,000 SF, …" at bounding box center [307, 126] width 131 height 12
type input "Packaged chiller, air cooled, with fan coil unit, food supermarkets, 3,000 SF, …"
type input "S.F."
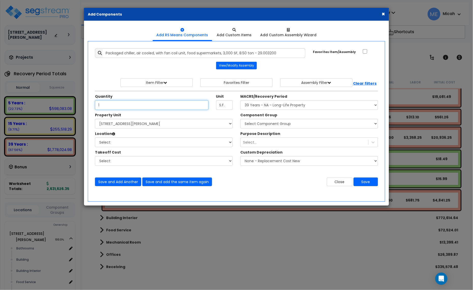
type input "1"
click at [107, 125] on select "Select [STREET_ADDRESS][PERSON_NAME] Site Improvements" at bounding box center [164, 124] width 138 height 10
select select "164425"
click at [95, 119] on select "Select [STREET_ADDRESS][PERSON_NAME] Site Improvements" at bounding box center [164, 124] width 138 height 10
click at [116, 144] on select "Select Bathrooms Building Building Interior Food Service Mechanical Room Office…" at bounding box center [164, 142] width 138 height 10
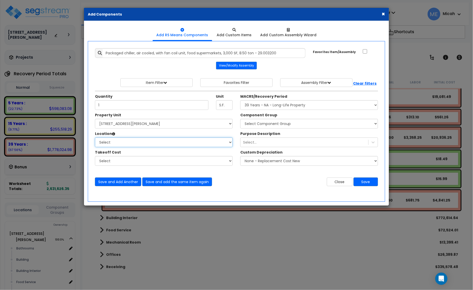
select select "6"
click at [95, 138] on select "Select Bathrooms Building Building Interior Food Service Mechanical Room Office…" at bounding box center [164, 142] width 138 height 10
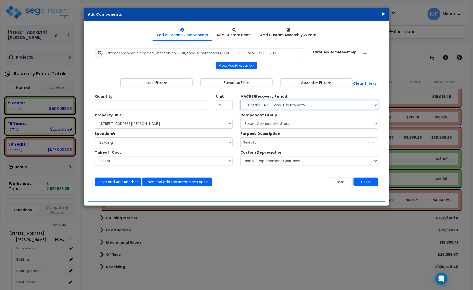
click at [288, 106] on select "Select MACRS/Recovery Period 5 Years - 57.0 - Distributive Trades & Services 5 …" at bounding box center [310, 105] width 138 height 10
select select "3667"
click at [241, 100] on select "Select MACRS/Recovery Period 5 Years - 57.0 - Distributive Trades & Services 5 …" at bounding box center [310, 105] width 138 height 10
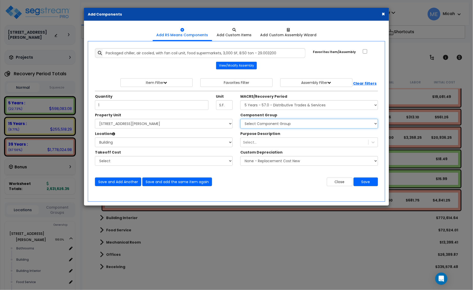
click at [271, 125] on select "Select Component Group 286.00 - LAUNDRY ELECTRICAL 284.00 - LAUNDRY PLUMBING 31…" at bounding box center [310, 124] width 138 height 10
select select "56810"
click at [271, 125] on select "Select Component Group 286.00 - LAUNDRY ELECTRICAL 284.00 - LAUNDRY PLUMBING 31…" at bounding box center [310, 124] width 138 height 10
click at [127, 182] on button "Save and Add Another" at bounding box center [118, 181] width 46 height 9
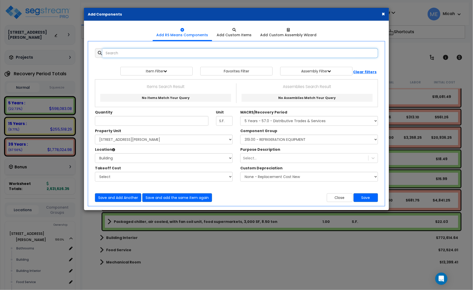
scroll to position [0, 0]
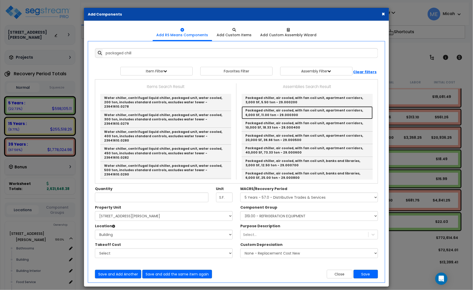
click at [334, 109] on link "Packaged chiller, air cooled, with fan coil unit, apartment corridors, 6,000 SF…" at bounding box center [307, 112] width 131 height 12
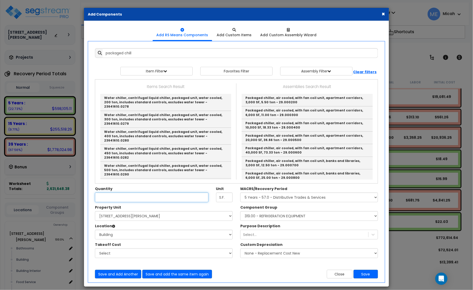
type input "Packaged chiller, air cooled, with fan coil unit, apartment corridors, 6,000 SF…"
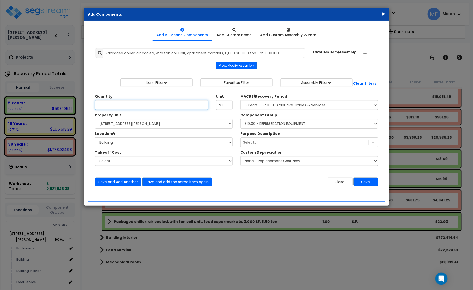
type input "1"
click at [358, 184] on button "Save" at bounding box center [366, 181] width 24 height 9
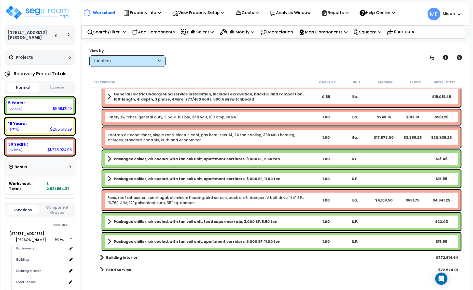
click at [156, 240] on b "Packaged chiller, air cooled, with fan coil unit, apartment corridors, 6,000 SF…" at bounding box center [197, 241] width 167 height 5
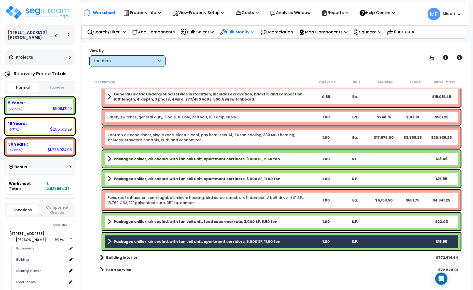
click at [249, 33] on p "Bulk Modify" at bounding box center [237, 32] width 34 height 7
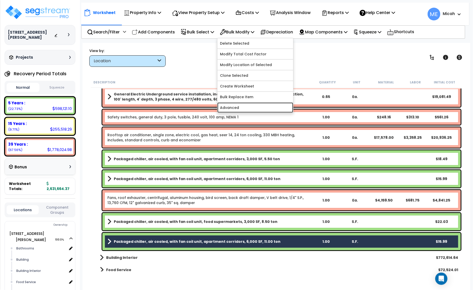
click at [255, 104] on link "Advanced" at bounding box center [256, 107] width 76 height 10
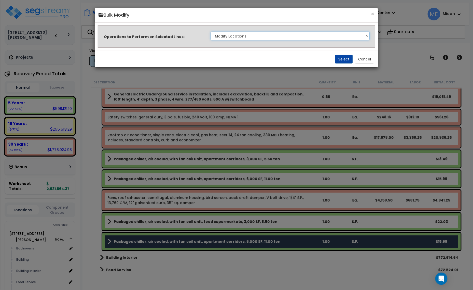
drag, startPoint x: 332, startPoint y: 34, endPoint x: 332, endPoint y: 39, distance: 5.1
click at [332, 34] on select "Clone Delete Delete Zero Quantities Modify Component Group Modify Recovery Peri…" at bounding box center [290, 36] width 159 height 9
select select "update_quantity"
click at [211, 32] on select "Clone Delete Delete Zero Quantities Modify Component Group Modify Recovery Peri…" at bounding box center [290, 36] width 159 height 9
click at [346, 59] on button "Select" at bounding box center [344, 59] width 18 height 9
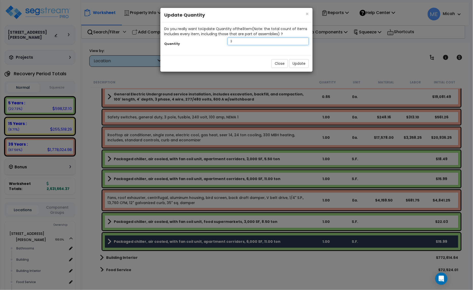
drag, startPoint x: 234, startPoint y: 43, endPoint x: 229, endPoint y: 42, distance: 5.2
click at [230, 42] on input "3" at bounding box center [268, 41] width 81 height 8
type input "48"
click at [300, 65] on button "Update" at bounding box center [299, 63] width 20 height 9
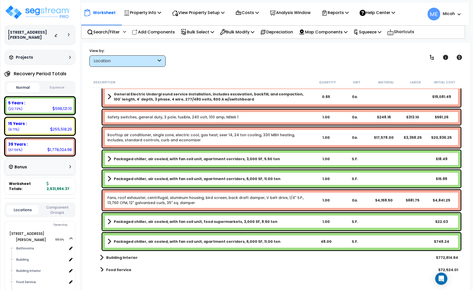
click at [186, 222] on b "Packaged chiller, air cooled, with fan coil unit, food supermarkets, 3,000 SF, …" at bounding box center [196, 221] width 164 height 5
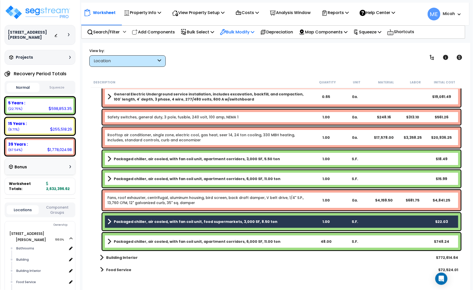
click at [254, 31] on p "Bulk Modify" at bounding box center [237, 32] width 34 height 7
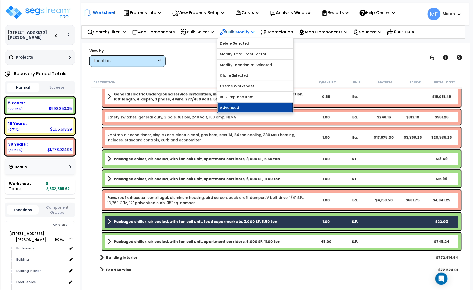
click at [259, 107] on link "Advanced" at bounding box center [256, 107] width 76 height 10
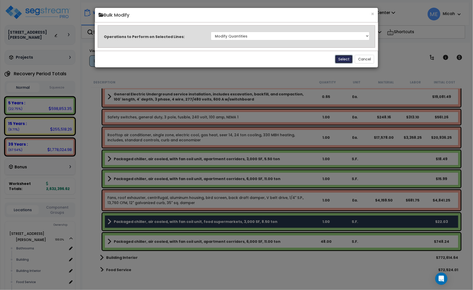
click at [342, 58] on button "Select" at bounding box center [344, 59] width 18 height 9
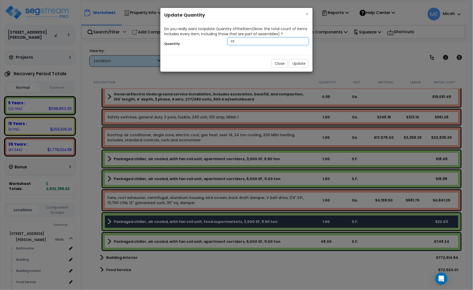
drag, startPoint x: 243, startPoint y: 43, endPoint x: 216, endPoint y: 44, distance: 27.0
click at [216, 44] on div "Quantity 48" at bounding box center [237, 41] width 152 height 11
type input "32"
click at [299, 64] on button "Update" at bounding box center [299, 63] width 20 height 9
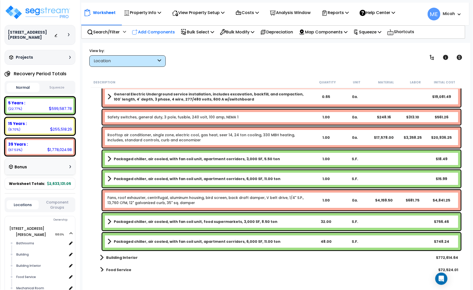
click at [165, 31] on p "Add Components" at bounding box center [153, 32] width 43 height 7
select select
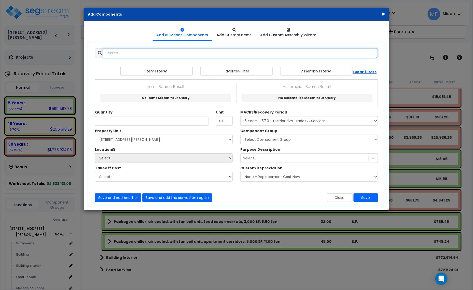
select select
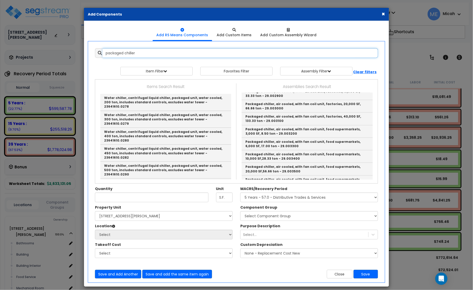
scroll to position [350, 0]
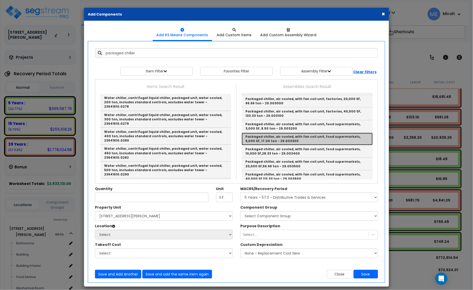
click at [307, 139] on link "Packaged chiller, air cooled, with fan coil unit, food supermarkets, 6,000 SF, …" at bounding box center [307, 139] width 131 height 12
type input "Packaged chiller, air cooled, with fan coil unit, food supermarkets, 6,000 SF, …"
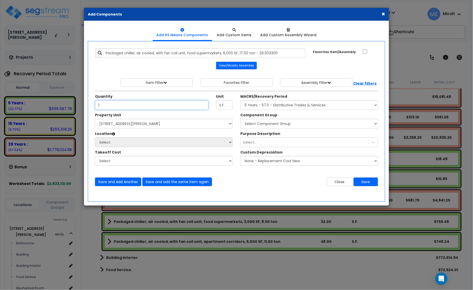
type input "1"
click at [107, 120] on select "Select [STREET_ADDRESS][PERSON_NAME] Site Improvements" at bounding box center [164, 124] width 138 height 10
select select "164425"
click at [95, 119] on select "Select [STREET_ADDRESS][PERSON_NAME] Site Improvements" at bounding box center [164, 124] width 138 height 10
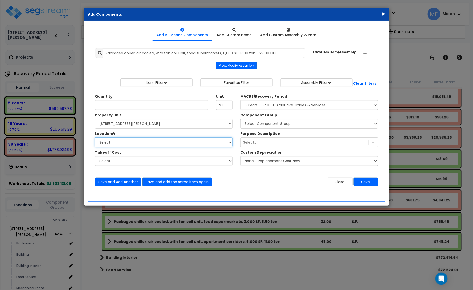
click at [114, 143] on select "Select Bathrooms Building Building Interior Food Service Mechanical Room Office…" at bounding box center [164, 142] width 138 height 10
select select "6"
click at [95, 138] on select "Select Bathrooms Building Building Interior Food Service Mechanical Room Office…" at bounding box center [164, 142] width 138 height 10
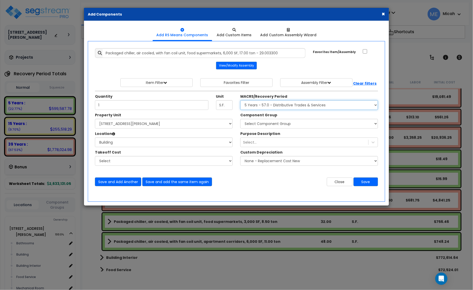
click at [249, 105] on select "Select MACRS/Recovery Period 5 Years - 57.0 - Distributive Trades & Services 5 …" at bounding box center [310, 105] width 138 height 10
select select "3667"
click at [241, 100] on select "Select MACRS/Recovery Period 5 Years - 57.0 - Distributive Trades & Services 5 …" at bounding box center [310, 105] width 138 height 10
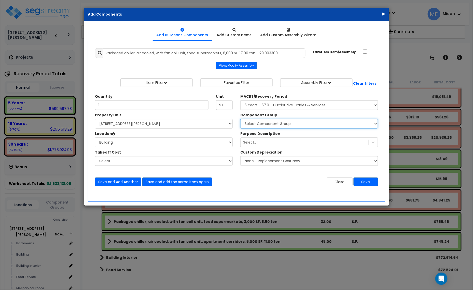
click at [267, 125] on select "Select Component Group 286.00 - LAUNDRY ELECTRICAL 284.00 - LAUNDRY PLUMBING 31…" at bounding box center [310, 124] width 138 height 10
click at [261, 124] on select "Select Component Group 286.00 - LAUNDRY ELECTRICAL 284.00 - LAUNDRY PLUMBING 31…" at bounding box center [310, 124] width 138 height 10
select select "56810"
click at [261, 124] on select "Select Component Group 286.00 - LAUNDRY ELECTRICAL 284.00 - LAUNDRY PLUMBING 31…" at bounding box center [310, 124] width 138 height 10
click at [363, 185] on button "Save" at bounding box center [366, 181] width 24 height 9
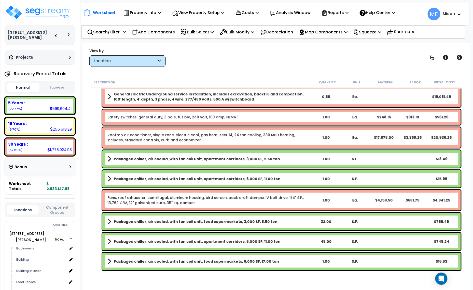
click at [250, 261] on b "Packaged chiller, air cooled, with fan coil unit, food supermarkets, 6,000 SF, …" at bounding box center [196, 261] width 165 height 5
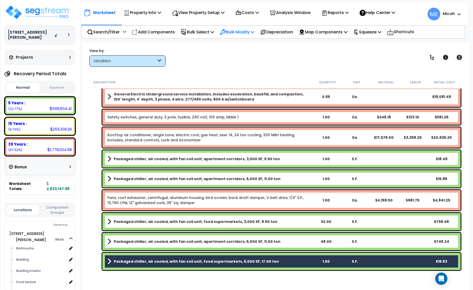
click at [255, 30] on icon at bounding box center [253, 32] width 4 height 4
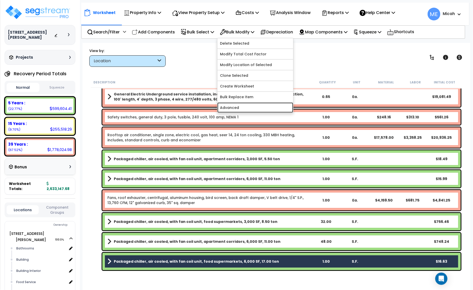
click at [263, 107] on link "Advanced" at bounding box center [256, 107] width 76 height 10
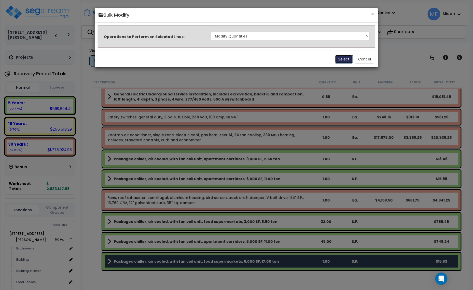
click at [339, 59] on button "Select" at bounding box center [344, 59] width 18 height 9
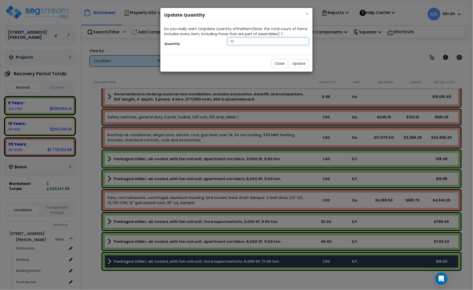
drag, startPoint x: 258, startPoint y: 42, endPoint x: 209, endPoint y: 42, distance: 48.9
click at [211, 42] on div "Quantity 32" at bounding box center [237, 41] width 152 height 11
type input "48"
click at [291, 64] on button "Update" at bounding box center [299, 63] width 20 height 9
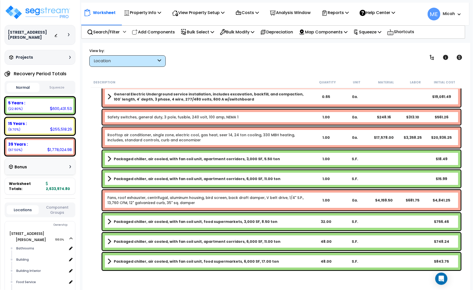
click at [223, 240] on b "Packaged chiller, air cooled, with fan coil unit, apartment corridors, 6,000 SF…" at bounding box center [197, 241] width 167 height 5
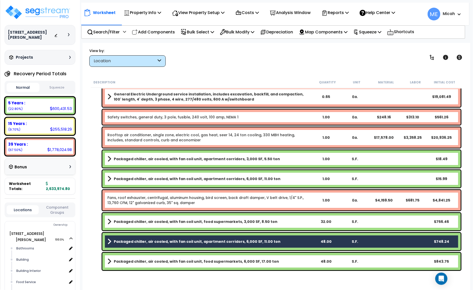
click at [187, 178] on b "Packaged chiller, air cooled, with fan coil unit, apartment corridors, 6,000 SF…" at bounding box center [197, 178] width 167 height 5
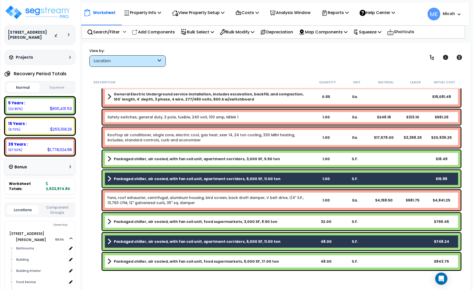
click at [184, 155] on div "Packaged chiller, air cooled, with fan coil unit, apartment corridors, 3,000 SF…" at bounding box center [281, 158] width 359 height 17
click at [197, 158] on b "Packaged chiller, air cooled, with fan coil unit, apartment corridors, 3,000 SF…" at bounding box center [197, 158] width 166 height 5
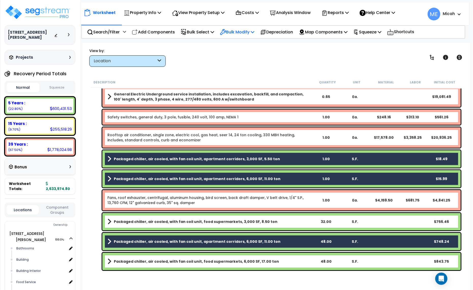
click at [255, 31] on icon at bounding box center [253, 32] width 4 height 4
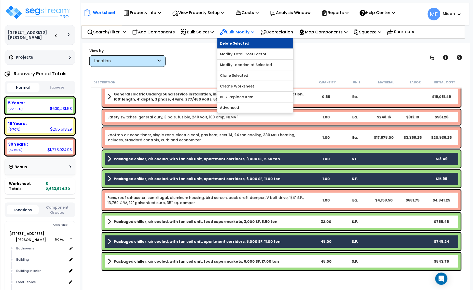
click at [254, 40] on link "Delete Selected" at bounding box center [256, 43] width 76 height 10
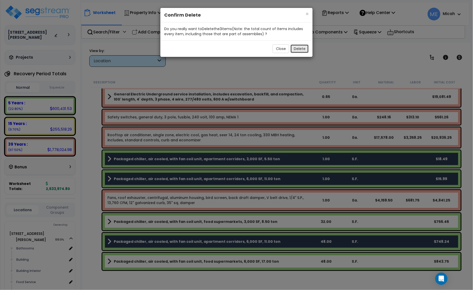
click at [300, 48] on button "Delete" at bounding box center [300, 48] width 18 height 9
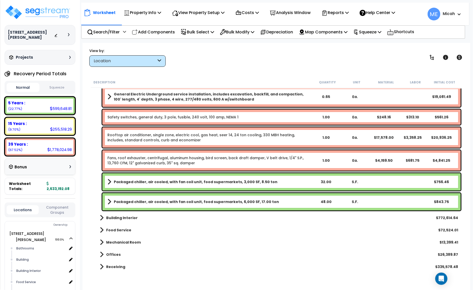
click at [108, 181] on span at bounding box center [110, 181] width 4 height 7
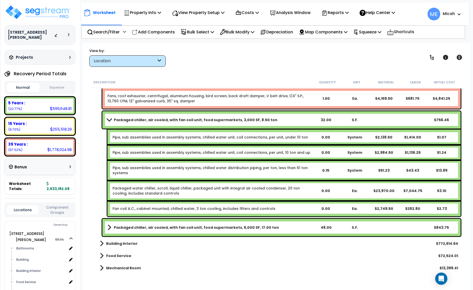
scroll to position [573, 0]
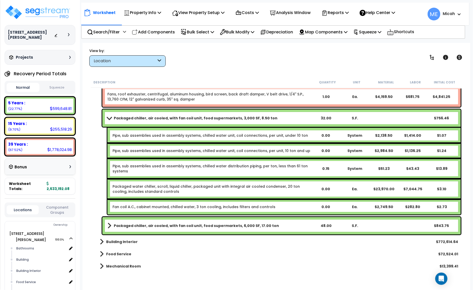
click at [108, 117] on span at bounding box center [109, 118] width 7 height 4
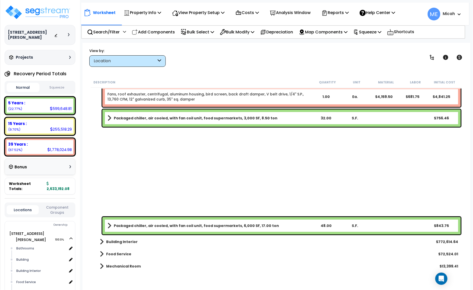
scroll to position [547, 0]
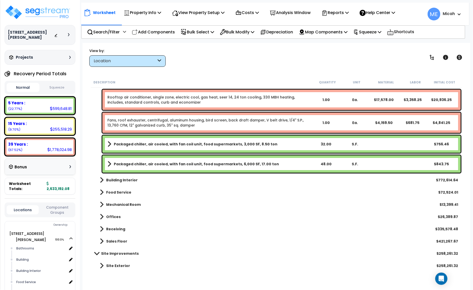
click at [285, 147] on link "Packaged chiller, air cooled, with fan coil unit, food supermarkets, 3,000 SF, …" at bounding box center [210, 143] width 204 height 7
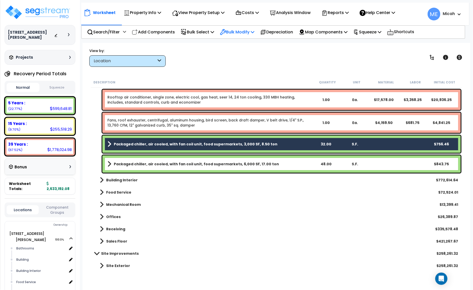
click at [255, 32] on icon at bounding box center [253, 32] width 4 height 4
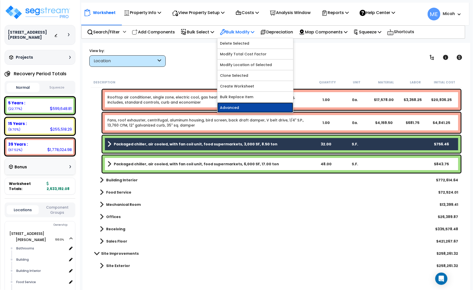
click at [260, 106] on link "Advanced" at bounding box center [256, 107] width 76 height 10
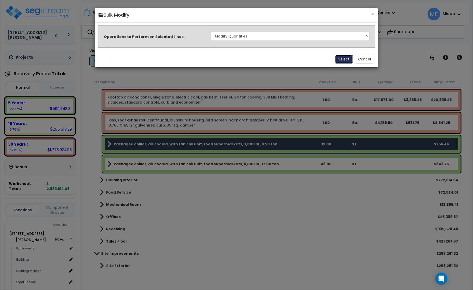
click at [339, 61] on button "Select" at bounding box center [344, 59] width 18 height 9
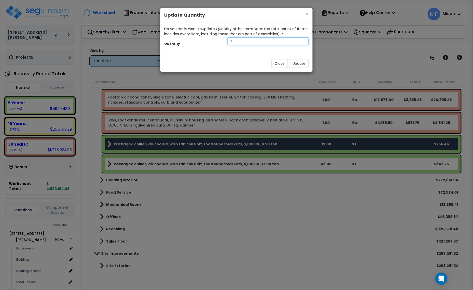
click at [214, 43] on div "Quantity 48" at bounding box center [237, 41] width 152 height 11
type input "1707"
click at [294, 62] on button "Update" at bounding box center [299, 63] width 20 height 9
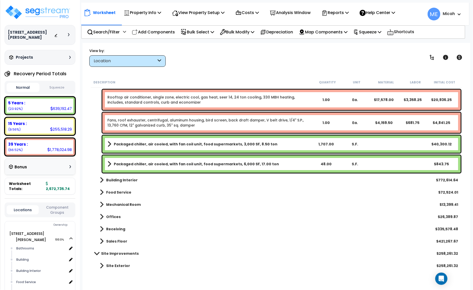
click at [110, 143] on span at bounding box center [110, 143] width 4 height 7
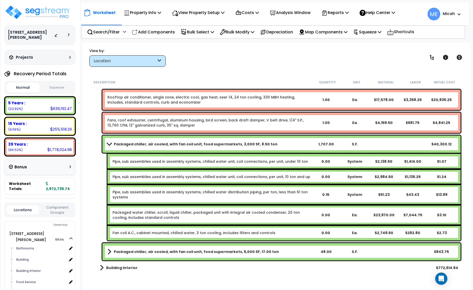
click at [110, 143] on span at bounding box center [109, 144] width 7 height 4
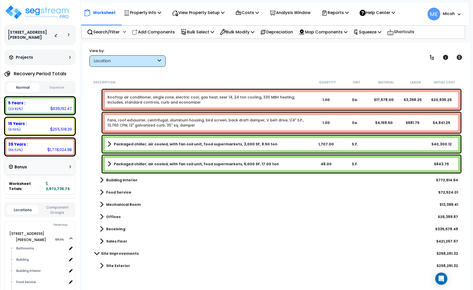
click at [271, 164] on link "Packaged chiller, air cooled, with fan coil unit, food supermarkets, 6,000 SF, …" at bounding box center [210, 163] width 204 height 7
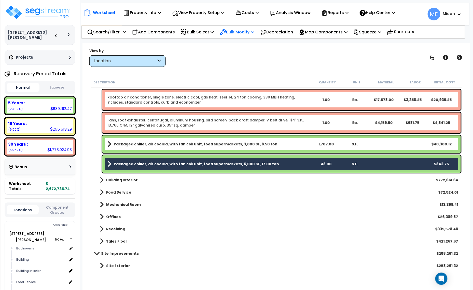
click at [255, 32] on p "Bulk Modify" at bounding box center [237, 32] width 34 height 7
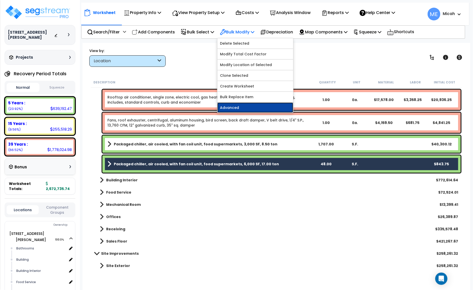
click at [246, 109] on link "Advanced" at bounding box center [256, 107] width 76 height 10
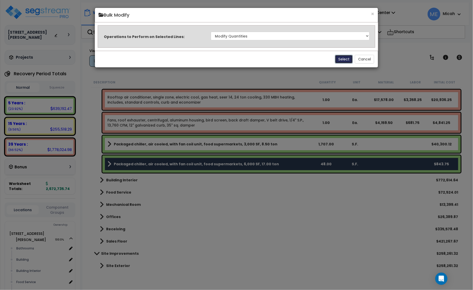
click at [340, 56] on button "Select" at bounding box center [344, 59] width 18 height 9
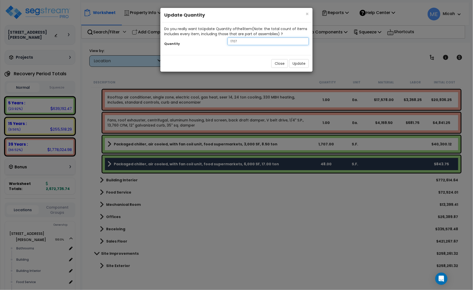
drag, startPoint x: 241, startPoint y: 38, endPoint x: 220, endPoint y: 39, distance: 21.7
click at [220, 39] on div "Quantity 1707" at bounding box center [237, 41] width 152 height 11
type input "412"
click at [301, 59] on button "Update" at bounding box center [299, 63] width 20 height 9
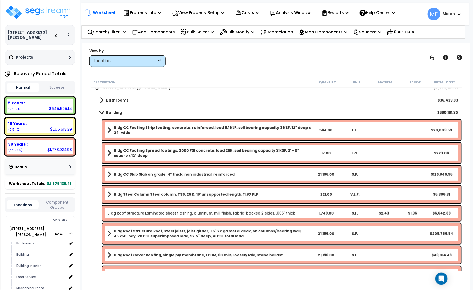
scroll to position [0, 0]
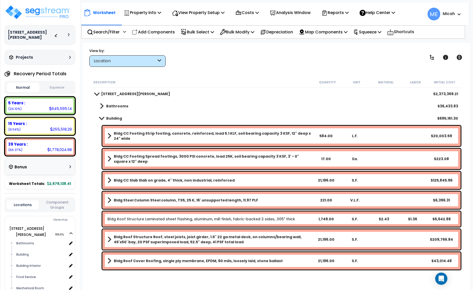
click at [102, 119] on span at bounding box center [101, 118] width 7 height 4
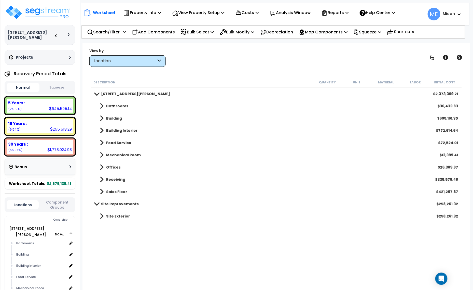
click at [103, 215] on span at bounding box center [102, 216] width 4 height 7
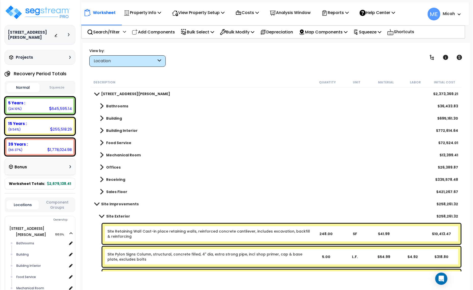
click at [101, 129] on span at bounding box center [102, 130] width 4 height 7
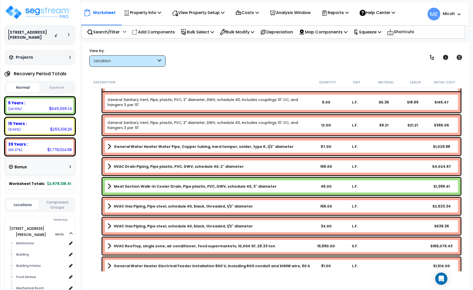
scroll to position [96, 0]
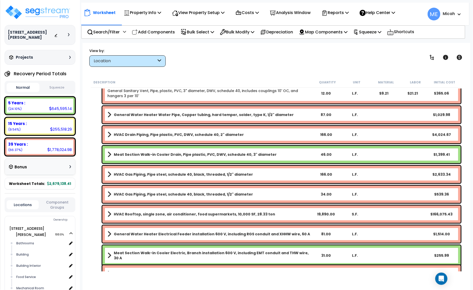
click at [110, 152] on span at bounding box center [110, 154] width 4 height 7
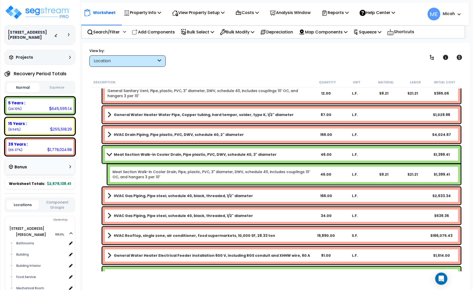
click at [108, 152] on link "Meat Section Walk-in Cooler Drain, Pipe plastic, PVC, DWV, schedule 40, 3" diam…" at bounding box center [210, 154] width 204 height 7
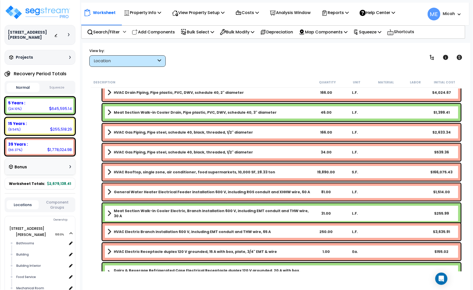
scroll to position [159, 0]
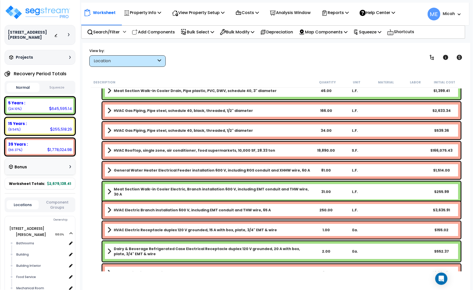
click at [108, 150] on span at bounding box center [110, 150] width 4 height 7
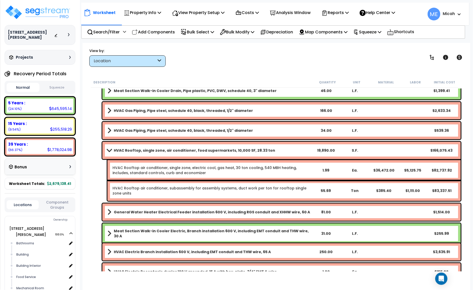
click at [108, 150] on span at bounding box center [109, 150] width 7 height 4
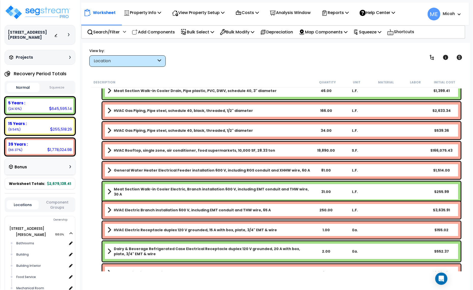
click at [146, 151] on b "HVAC Rooftop, single zone, air conditioner, food supermarkets, 10,000 SF, 28.33…" at bounding box center [195, 150] width 162 height 5
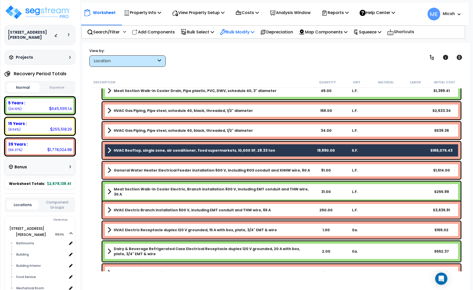
click at [255, 31] on icon at bounding box center [253, 32] width 4 height 4
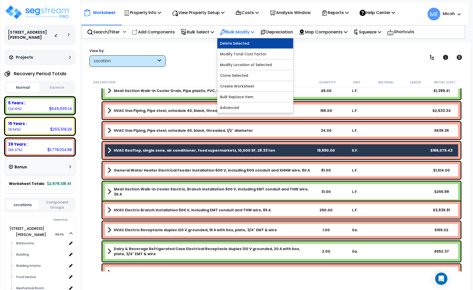
click at [258, 44] on link "Delete Selected" at bounding box center [256, 43] width 76 height 10
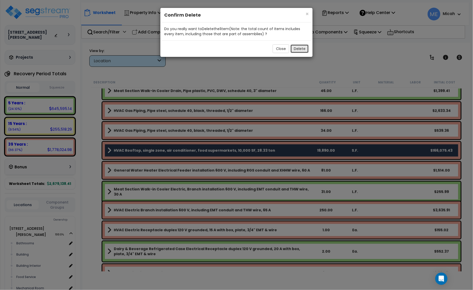
click at [301, 48] on button "Delete" at bounding box center [300, 48] width 18 height 9
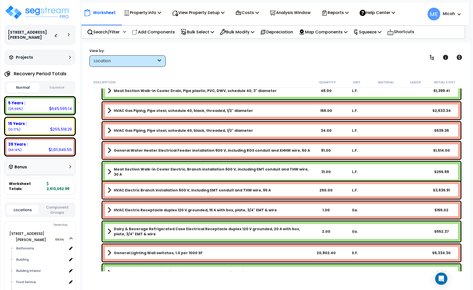
click at [109, 150] on span at bounding box center [110, 150] width 4 height 7
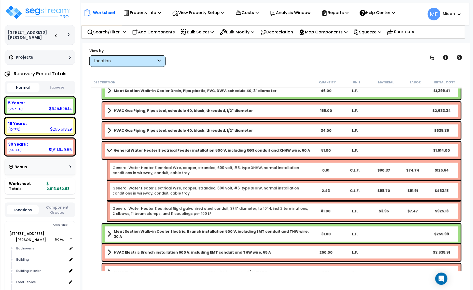
click at [109, 150] on span at bounding box center [109, 150] width 7 height 4
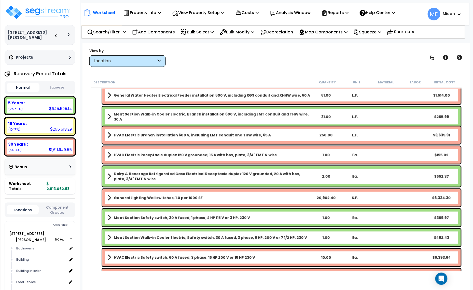
scroll to position [223, 0]
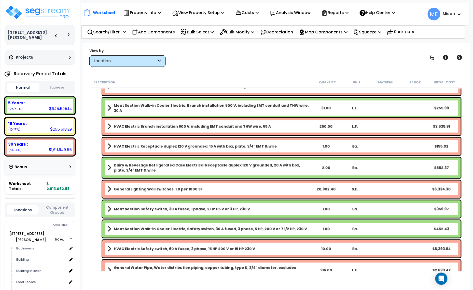
click at [108, 144] on span at bounding box center [110, 146] width 4 height 7
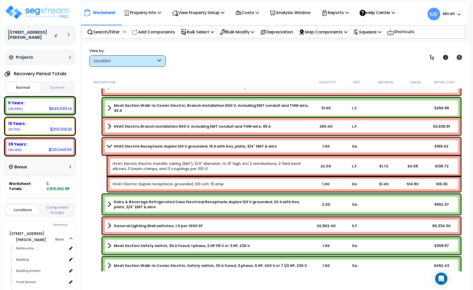
click at [108, 145] on span at bounding box center [109, 146] width 7 height 4
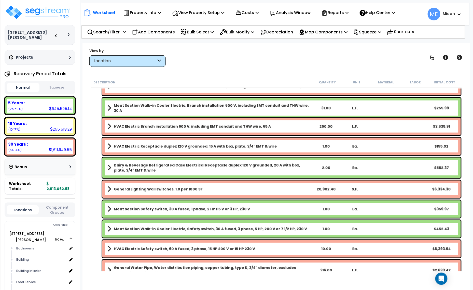
click at [110, 168] on span at bounding box center [110, 167] width 4 height 7
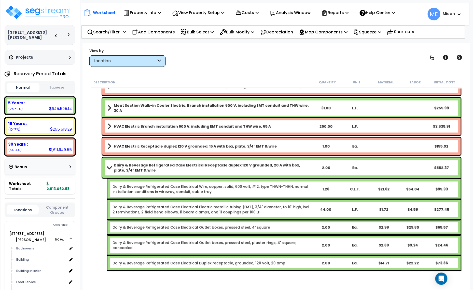
click at [110, 166] on span at bounding box center [109, 168] width 7 height 4
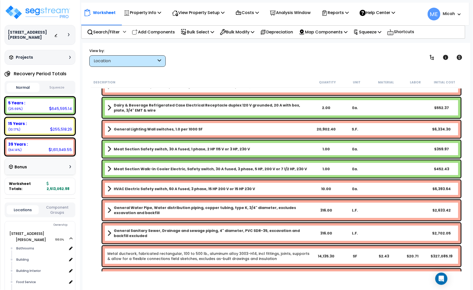
scroll to position [287, 0]
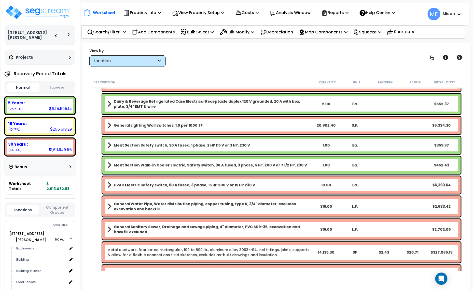
click at [175, 151] on div "Meat Section Safety switch, 30 A fused, 1 phase, 2 HP 115 V or 3 HP, 230 V 1.00…" at bounding box center [281, 145] width 359 height 17
click at [150, 147] on b "Meat Section Safety switch, 30 A fused, 1 phase, 2 HP 115 V or 3 HP, 230 V" at bounding box center [182, 145] width 136 height 5
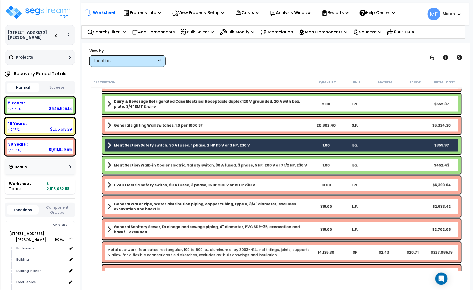
click at [160, 167] on b "Meat Section Walk-in Cooler Electric, Safety switch, 30 A fused, 3 phase, 5 HP,…" at bounding box center [210, 165] width 193 height 5
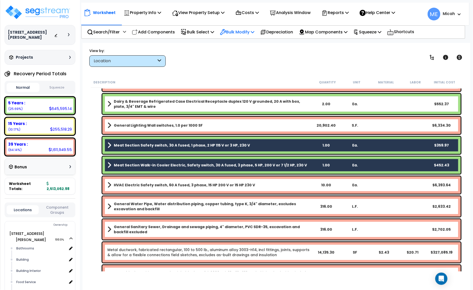
click at [253, 32] on p "Bulk Modify" at bounding box center [237, 32] width 34 height 7
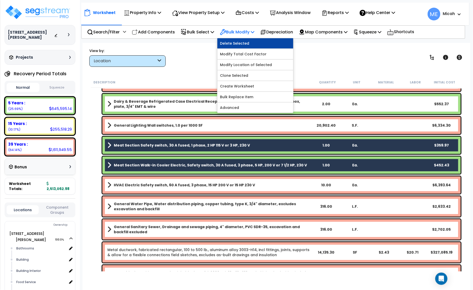
click at [256, 44] on link "Delete Selected" at bounding box center [256, 43] width 76 height 10
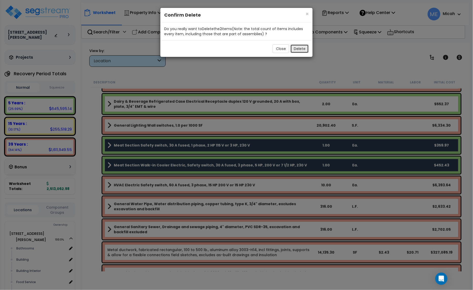
click at [295, 49] on button "Delete" at bounding box center [300, 48] width 18 height 9
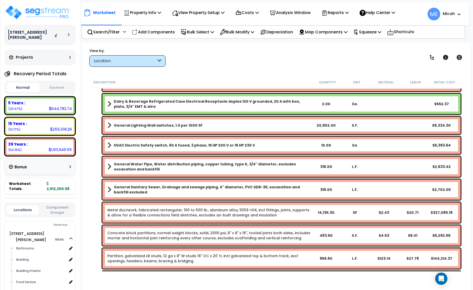
click at [110, 144] on span at bounding box center [110, 145] width 4 height 7
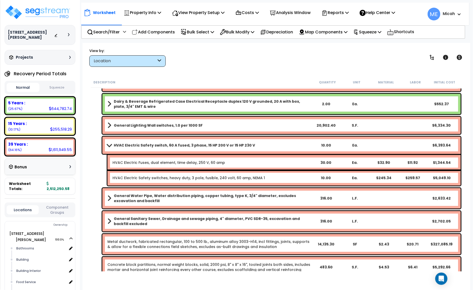
click at [111, 144] on span at bounding box center [109, 145] width 7 height 4
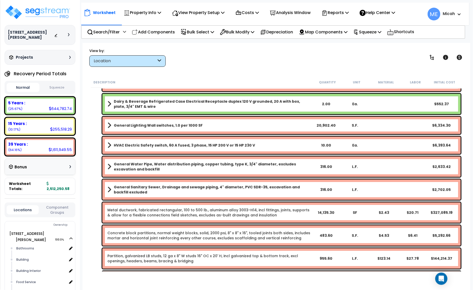
click at [180, 144] on b "HVAC Electric Safety switch, 60 A fused, 3 phase, 15 HP 200 V or 15 HP 230 V" at bounding box center [184, 145] width 141 height 5
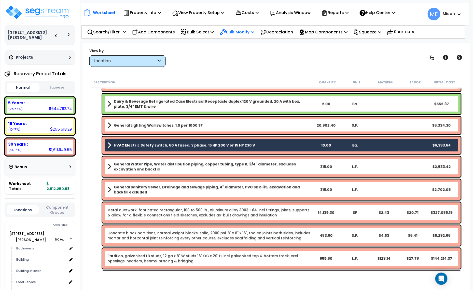
click at [255, 34] on icon at bounding box center [253, 32] width 4 height 4
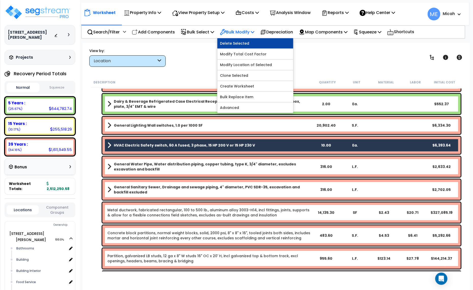
click at [259, 44] on link "Delete Selected" at bounding box center [256, 43] width 76 height 10
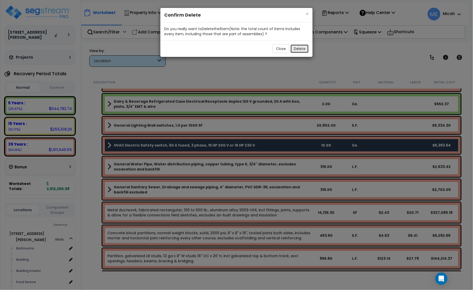
click at [301, 50] on button "Delete" at bounding box center [300, 48] width 18 height 9
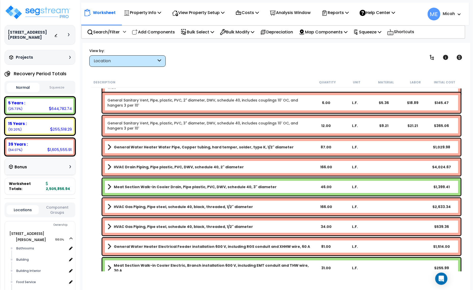
scroll to position [0, 0]
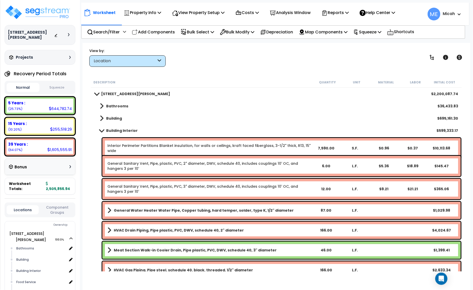
click at [101, 130] on span at bounding box center [101, 130] width 7 height 4
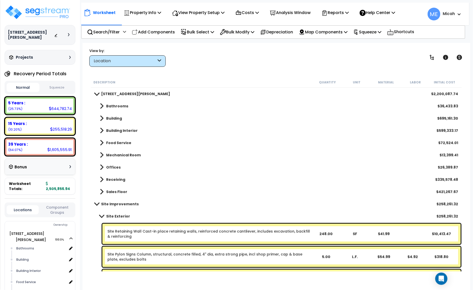
click at [101, 118] on span at bounding box center [102, 118] width 4 height 7
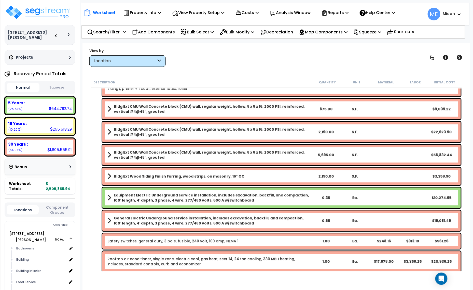
scroll to position [382, 0]
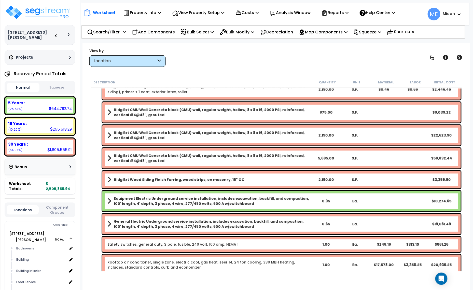
click at [185, 183] on link "Bldg Ext Wood Siding Finish Furring, wood strips, on masonry, 16" OC" at bounding box center [210, 179] width 204 height 7
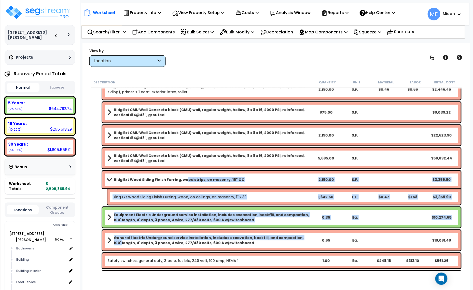
drag, startPoint x: 185, startPoint y: 183, endPoint x: 110, endPoint y: 251, distance: 101.7
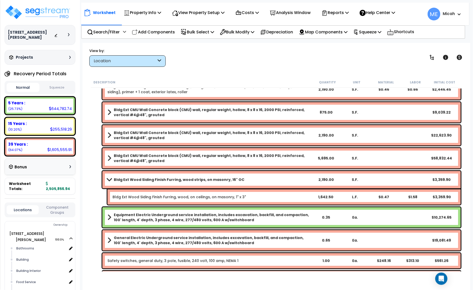
click at [117, 253] on div "Safety switches, general duty, 3 pole, fusible, 240 volt, 100 amp, NEMA 1 1.00 …" at bounding box center [281, 260] width 359 height 15
